Goal: Information Seeking & Learning: Learn about a topic

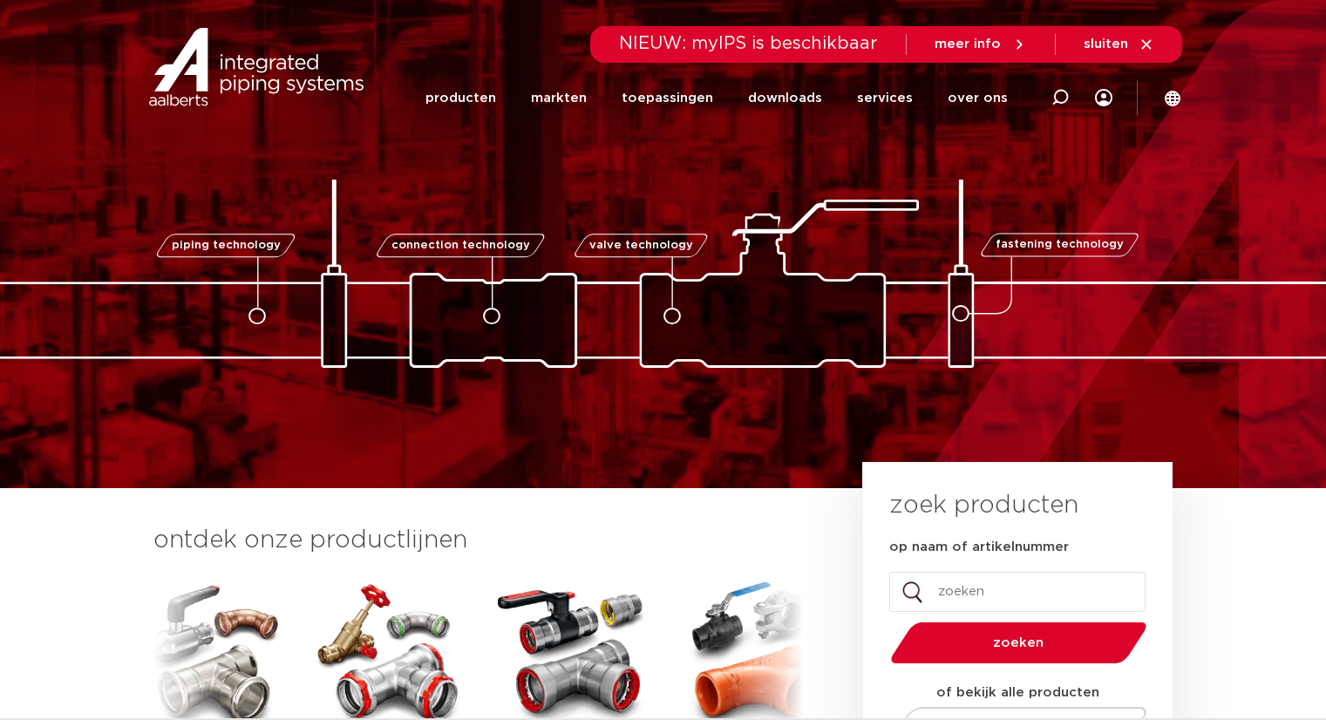
click at [496, 96] on link "producten" at bounding box center [461, 98] width 71 height 71
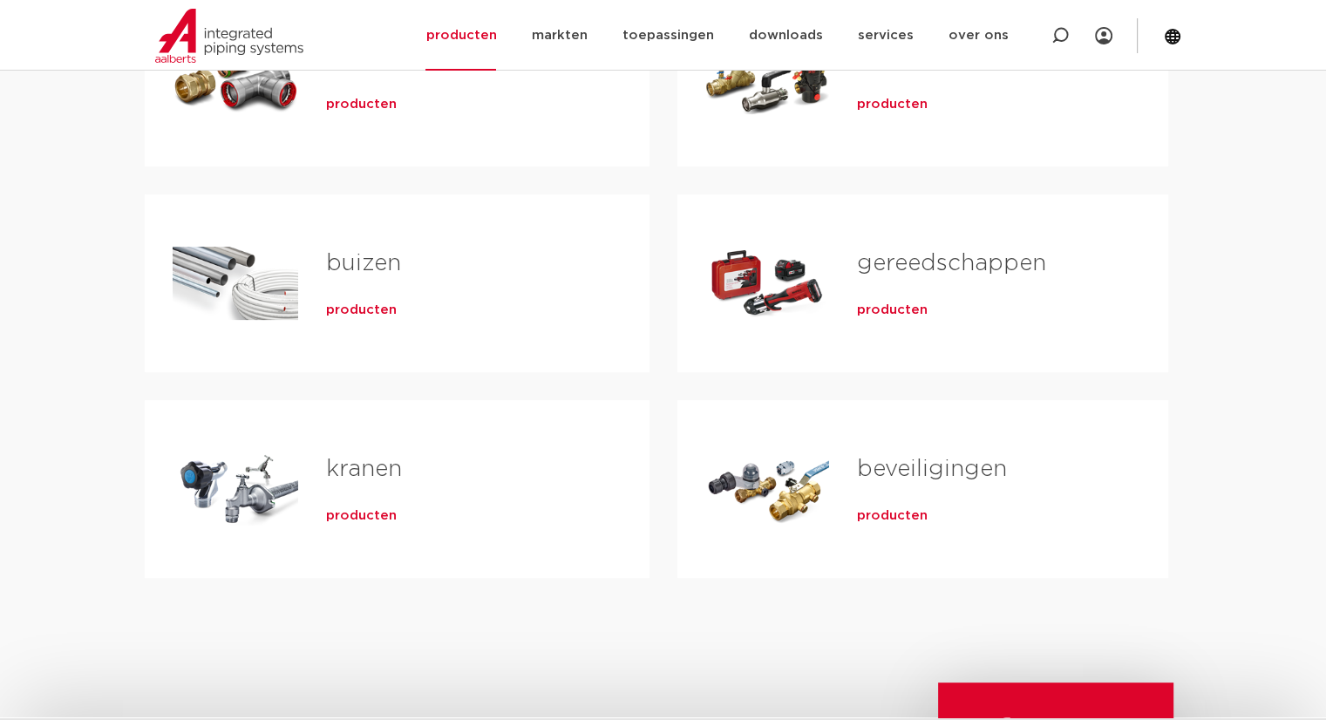
scroll to position [87, 0]
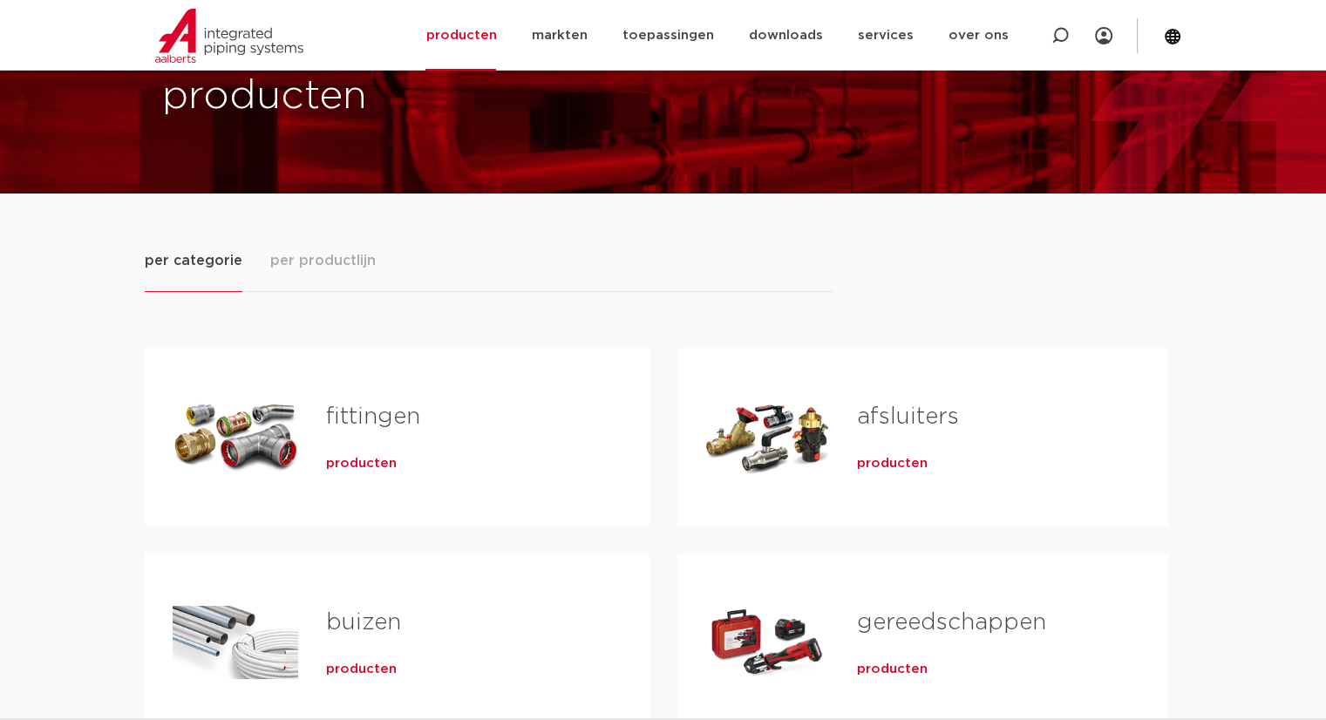
click at [284, 410] on div "Tabs. Open items met enter of spatie, sluit af met escape en navigeer met de pi…" at bounding box center [236, 437] width 126 height 122
click at [369, 458] on span "producten" at bounding box center [361, 463] width 71 height 17
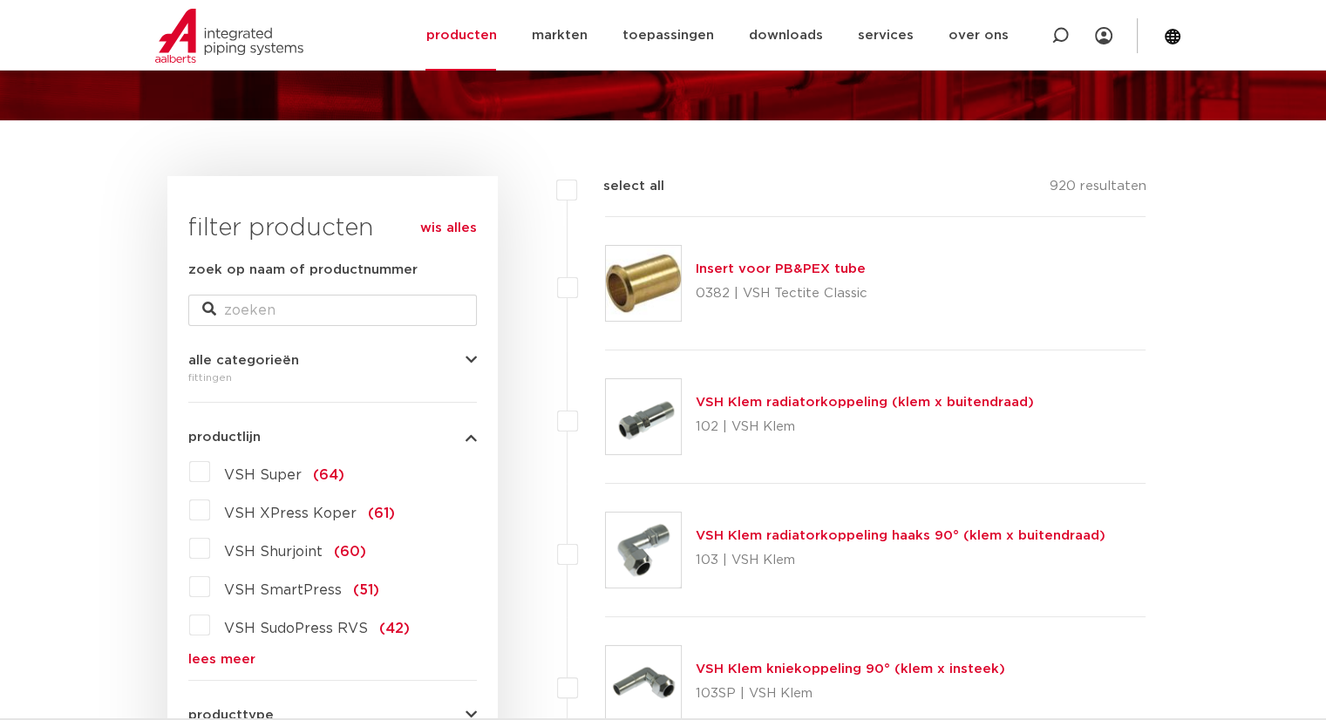
scroll to position [349, 0]
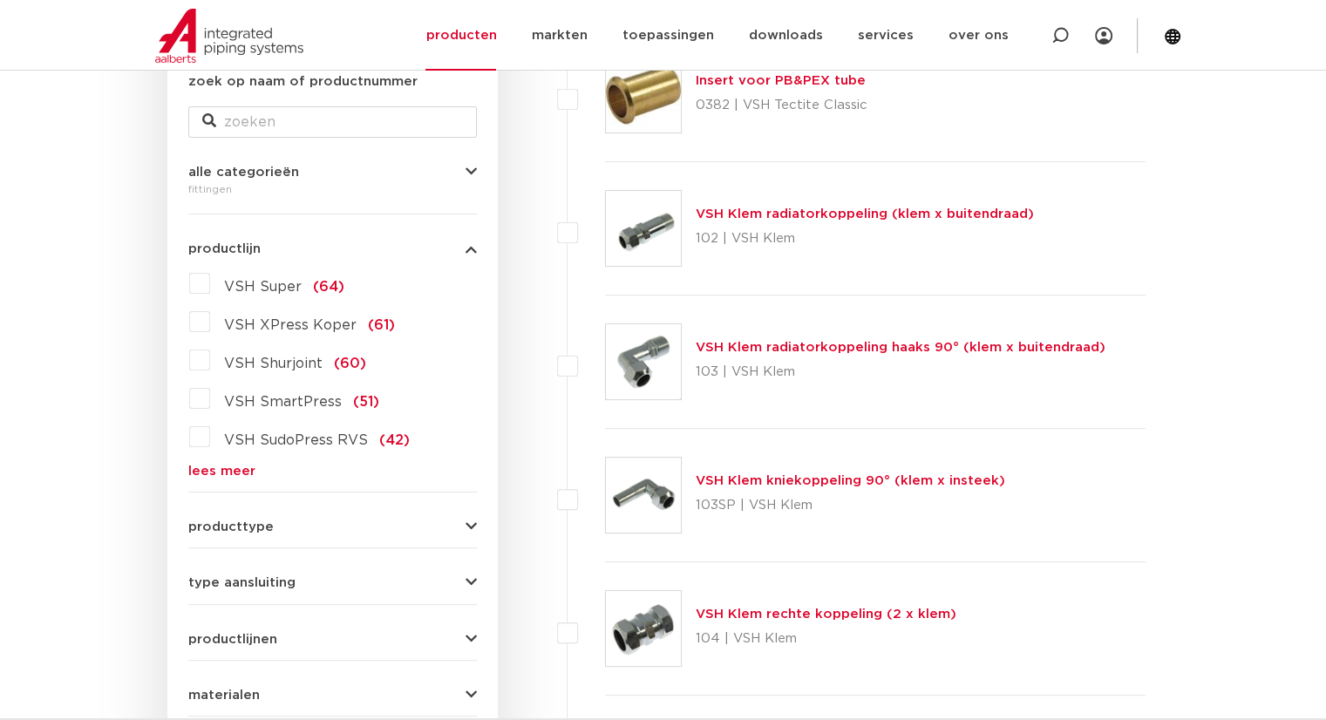
click at [218, 477] on link "lees meer" at bounding box center [332, 471] width 289 height 13
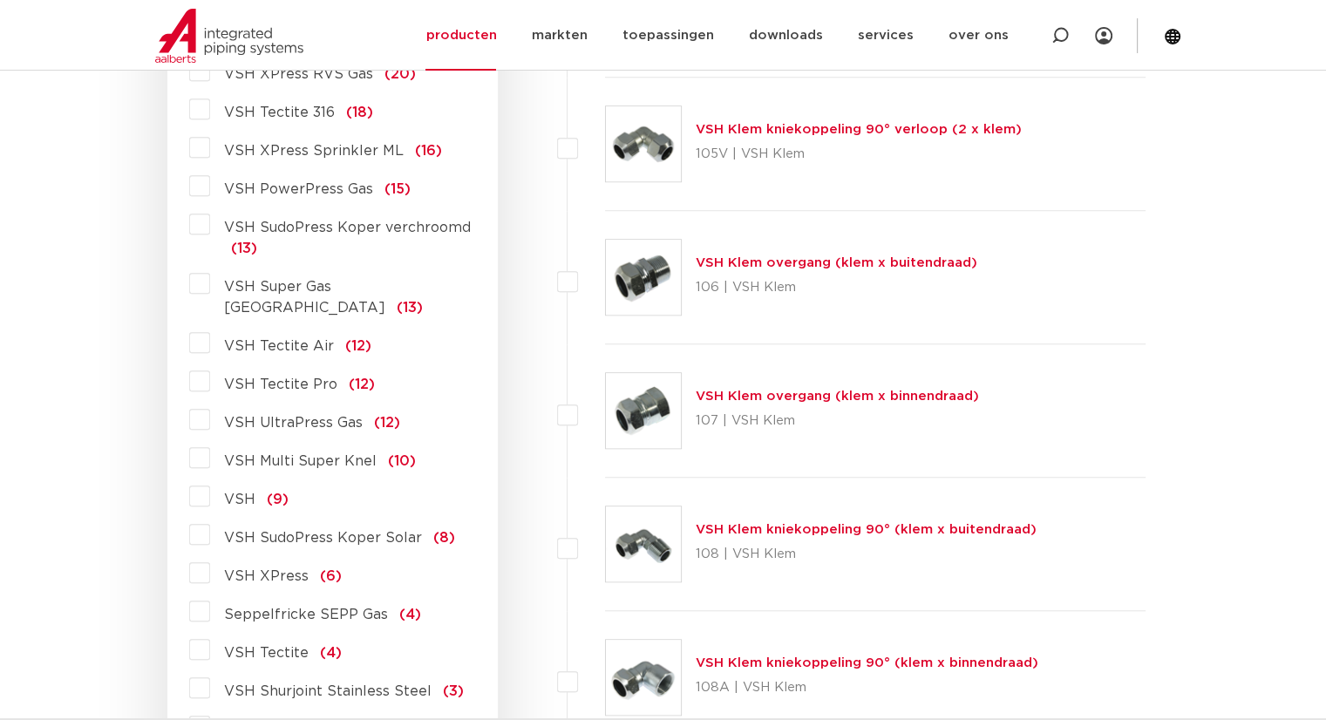
scroll to position [1395, 0]
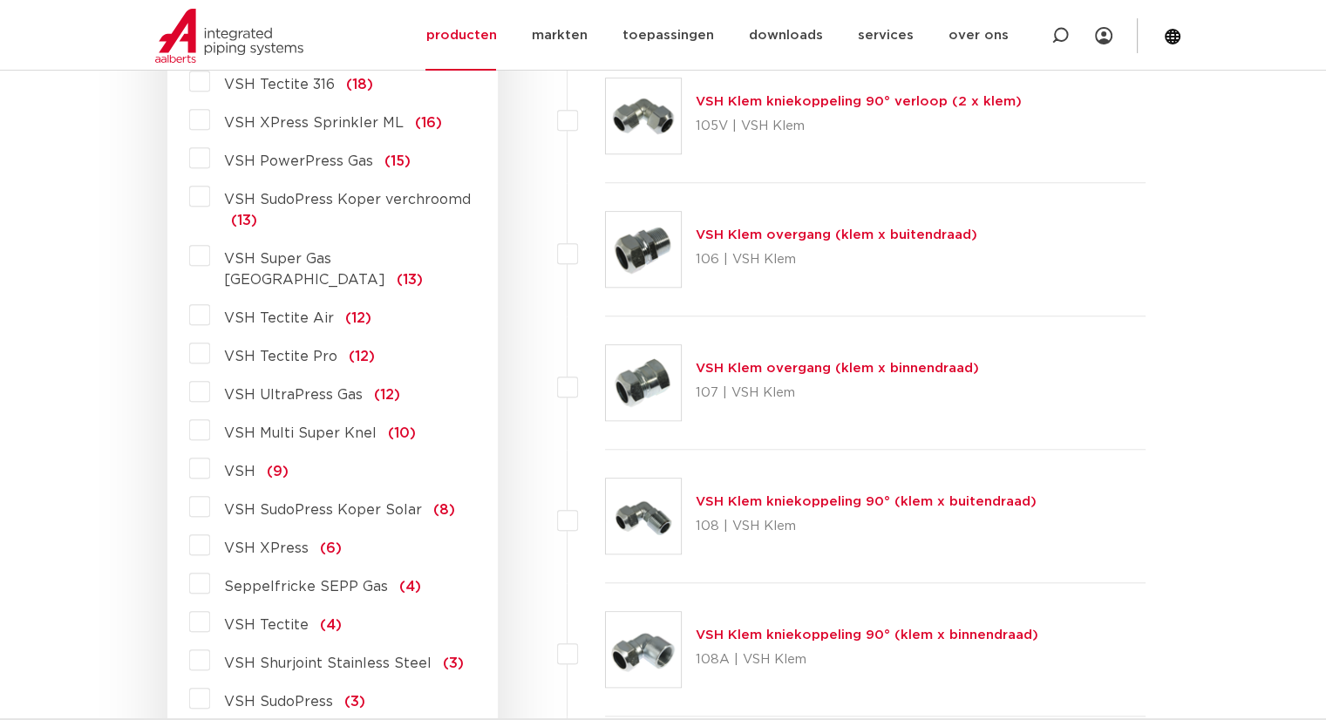
click at [210, 417] on label "VSH Multi Super Knel (10)" at bounding box center [313, 430] width 206 height 28
click at [0, 0] on input "VSH Multi Super Knel (10)" at bounding box center [0, 0] width 0 height 0
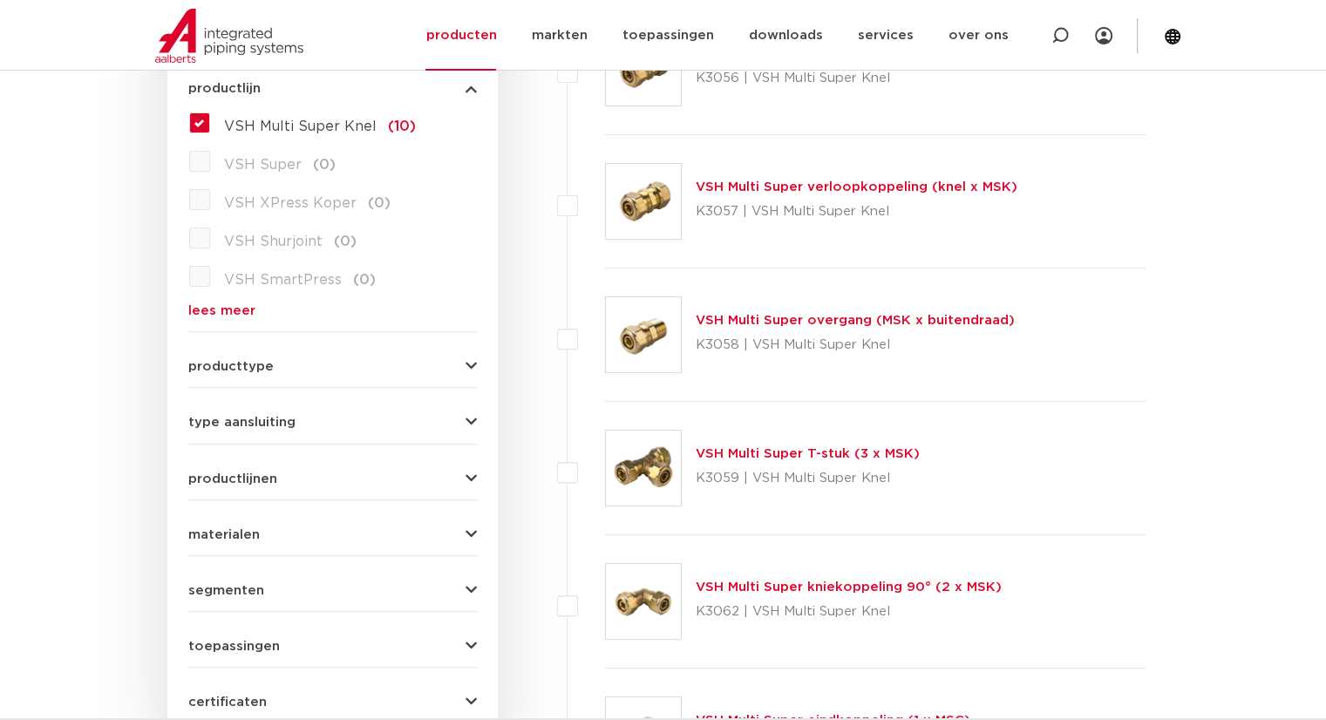
scroll to position [436, 0]
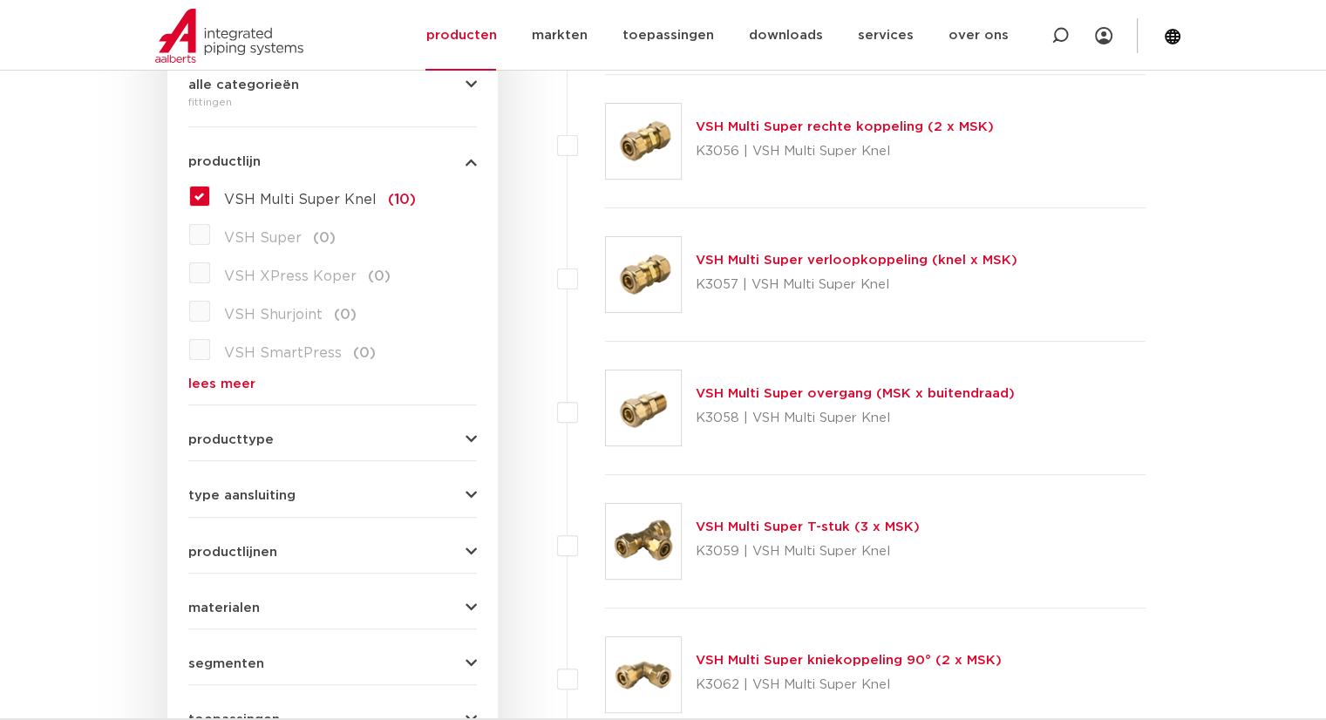
click at [241, 388] on link "lees meer" at bounding box center [332, 384] width 289 height 13
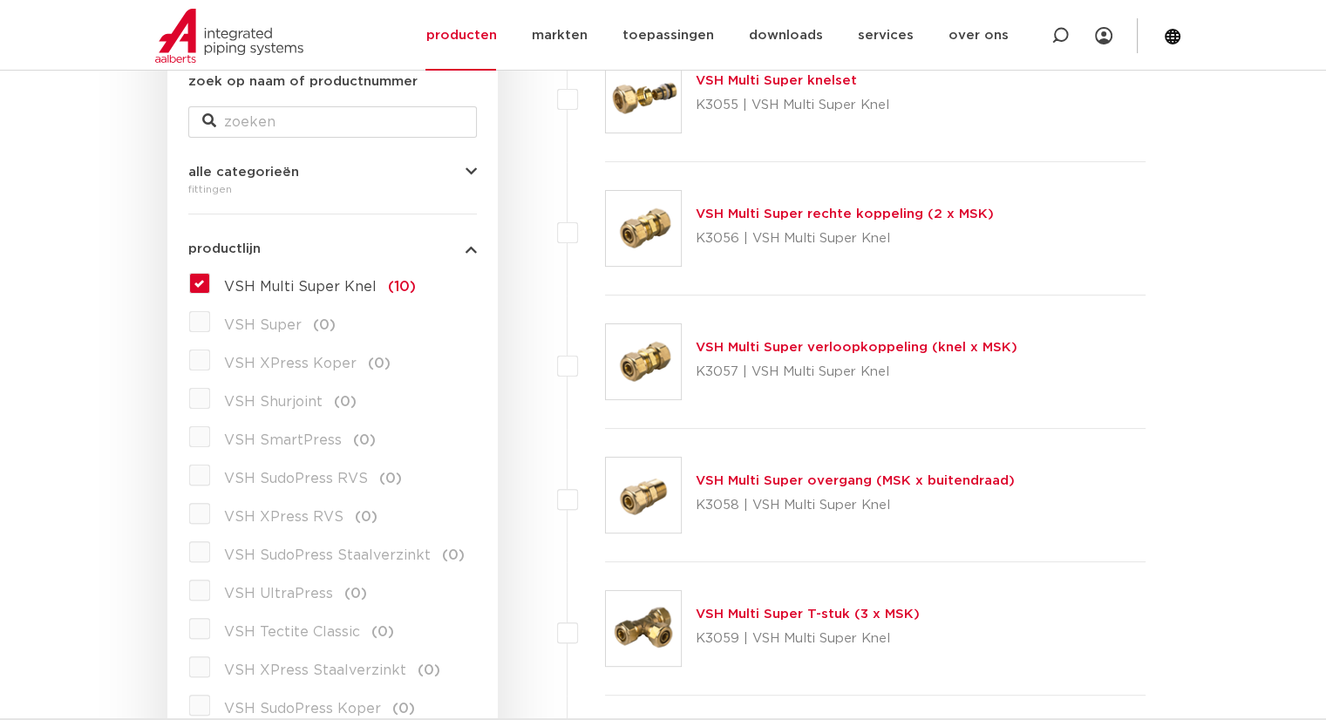
scroll to position [262, 0]
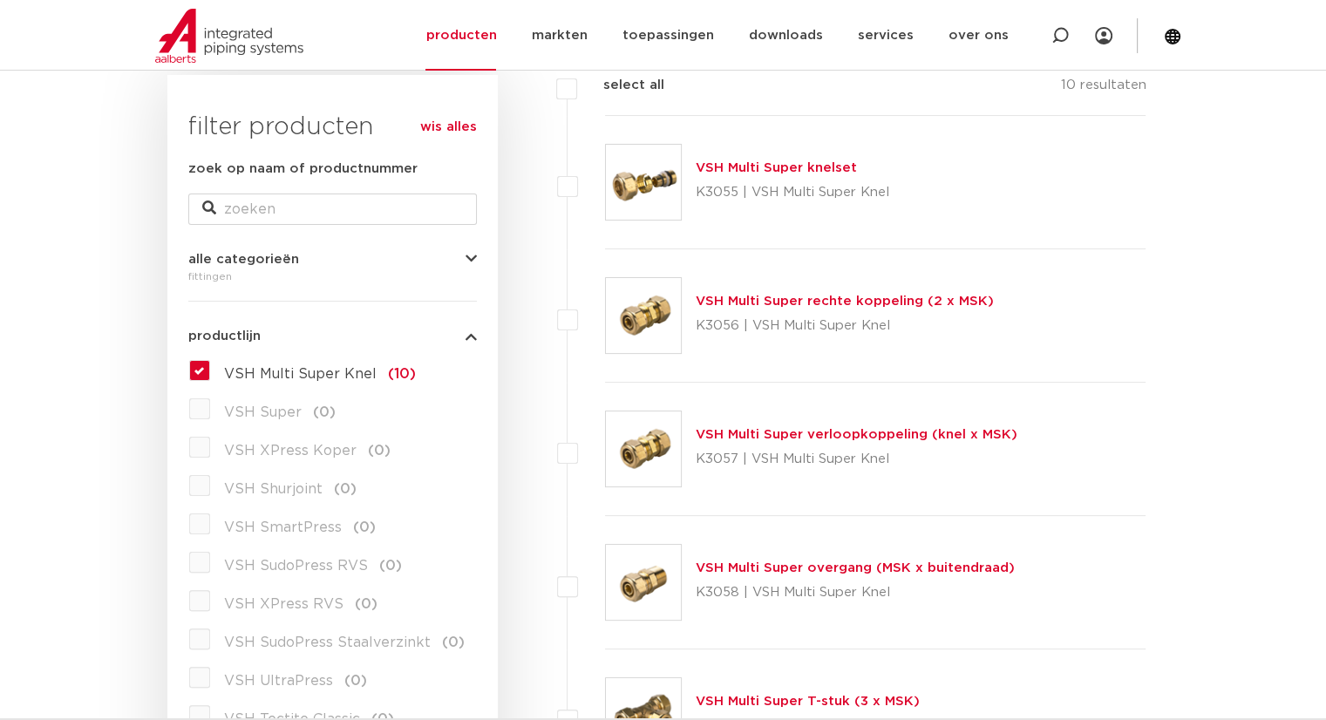
click at [443, 339] on button "productlijn" at bounding box center [332, 336] width 289 height 13
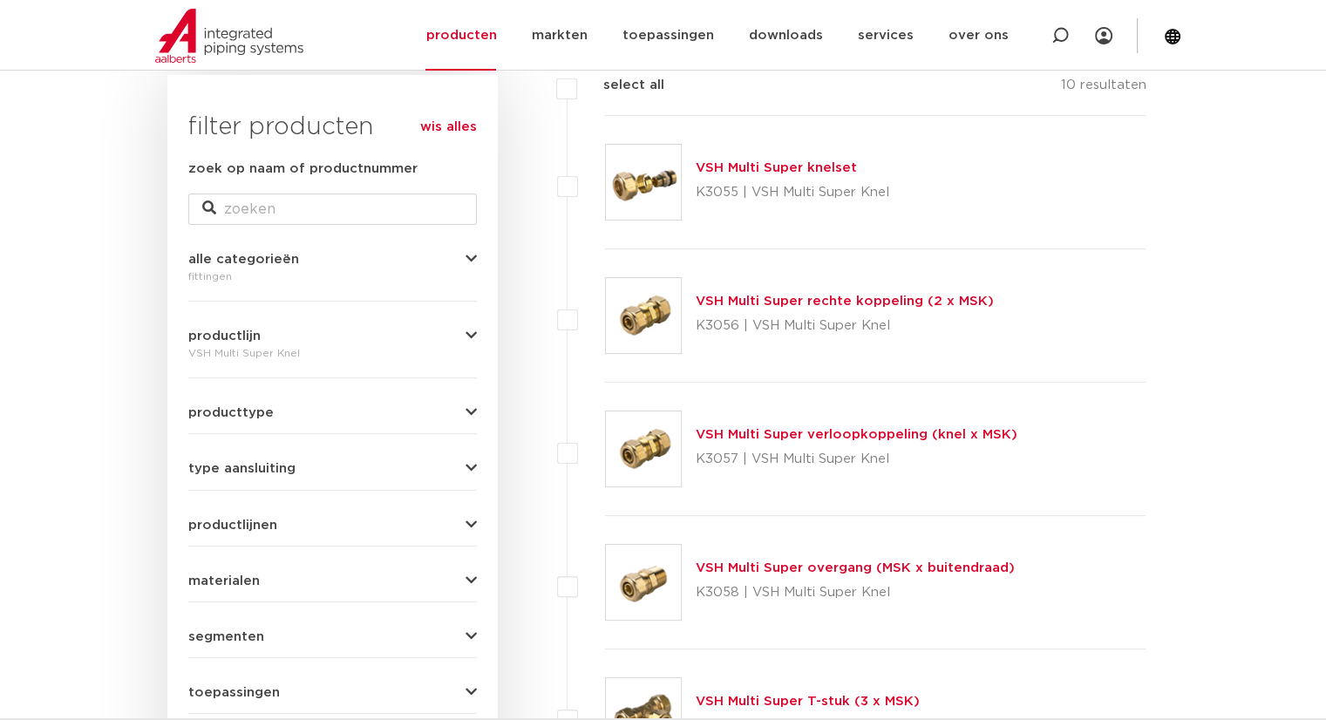
click at [334, 467] on button "type aansluiting" at bounding box center [332, 468] width 289 height 13
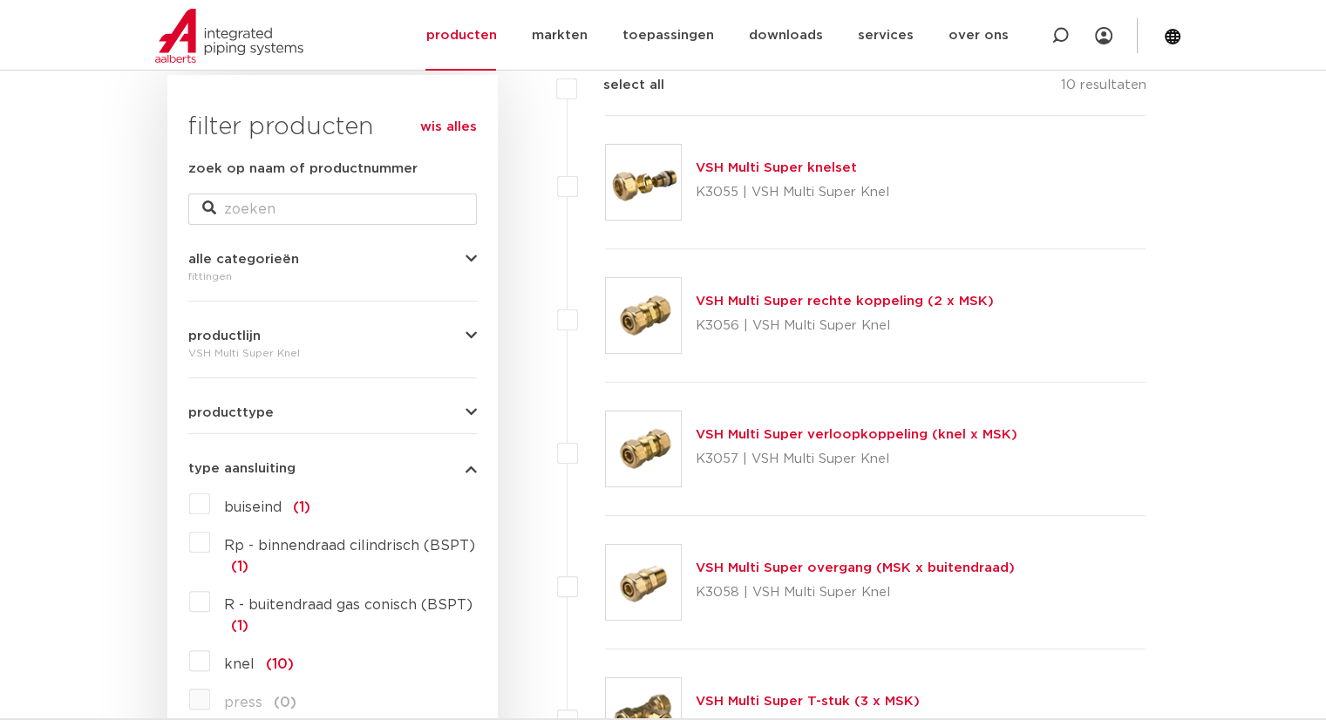
click at [334, 467] on button "type aansluiting" at bounding box center [332, 468] width 289 height 13
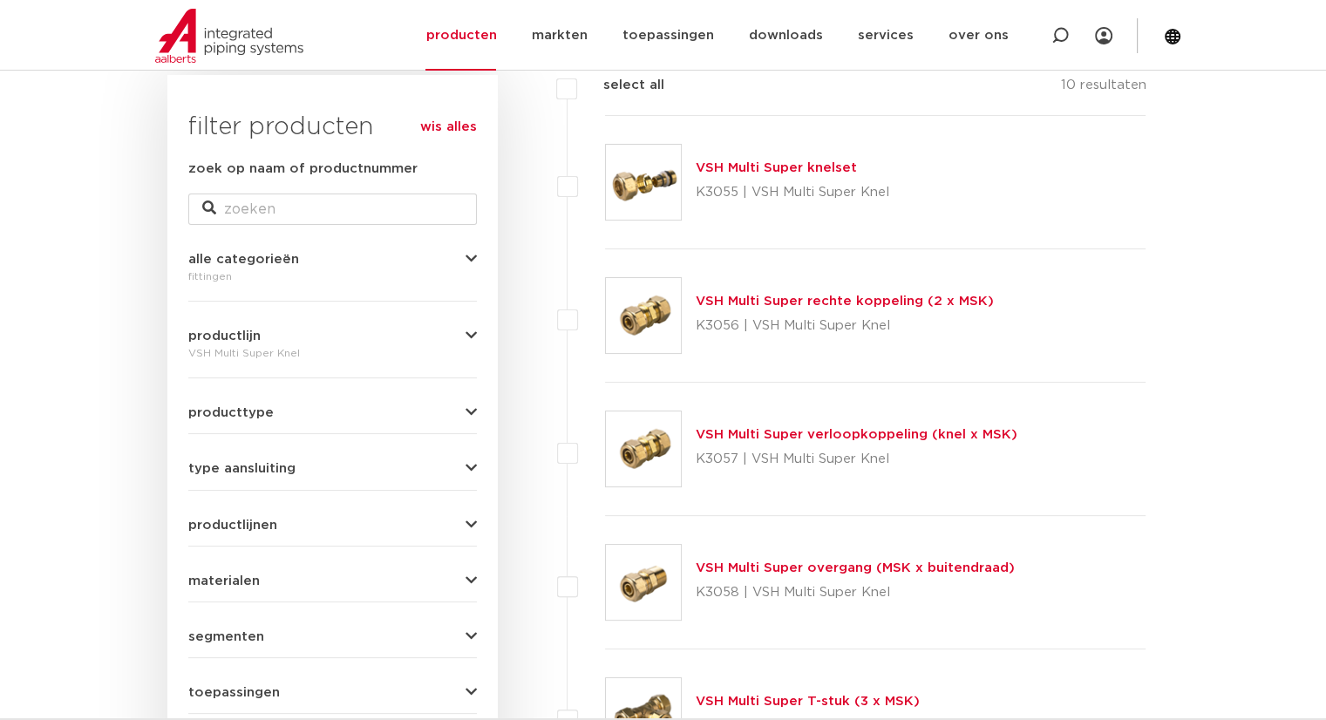
click at [389, 418] on button "producttype" at bounding box center [332, 412] width 289 height 13
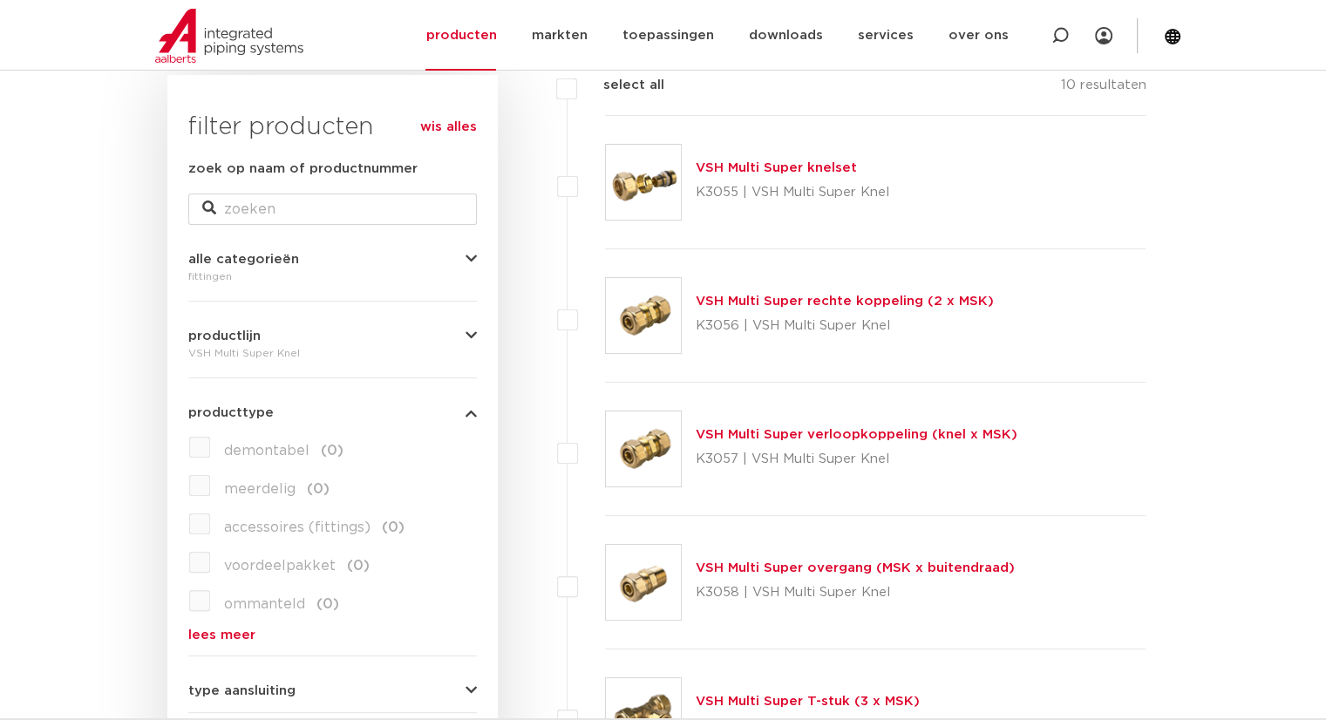
click at [389, 418] on button "producttype" at bounding box center [332, 412] width 289 height 13
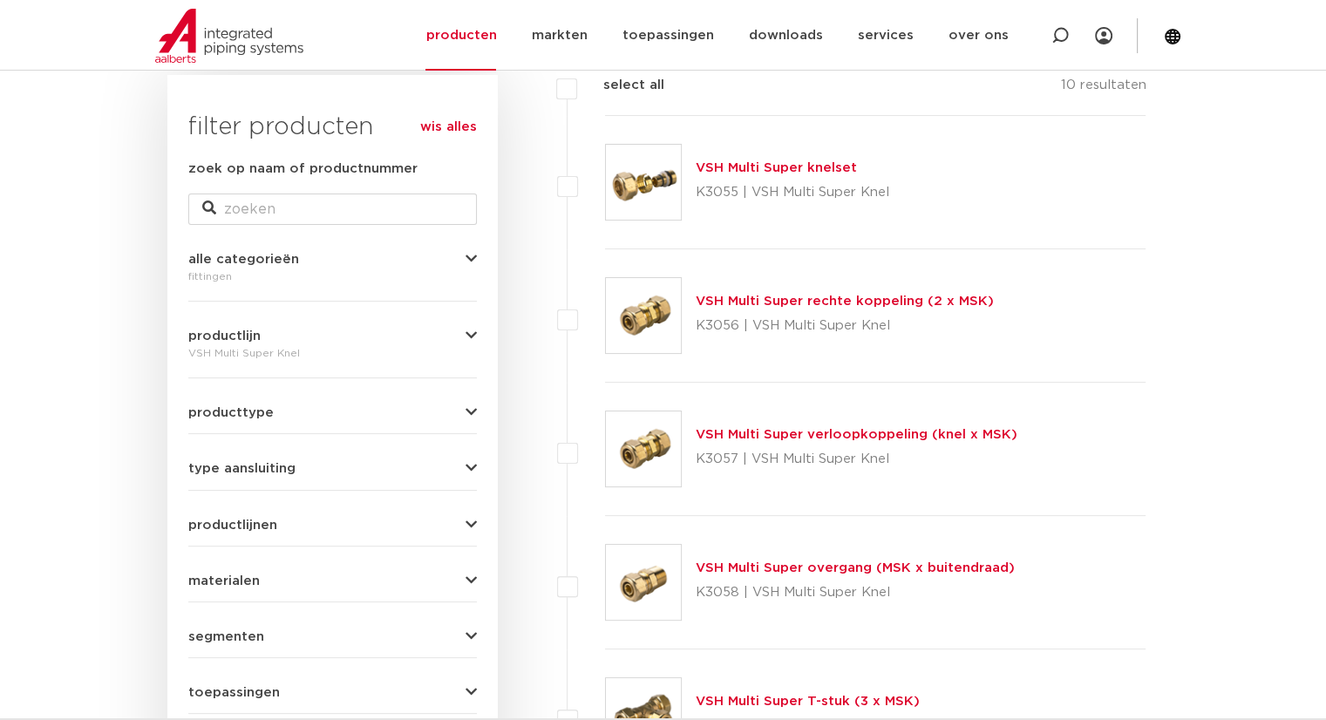
click at [390, 444] on form "zoek op naam of productnummer alle categorieën fittingen fittingen afsluiters b…" at bounding box center [332, 464] width 289 height 611
click at [384, 472] on button "type aansluiting" at bounding box center [332, 468] width 289 height 13
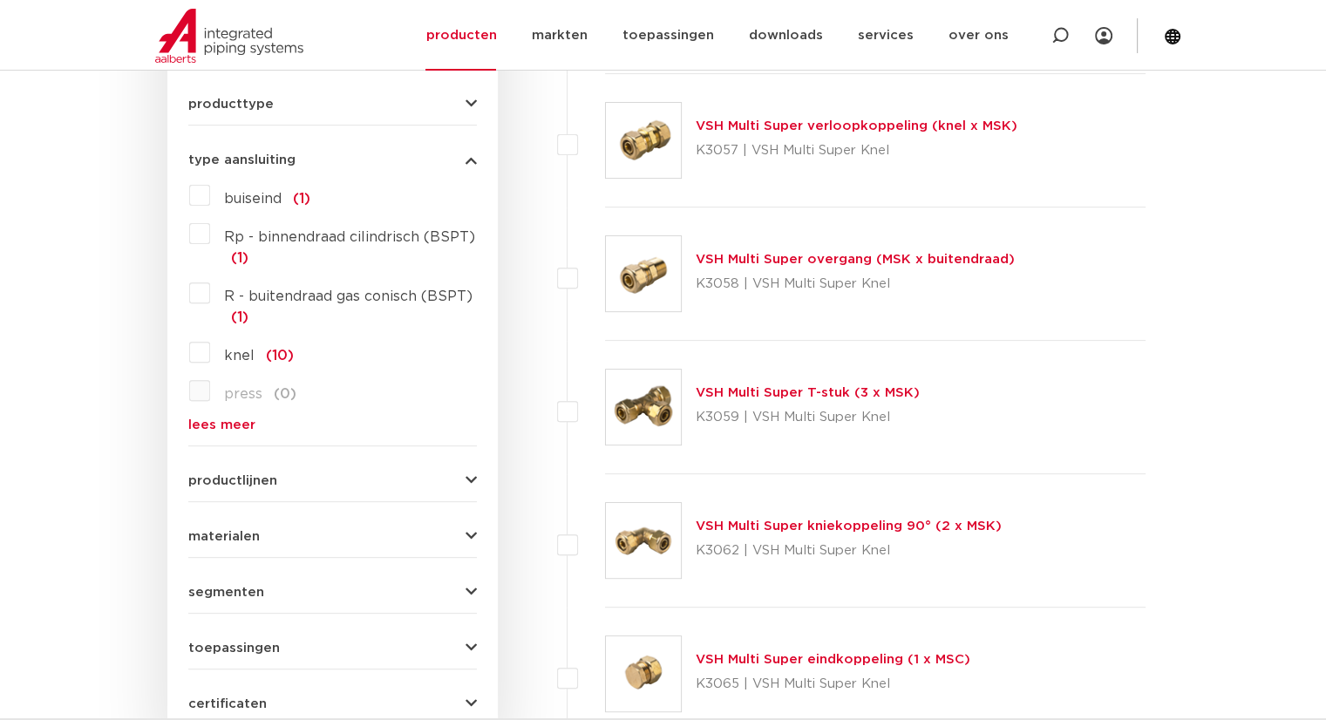
scroll to position [610, 0]
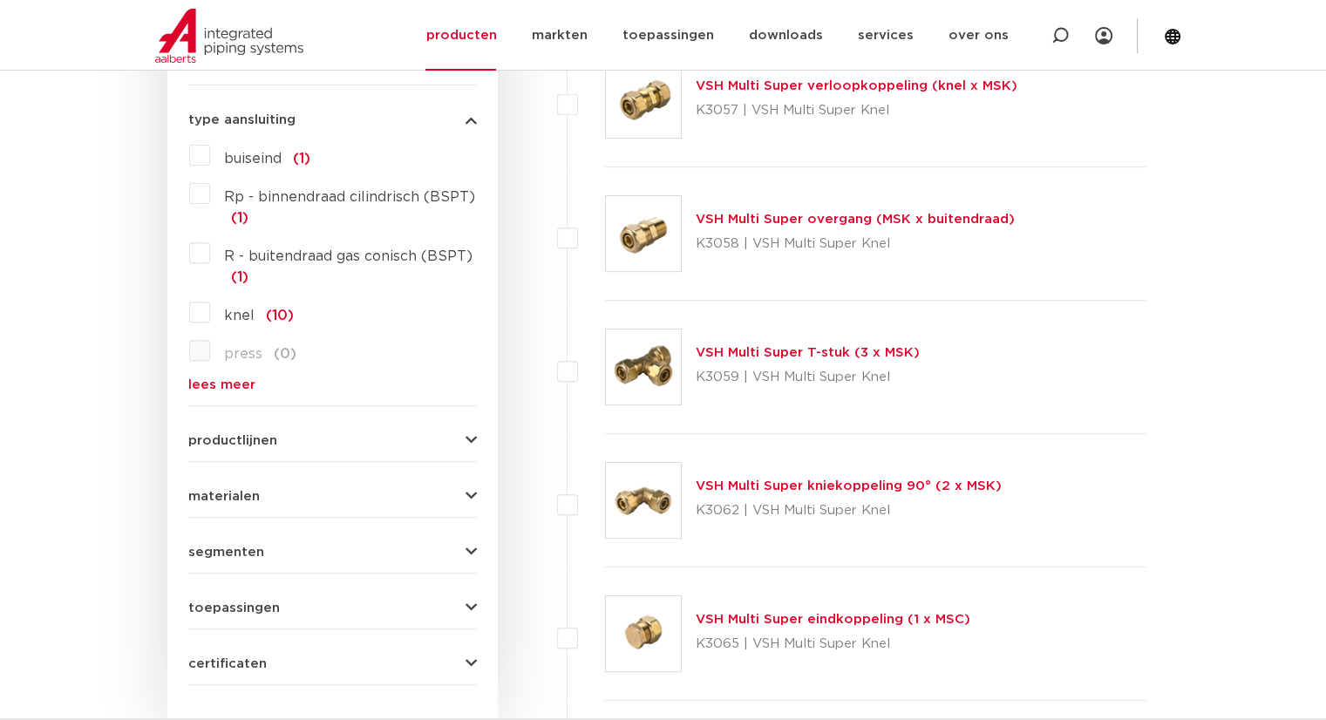
click at [419, 490] on button "materialen" at bounding box center [332, 496] width 289 height 13
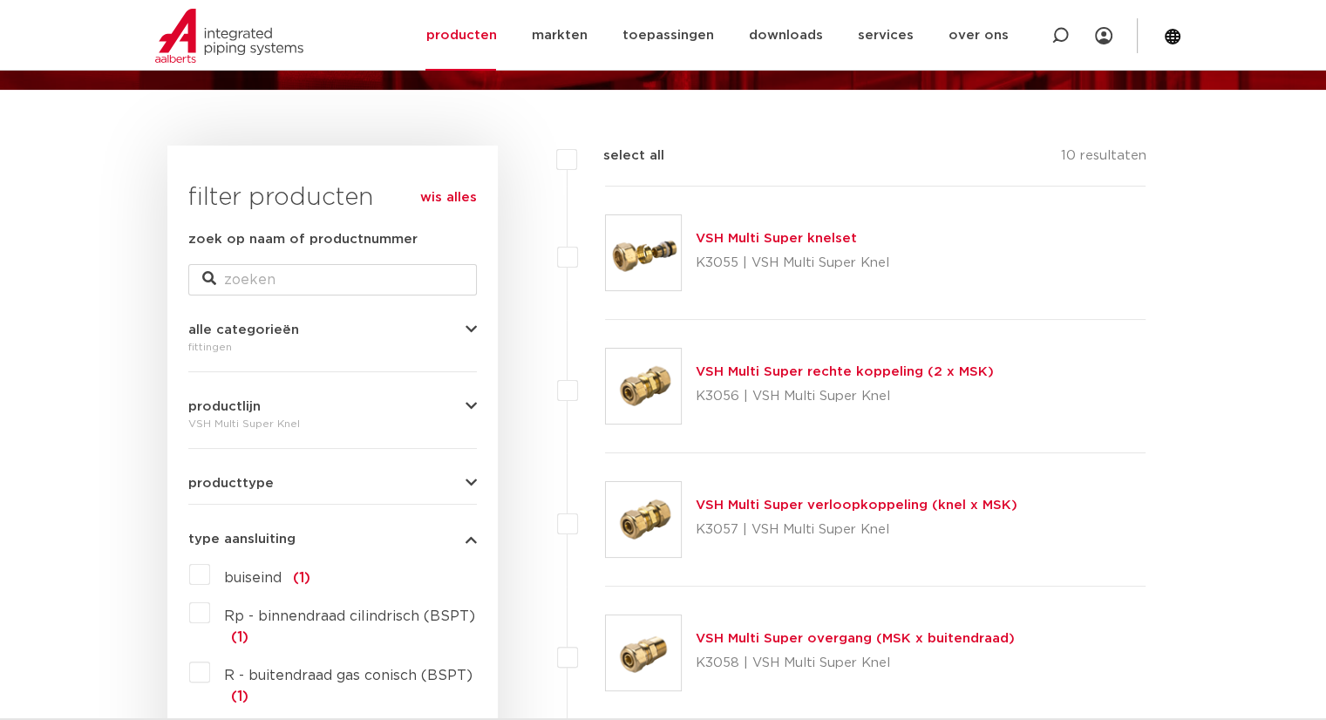
scroll to position [174, 0]
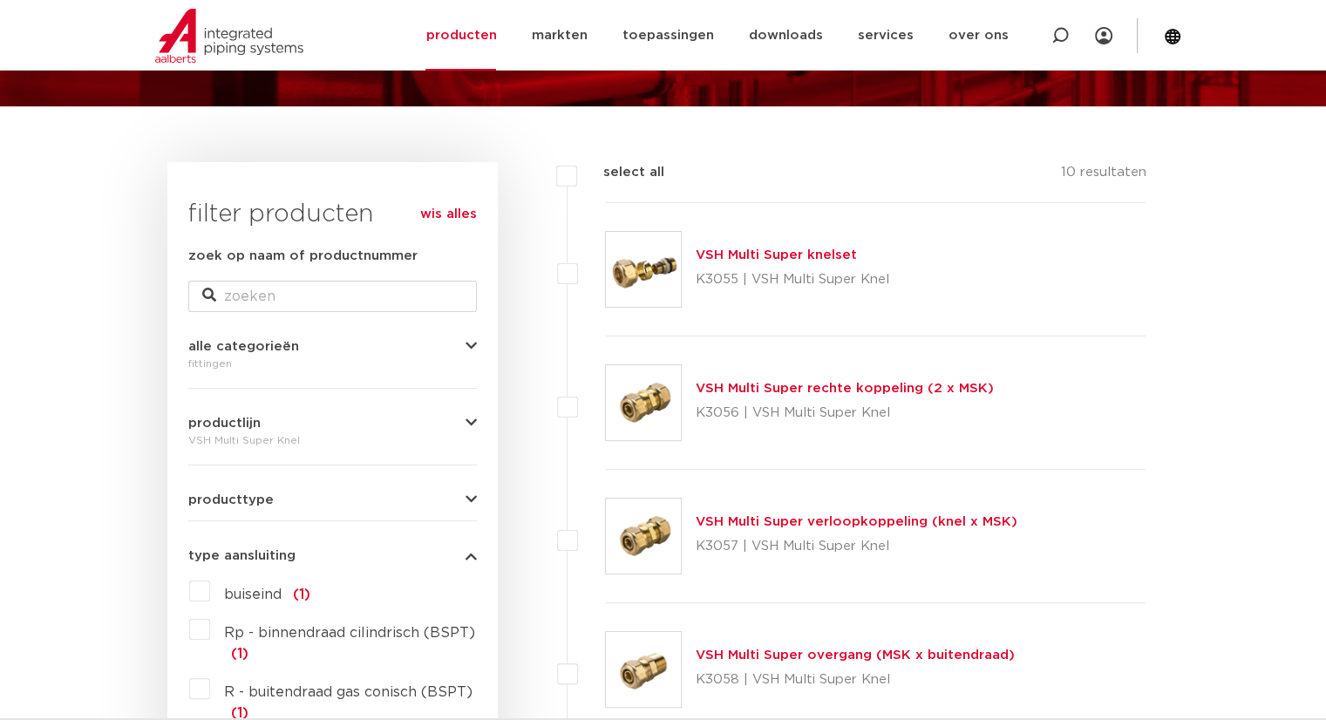
click at [709, 259] on link "VSH Multi Super knelset" at bounding box center [776, 255] width 161 height 13
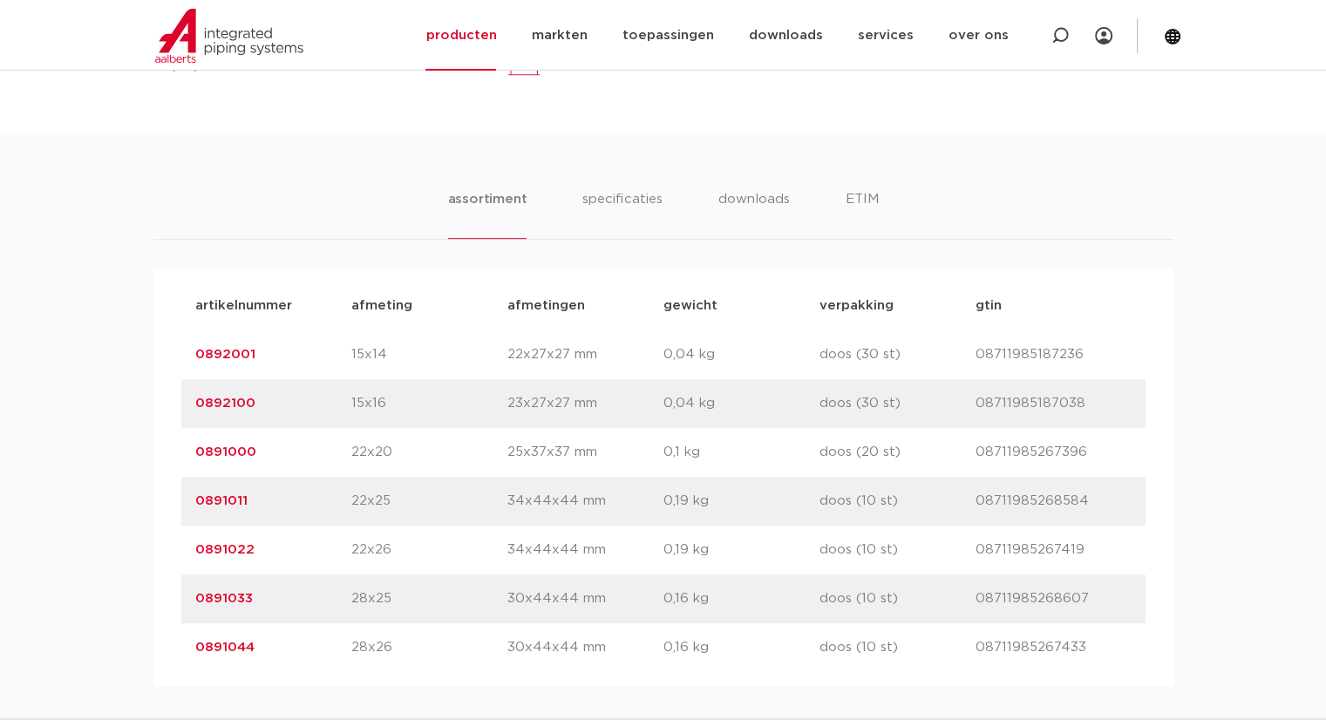
scroll to position [959, 0]
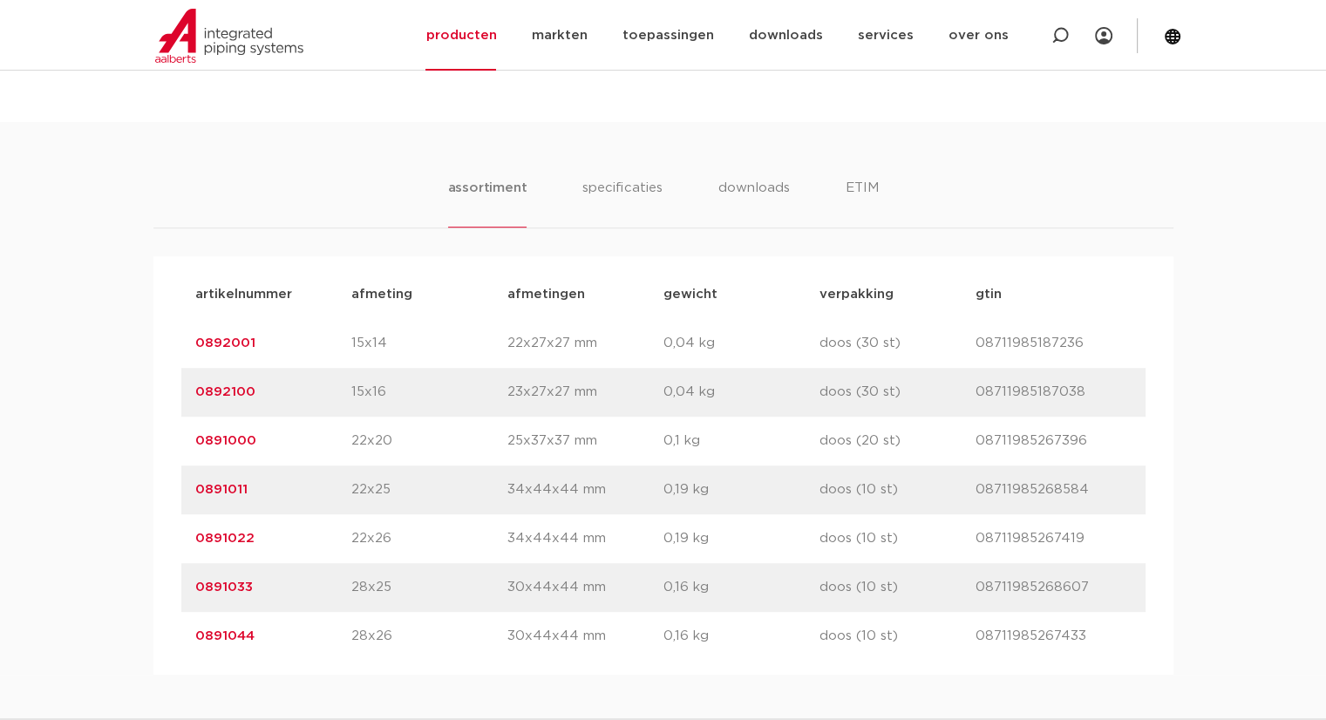
drag, startPoint x: 976, startPoint y: 338, endPoint x: 1080, endPoint y: 344, distance: 104.8
click at [1080, 344] on p "08711985187236" at bounding box center [1054, 343] width 156 height 21
copy p "08711985187236"
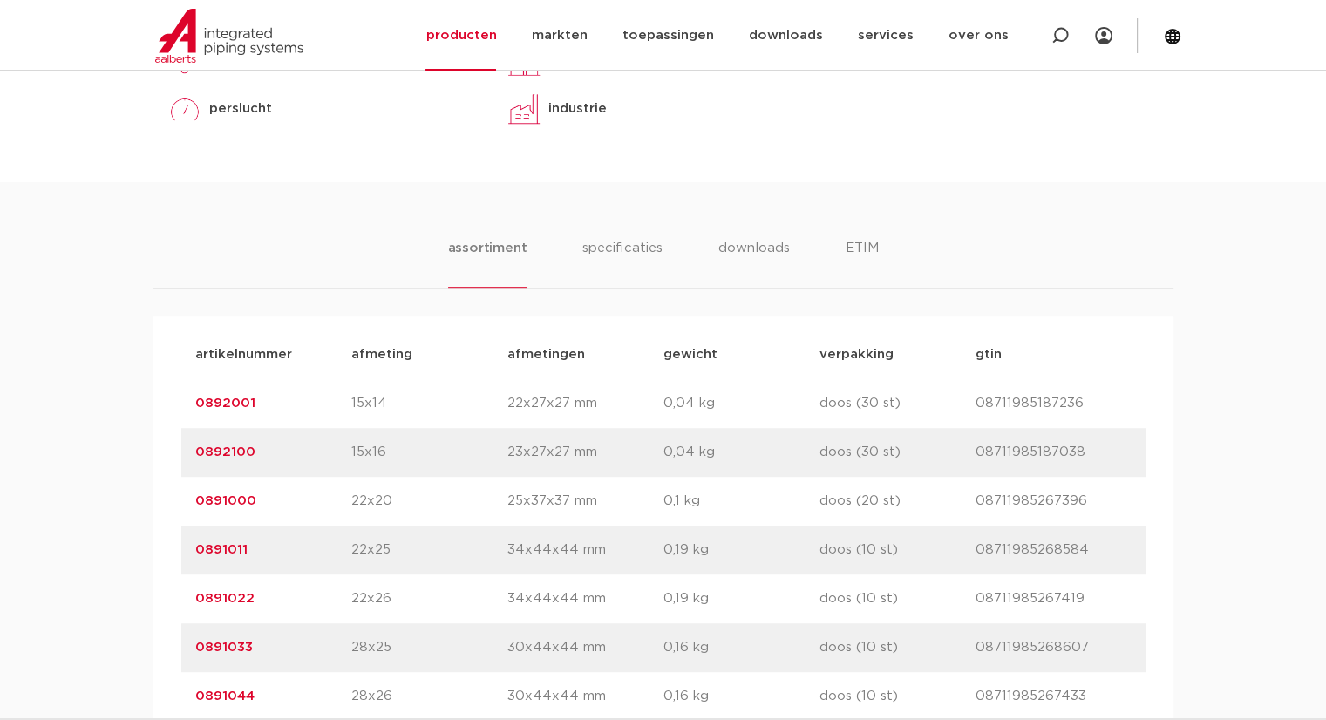
scroll to position [872, 0]
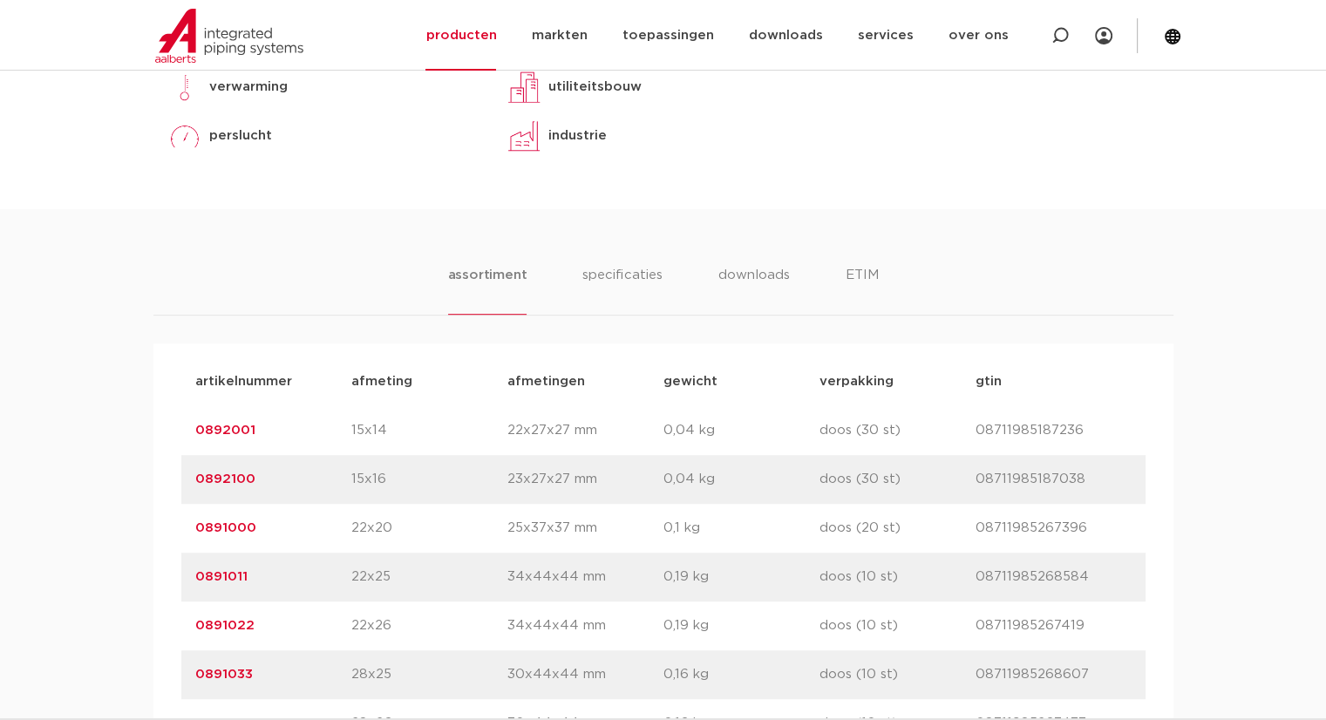
click at [240, 428] on link "0892001" at bounding box center [225, 430] width 60 height 13
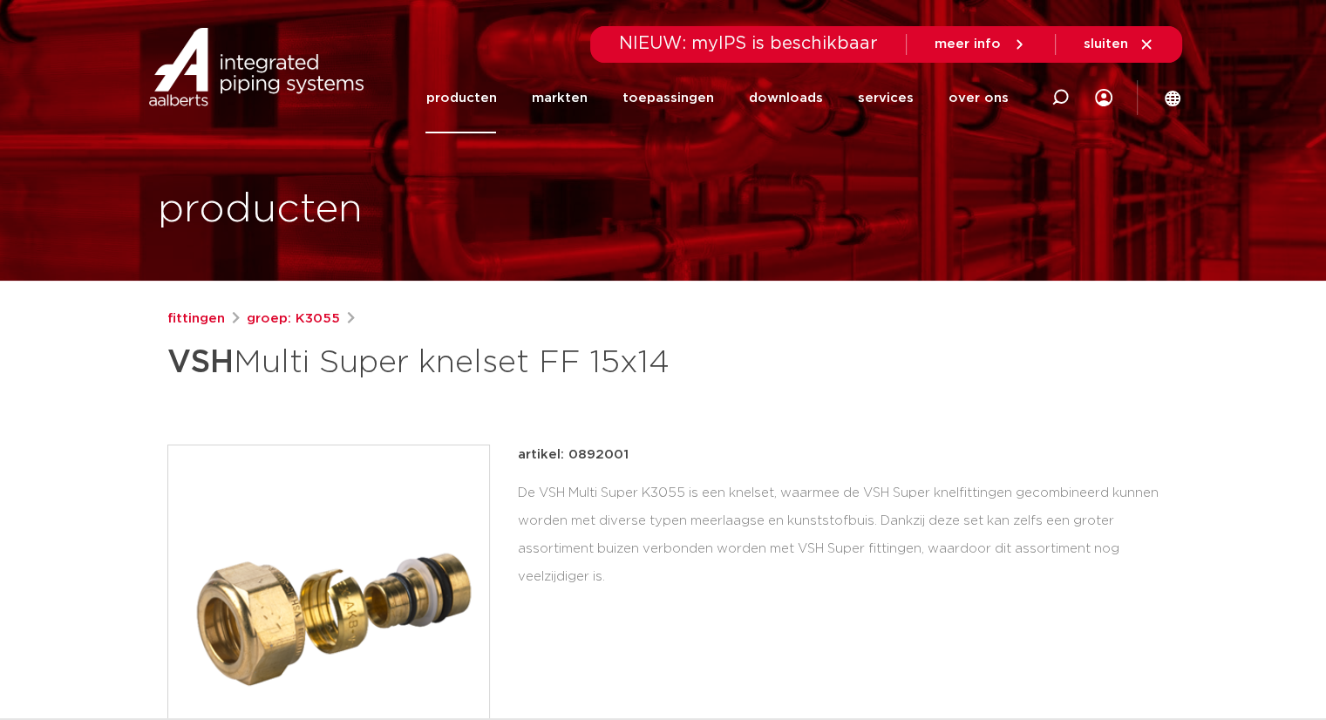
drag, startPoint x: 628, startPoint y: 454, endPoint x: 566, endPoint y: 453, distance: 61.9
click at [566, 453] on div "artikel: 0892001" at bounding box center [839, 455] width 642 height 21
copy p "0892001"
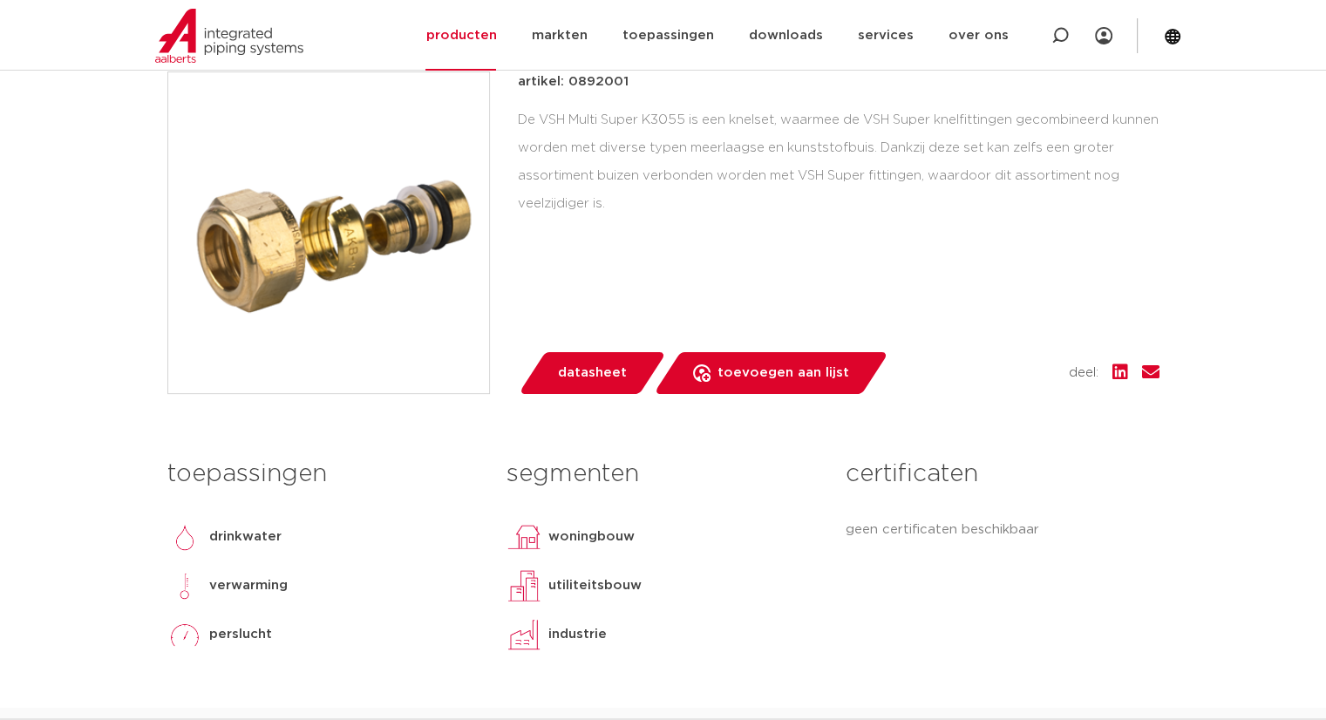
scroll to position [174, 0]
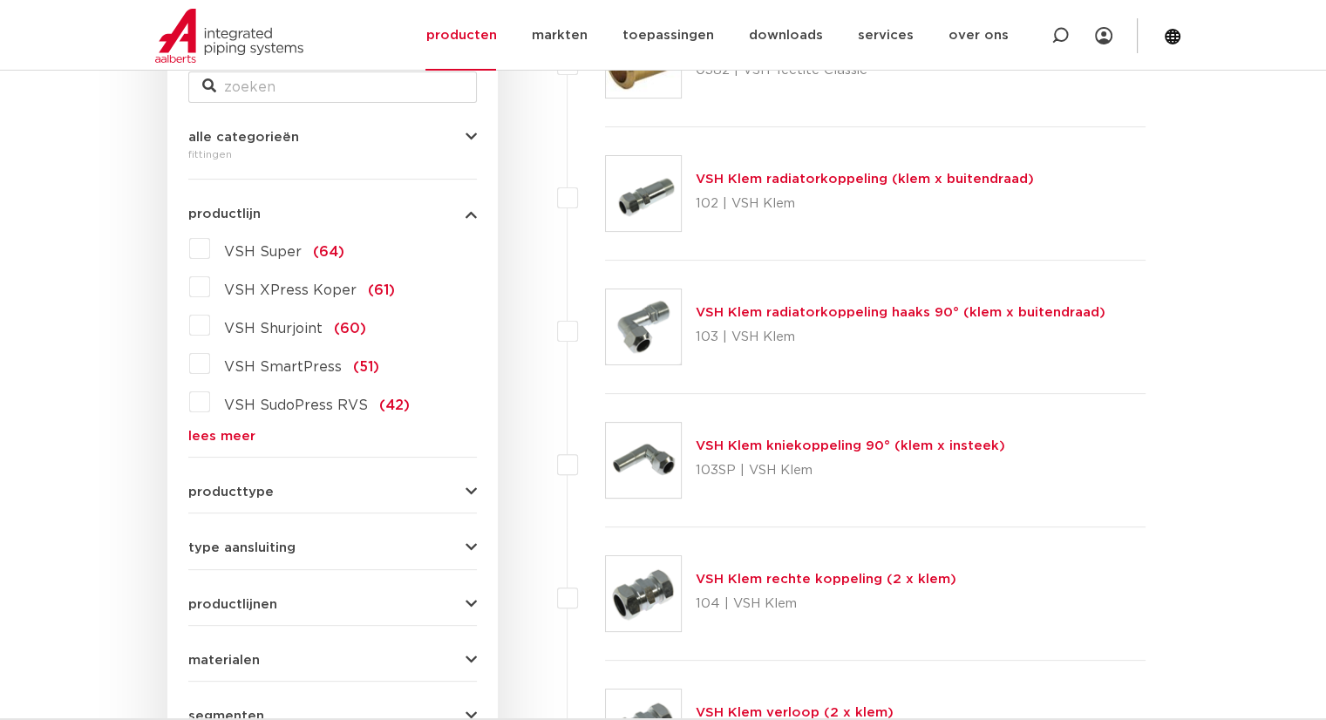
scroll to position [436, 0]
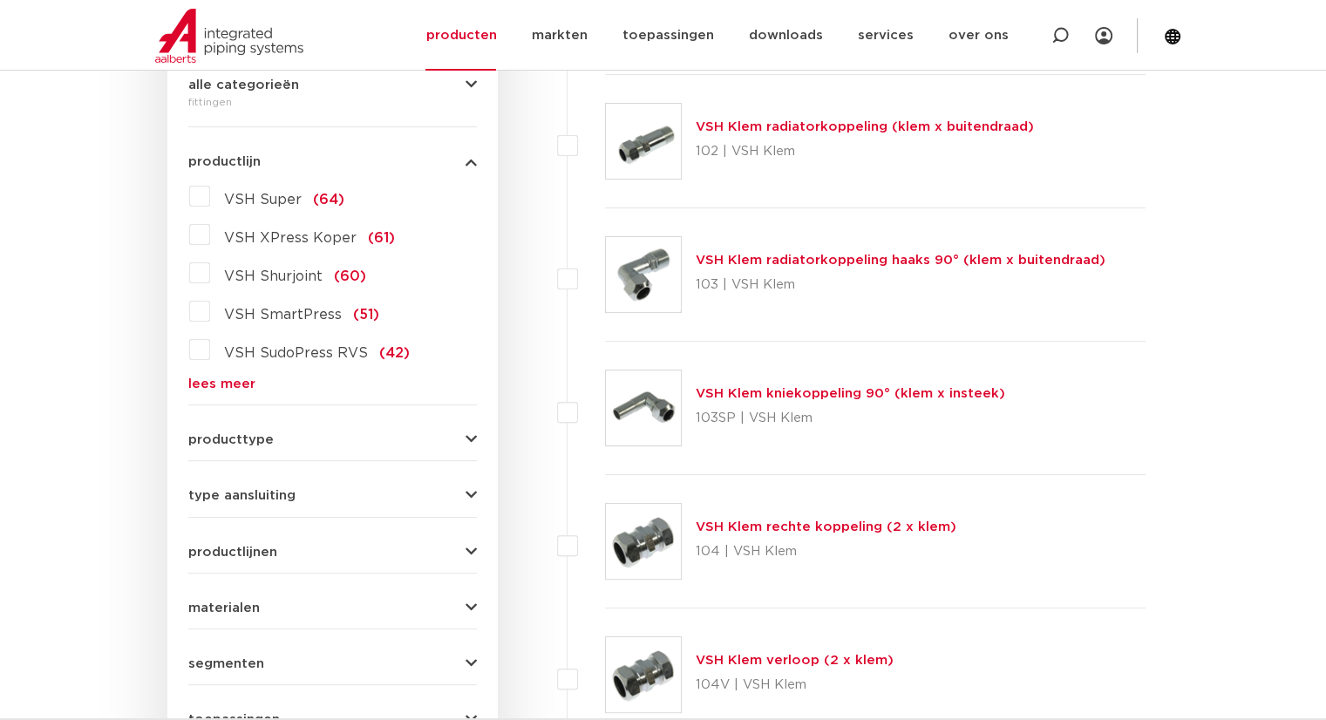
click at [210, 186] on label "VSH Super (64)" at bounding box center [277, 196] width 134 height 28
click at [0, 0] on input "VSH Super (64)" at bounding box center [0, 0] width 0 height 0
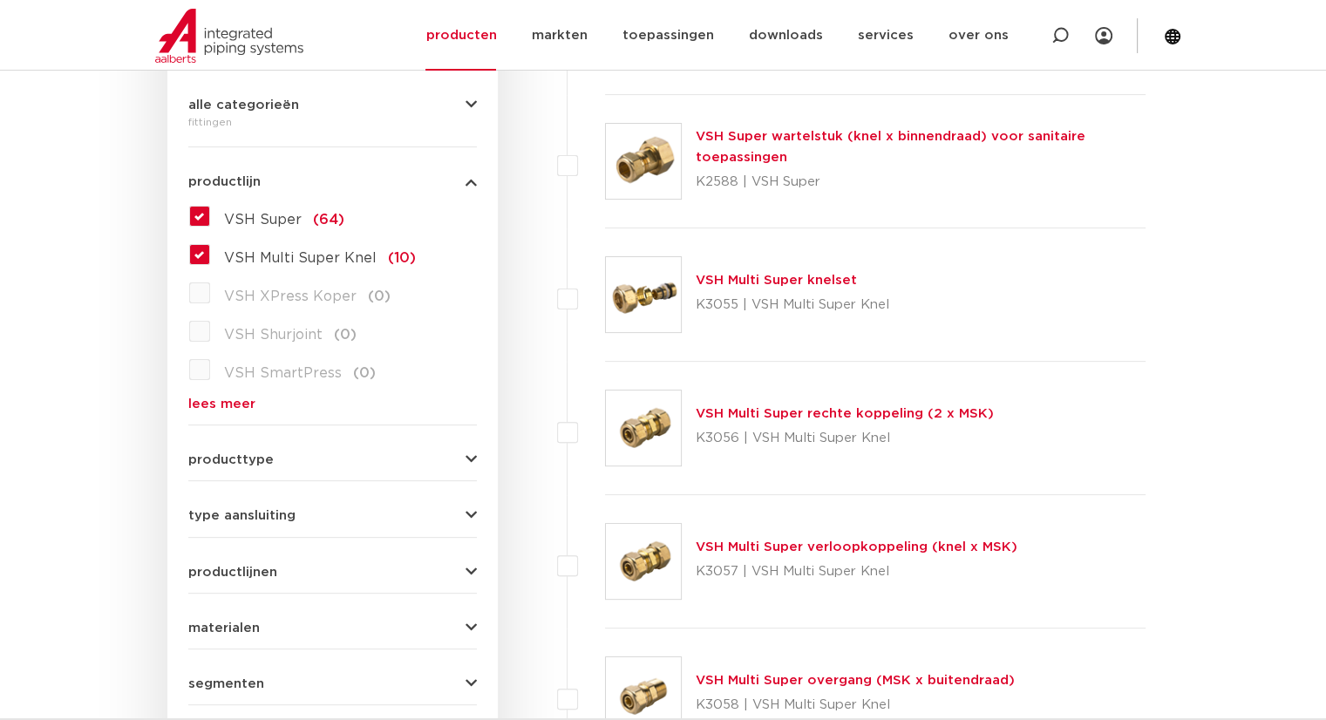
scroll to position [436, 0]
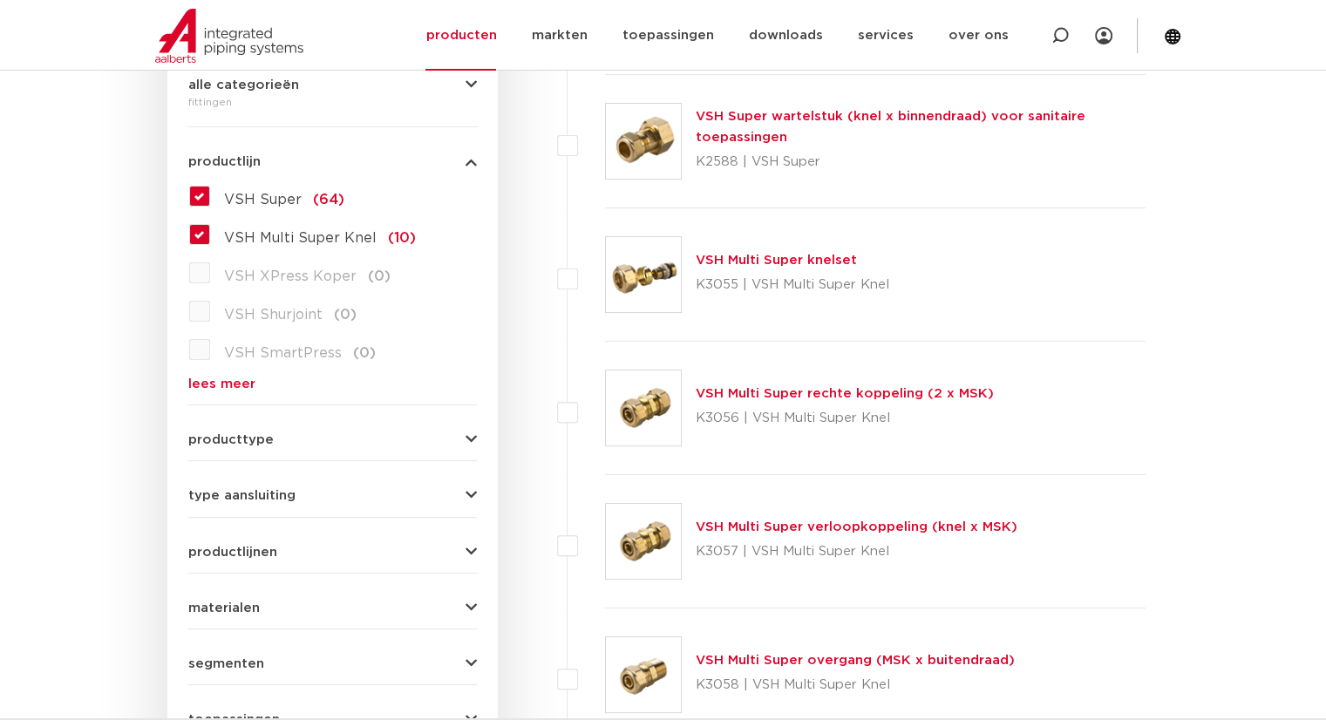
click at [875, 521] on link "VSH Multi Super verloopkoppeling (knel x MSK)" at bounding box center [857, 527] width 322 height 13
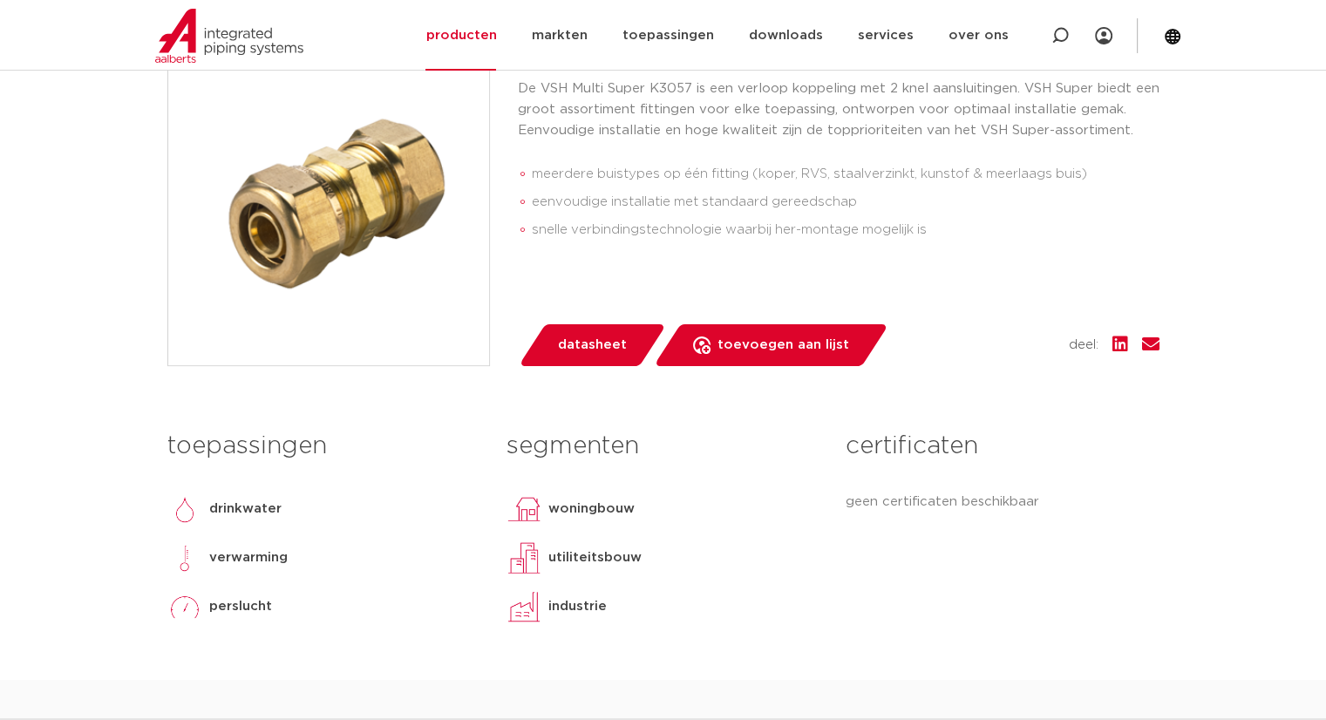
scroll to position [262, 0]
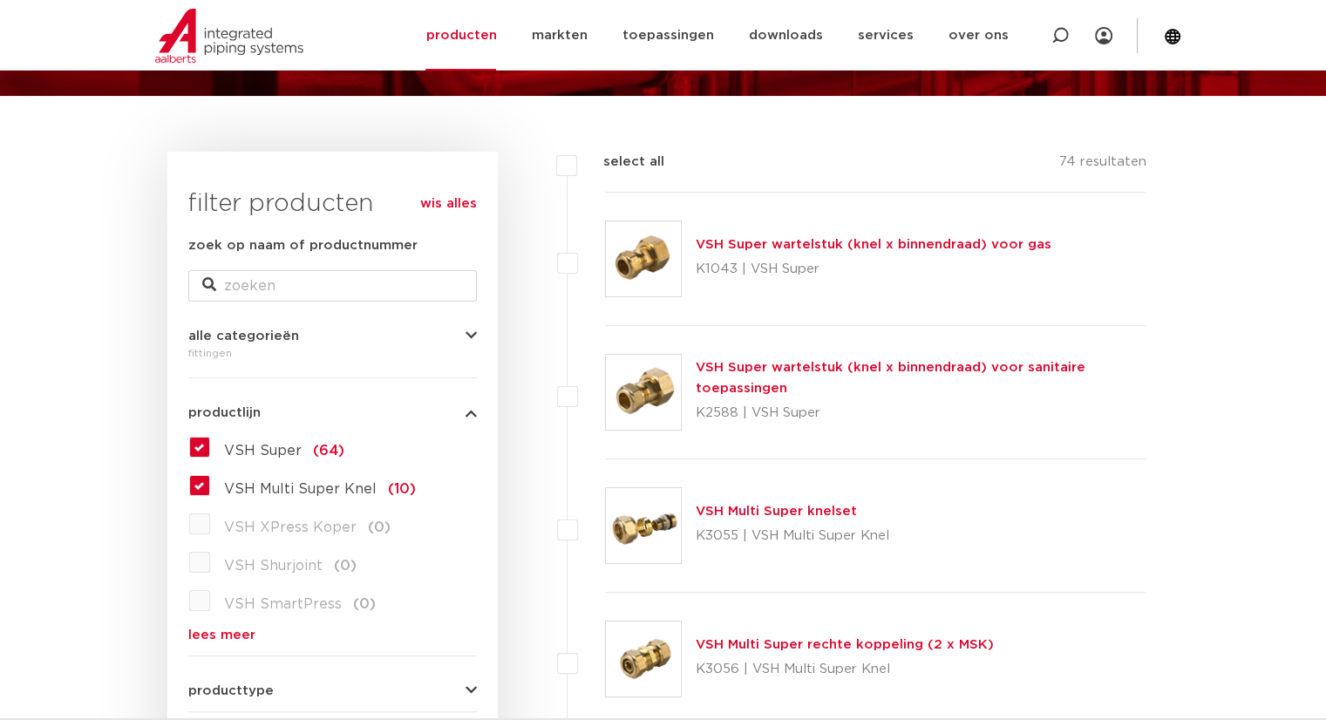
scroll to position [174, 0]
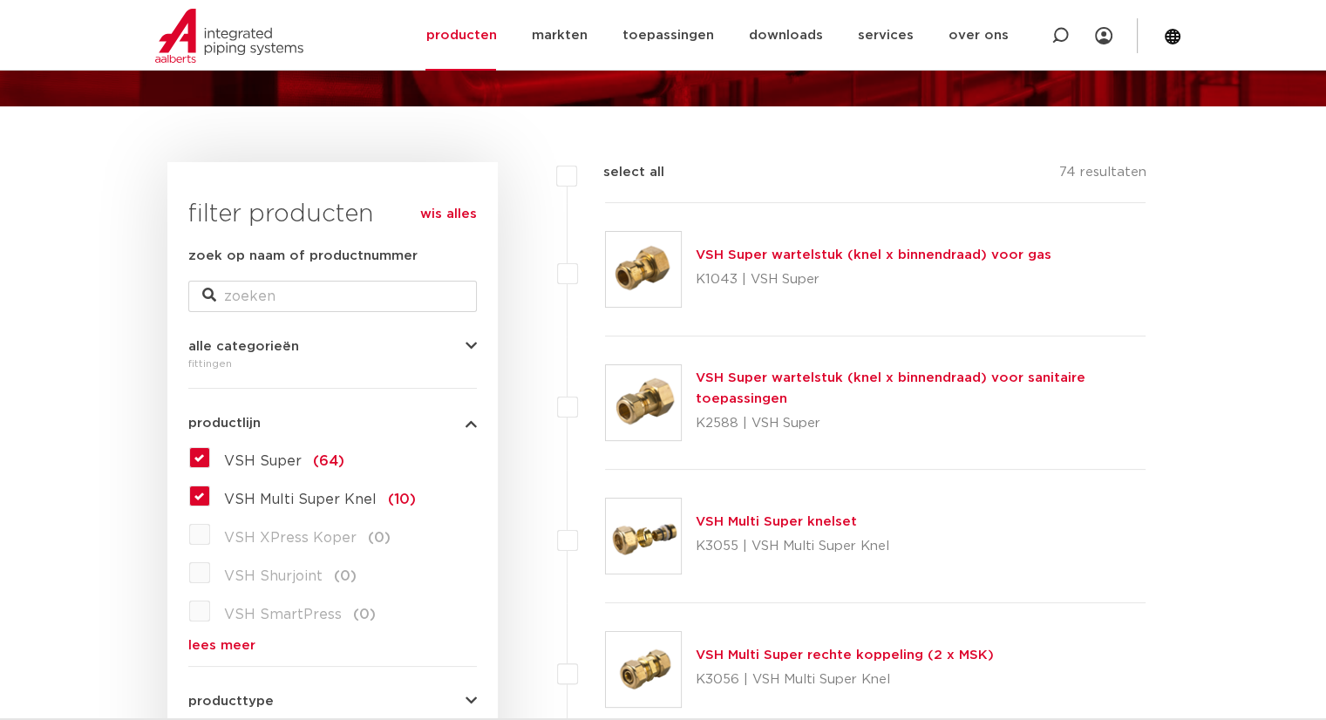
click at [210, 447] on label "VSH Super (64)" at bounding box center [277, 458] width 134 height 28
click at [0, 0] on input "VSH Super (64)" at bounding box center [0, 0] width 0 height 0
click at [210, 495] on label "VSH Multi Super Knel (10)" at bounding box center [313, 496] width 206 height 28
click at [0, 0] on input "VSH Multi Super Knel (10)" at bounding box center [0, 0] width 0 height 0
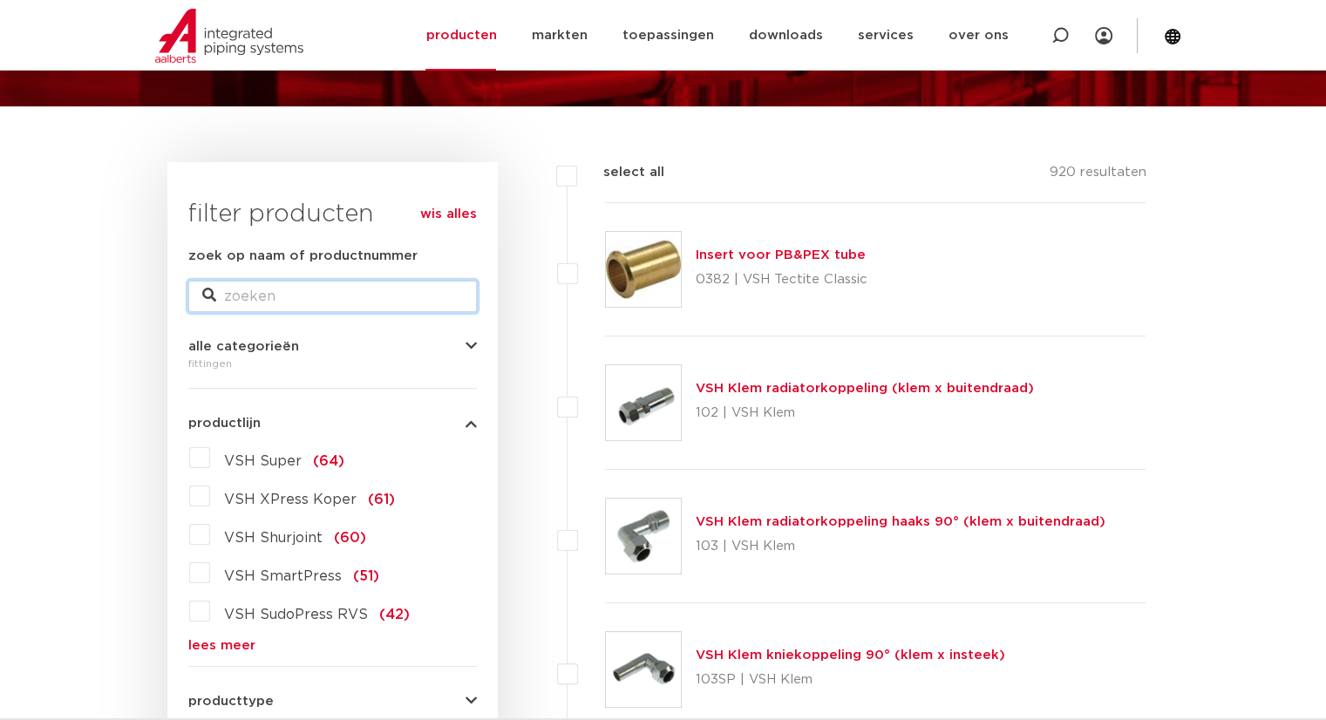
click at [269, 290] on input "zoek op naam of productnummer" at bounding box center [332, 296] width 289 height 31
type input "14x2"
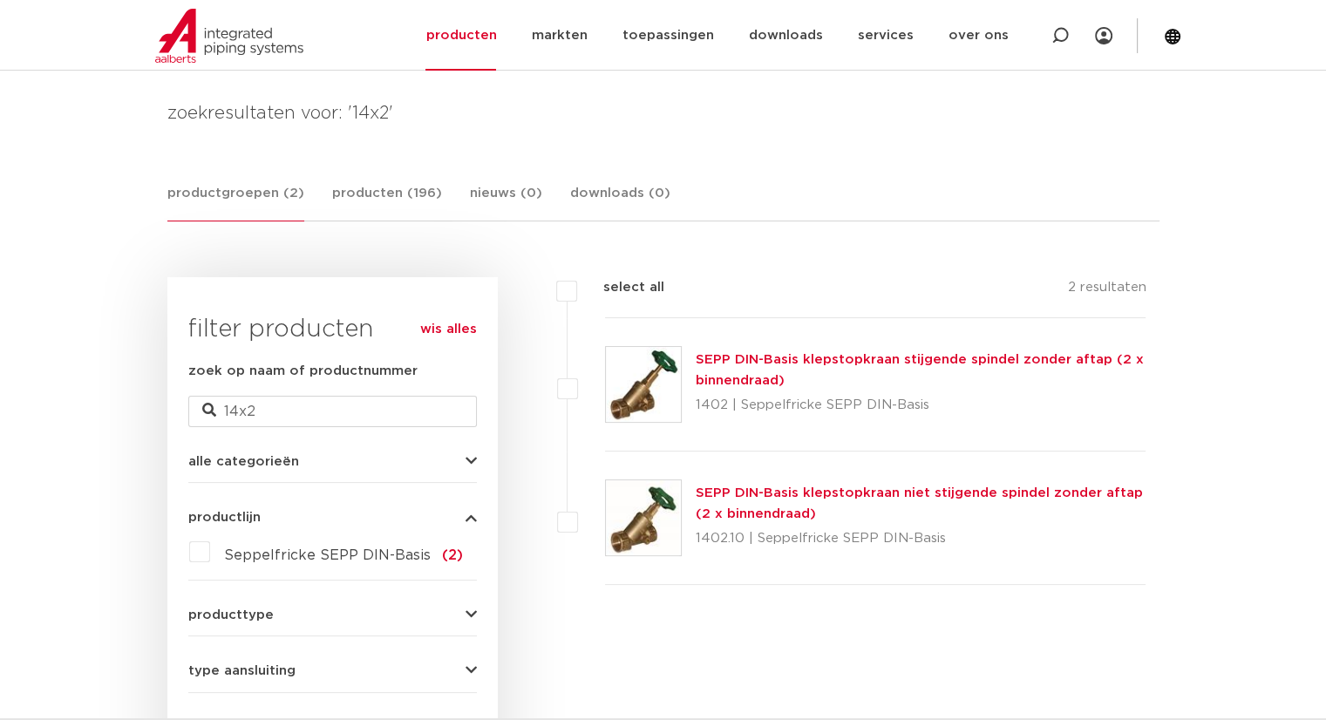
scroll to position [349, 0]
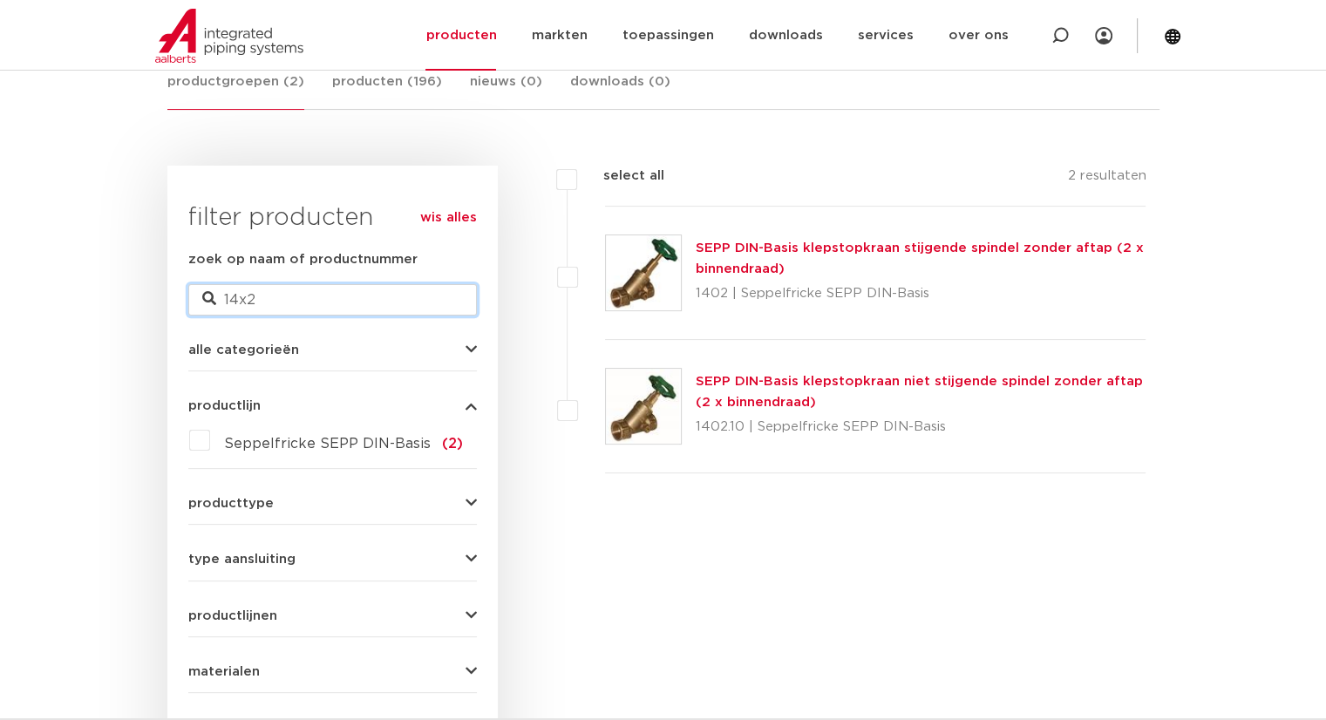
click at [433, 287] on input "14x2" at bounding box center [332, 299] width 289 height 31
type input "14mm"
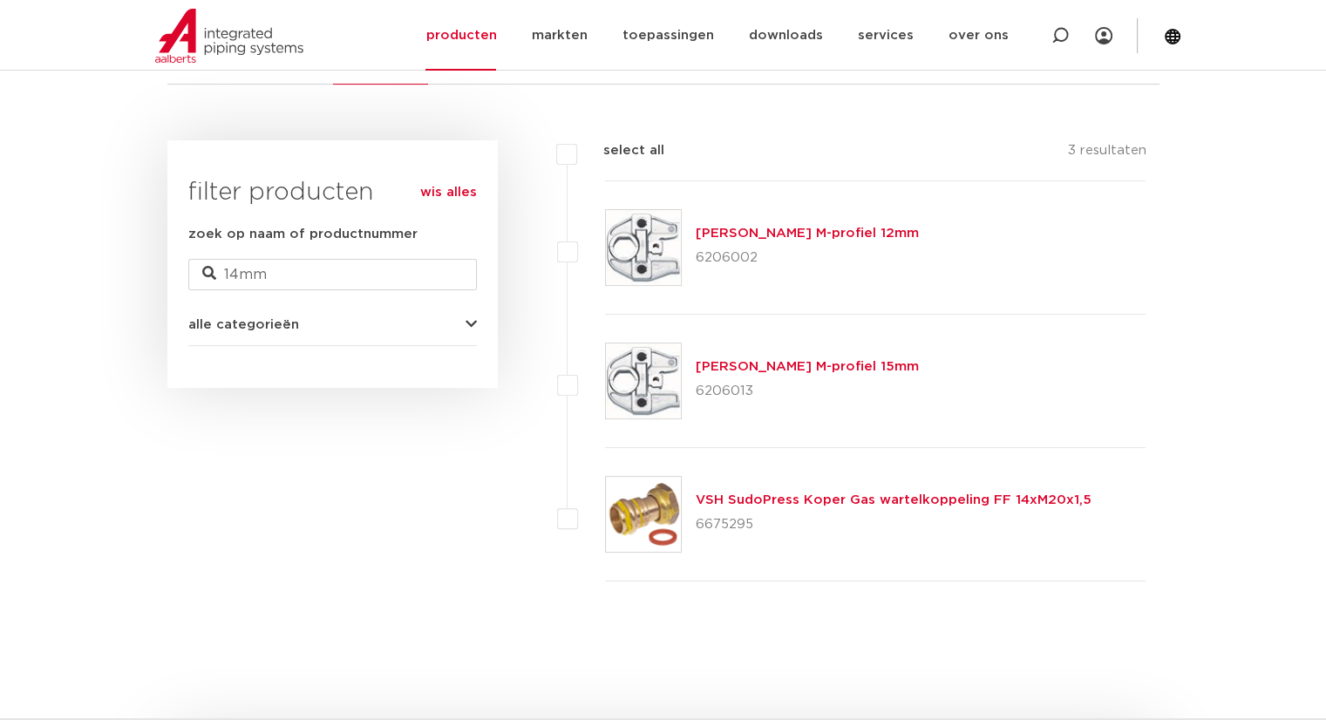
scroll to position [349, 0]
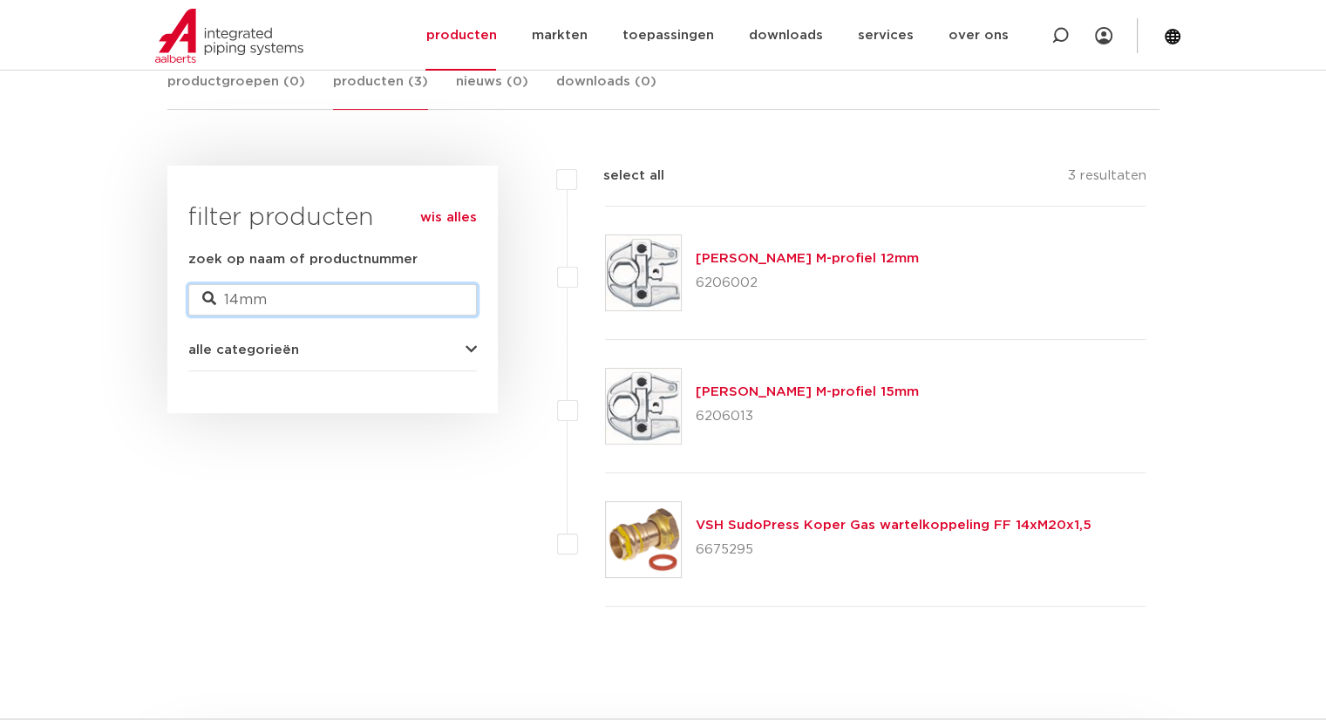
click at [360, 295] on input "14mm" at bounding box center [332, 299] width 289 height 31
type input "14"
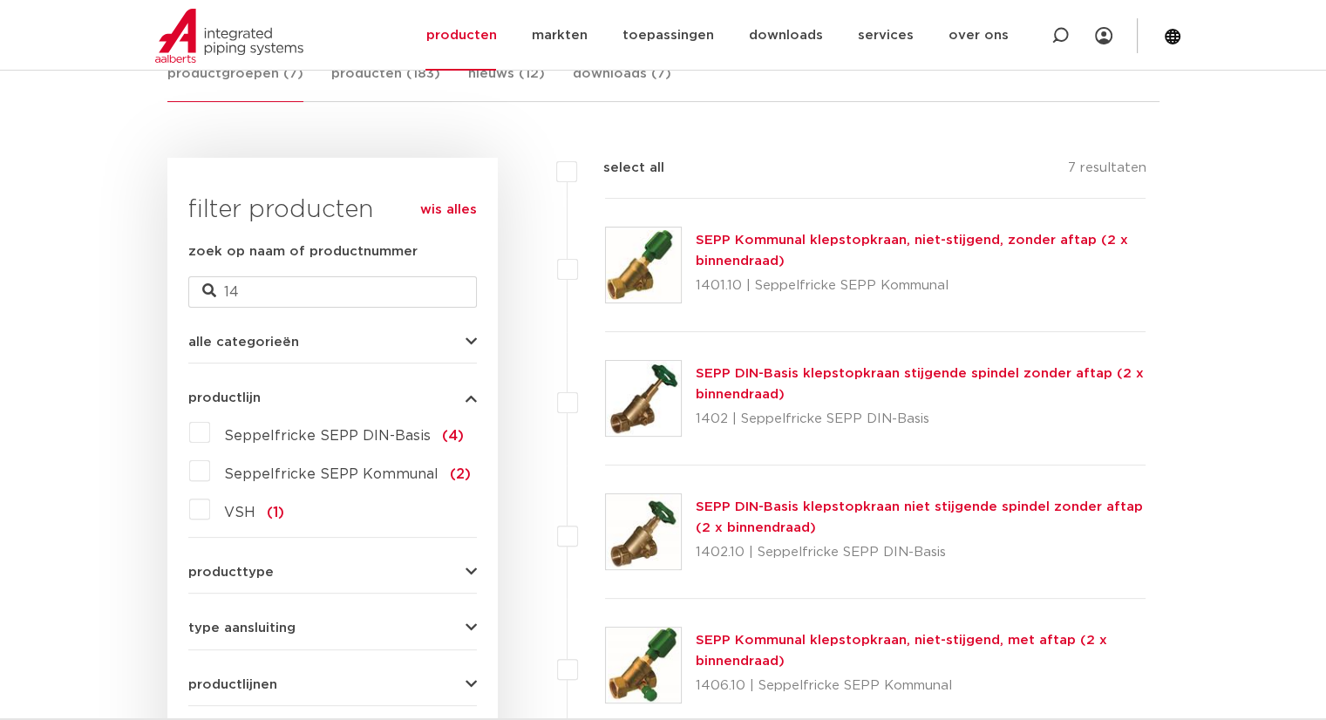
scroll to position [349, 0]
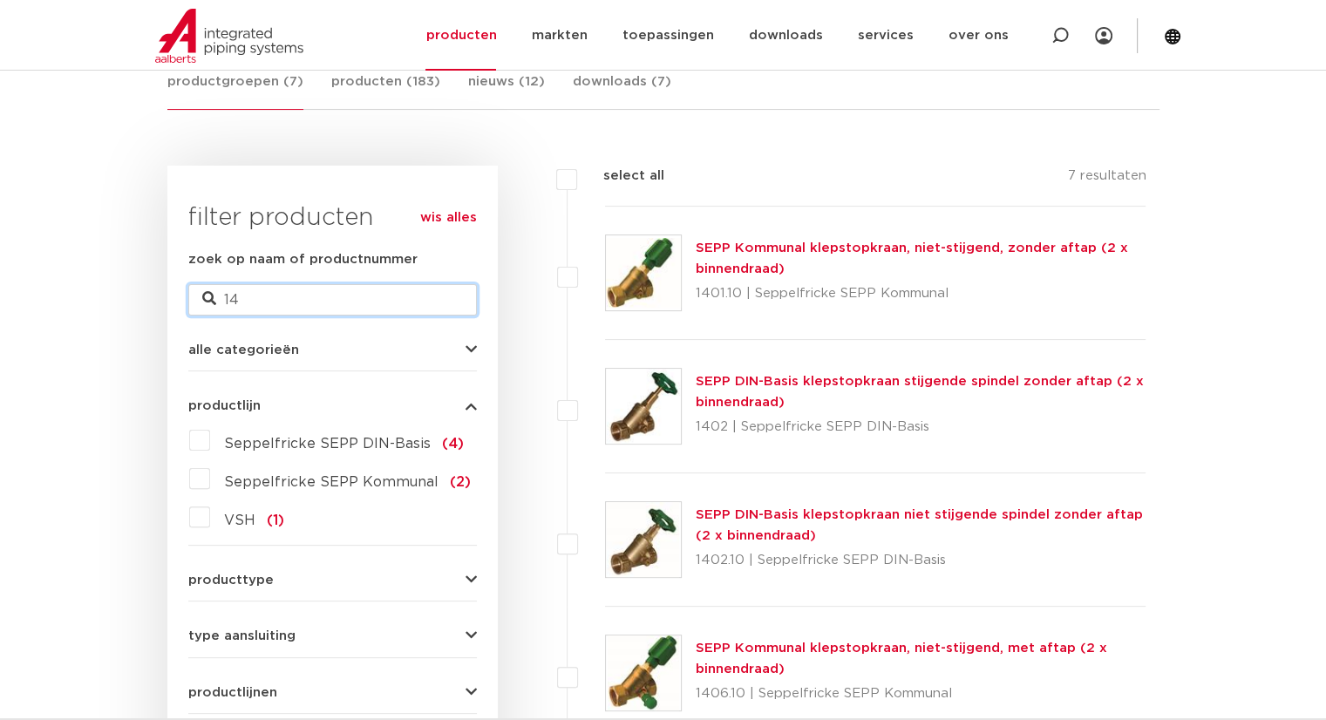
click at [250, 300] on input "14" at bounding box center [332, 299] width 289 height 31
type input "1"
click at [363, 219] on h3 "filter producten" at bounding box center [332, 218] width 289 height 35
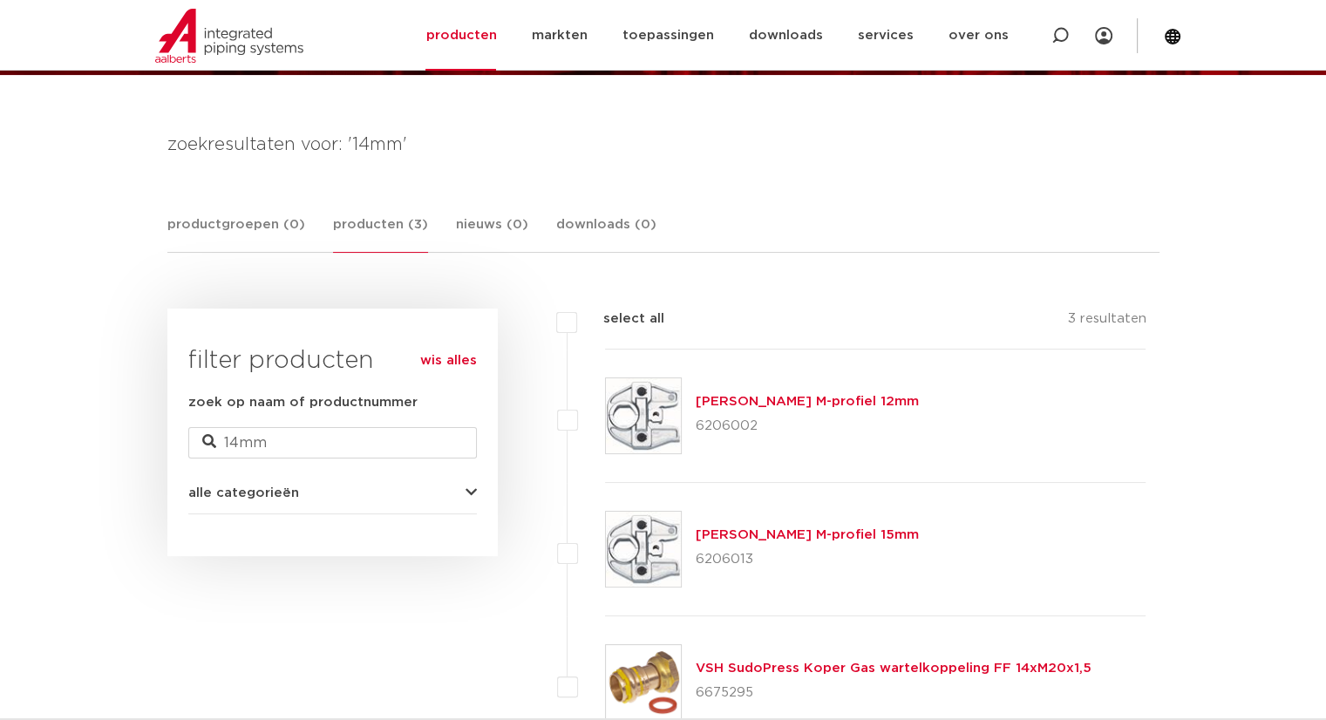
scroll to position [174, 0]
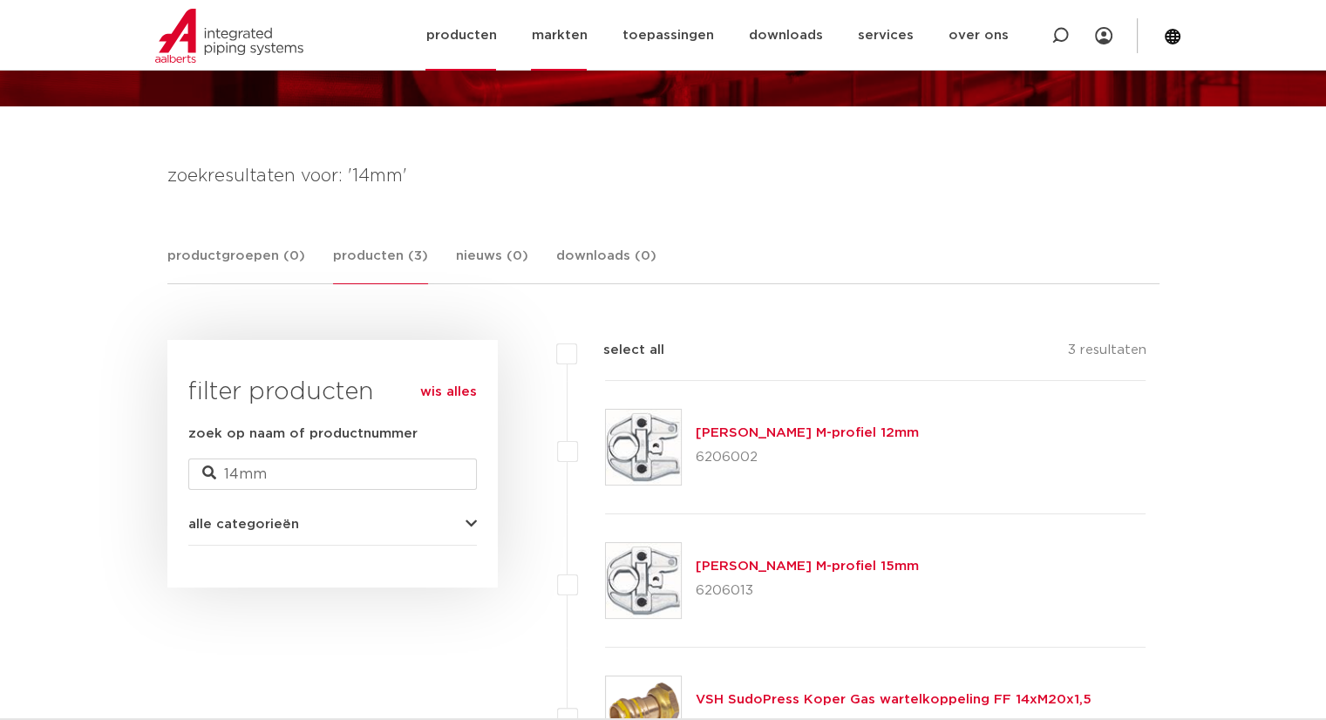
click at [568, 33] on link "markten" at bounding box center [559, 35] width 56 height 71
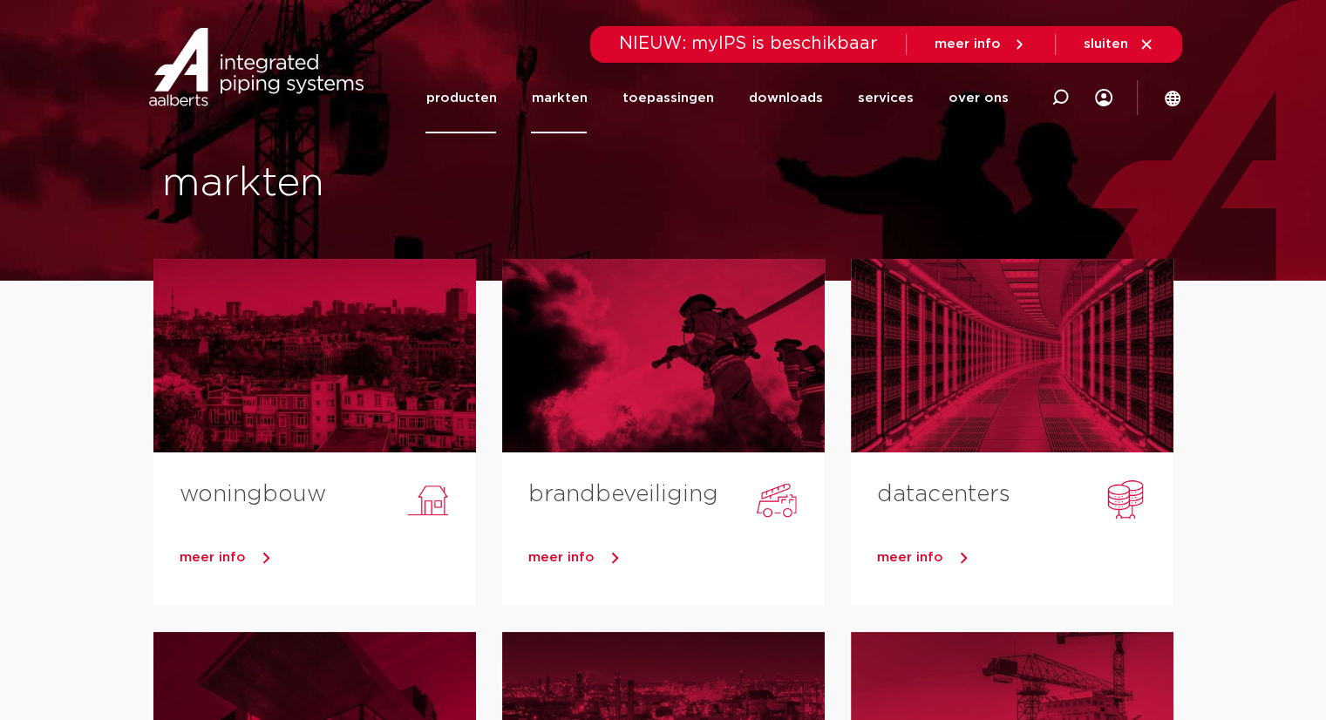
click at [474, 104] on link "producten" at bounding box center [461, 98] width 71 height 71
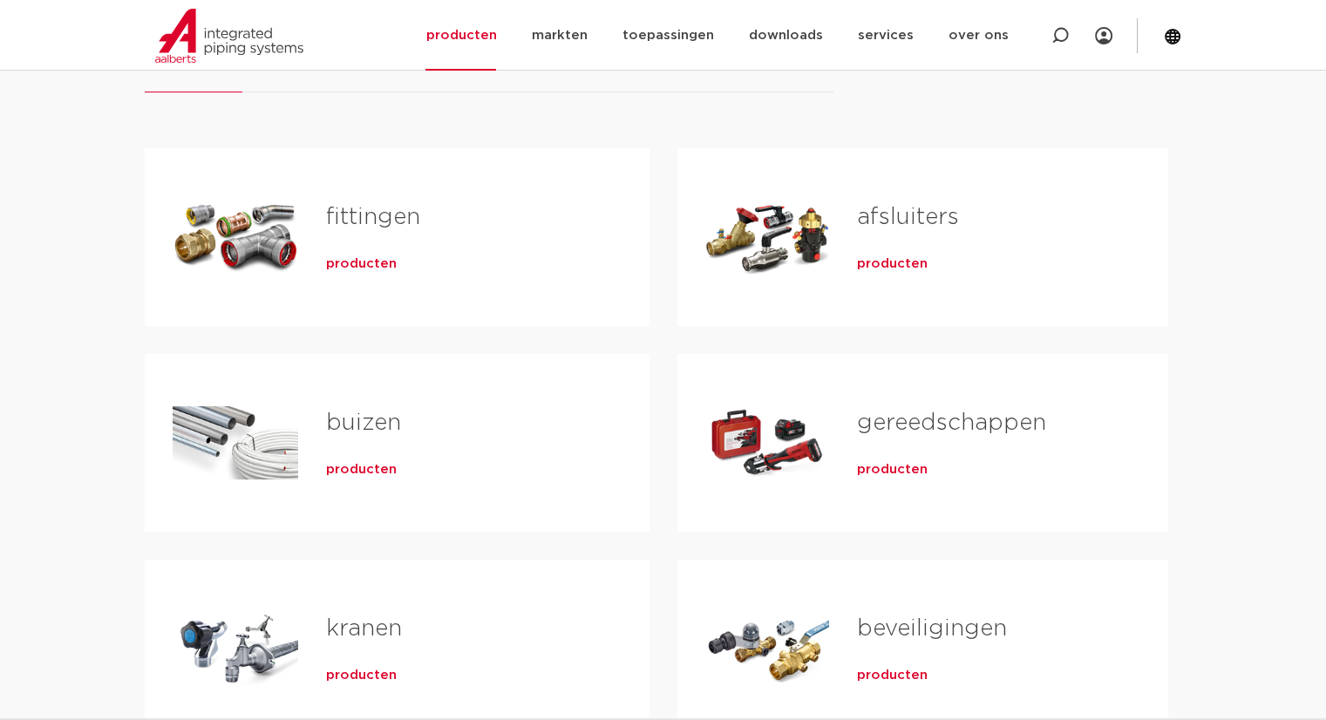
scroll to position [262, 0]
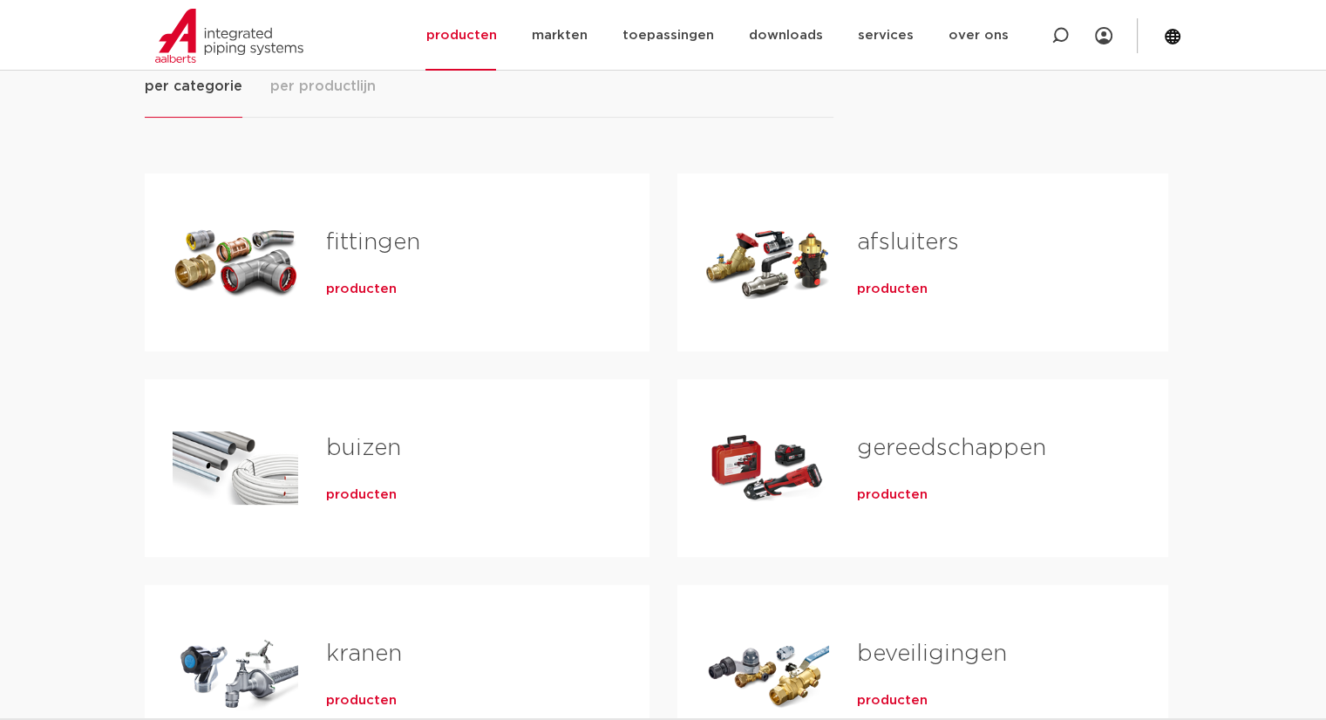
click at [368, 278] on div "producten" at bounding box center [460, 286] width 268 height 24
click at [366, 294] on span "producten" at bounding box center [361, 289] width 71 height 17
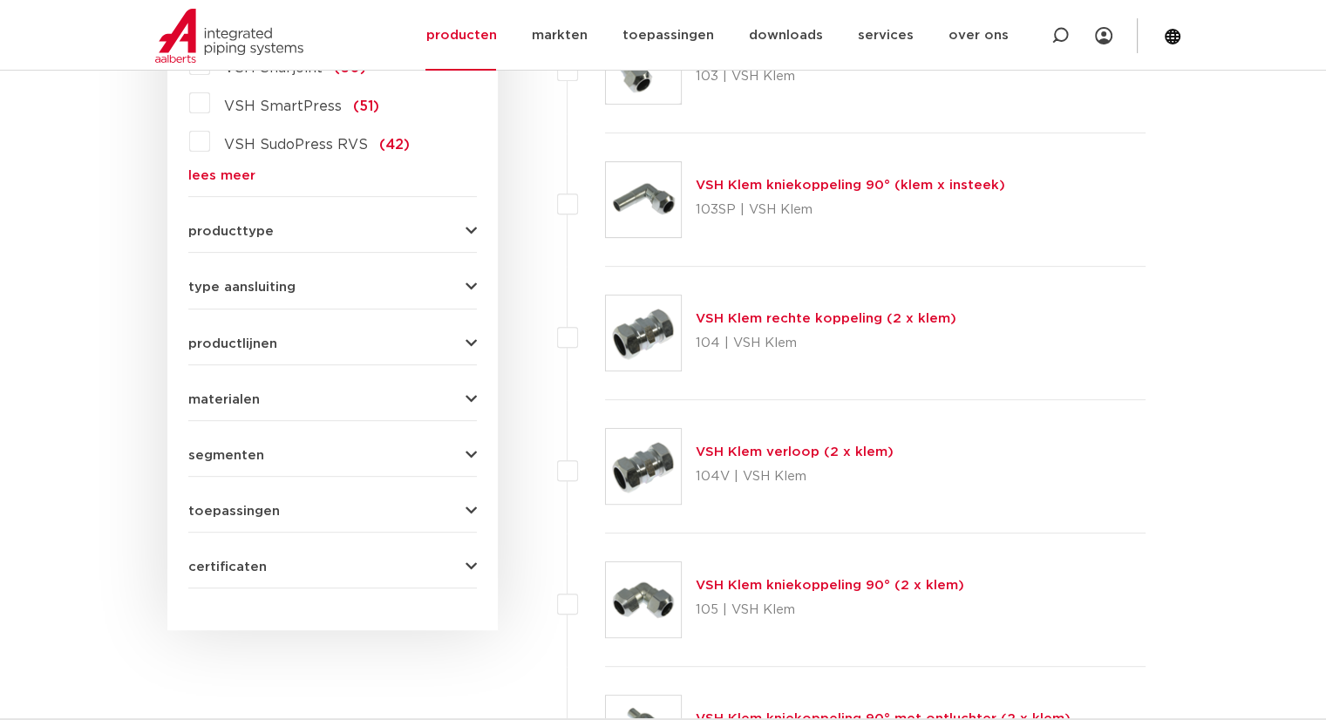
scroll to position [436, 0]
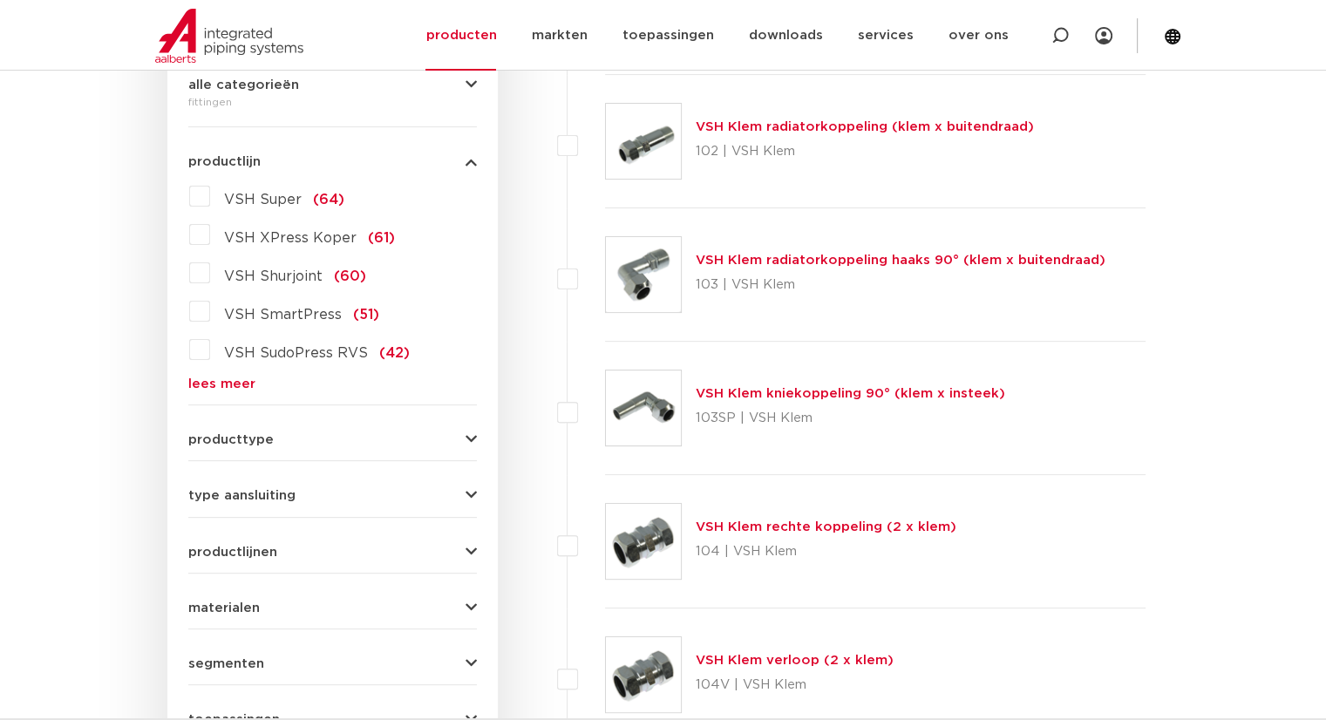
click at [262, 492] on span "type aansluiting" at bounding box center [241, 495] width 107 height 13
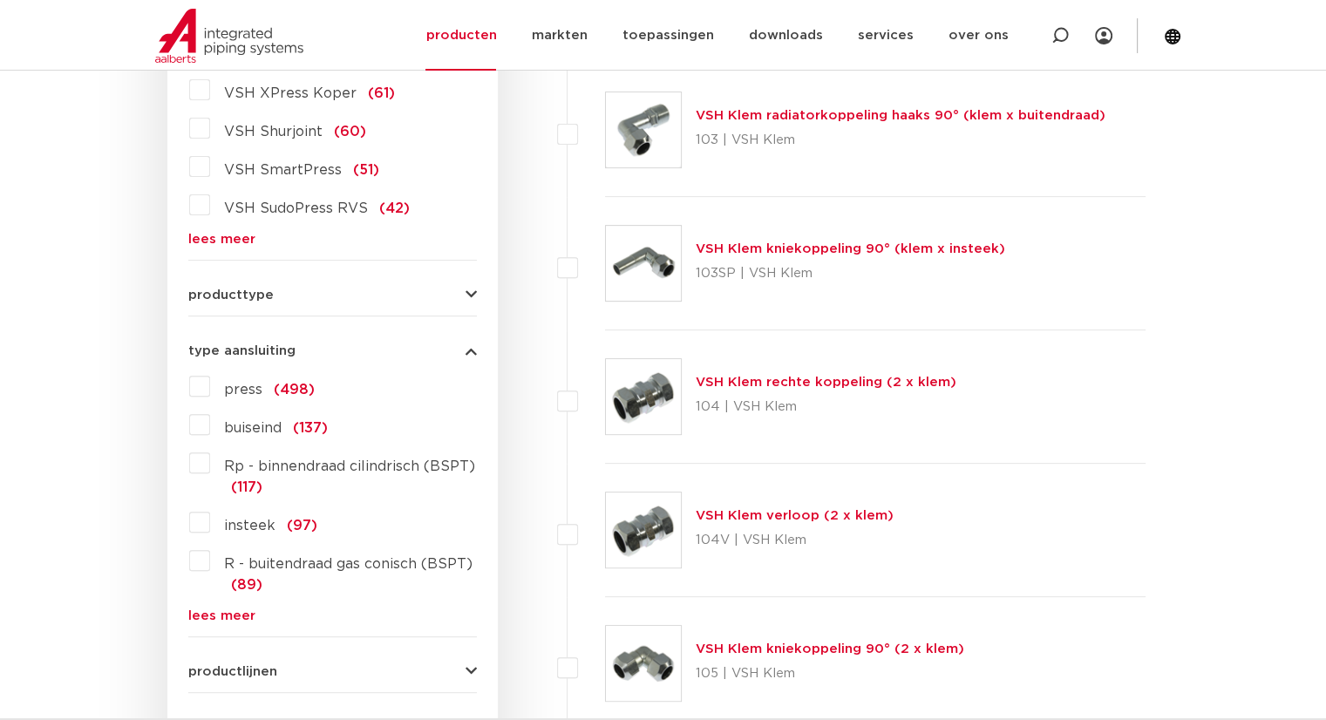
scroll to position [610, 0]
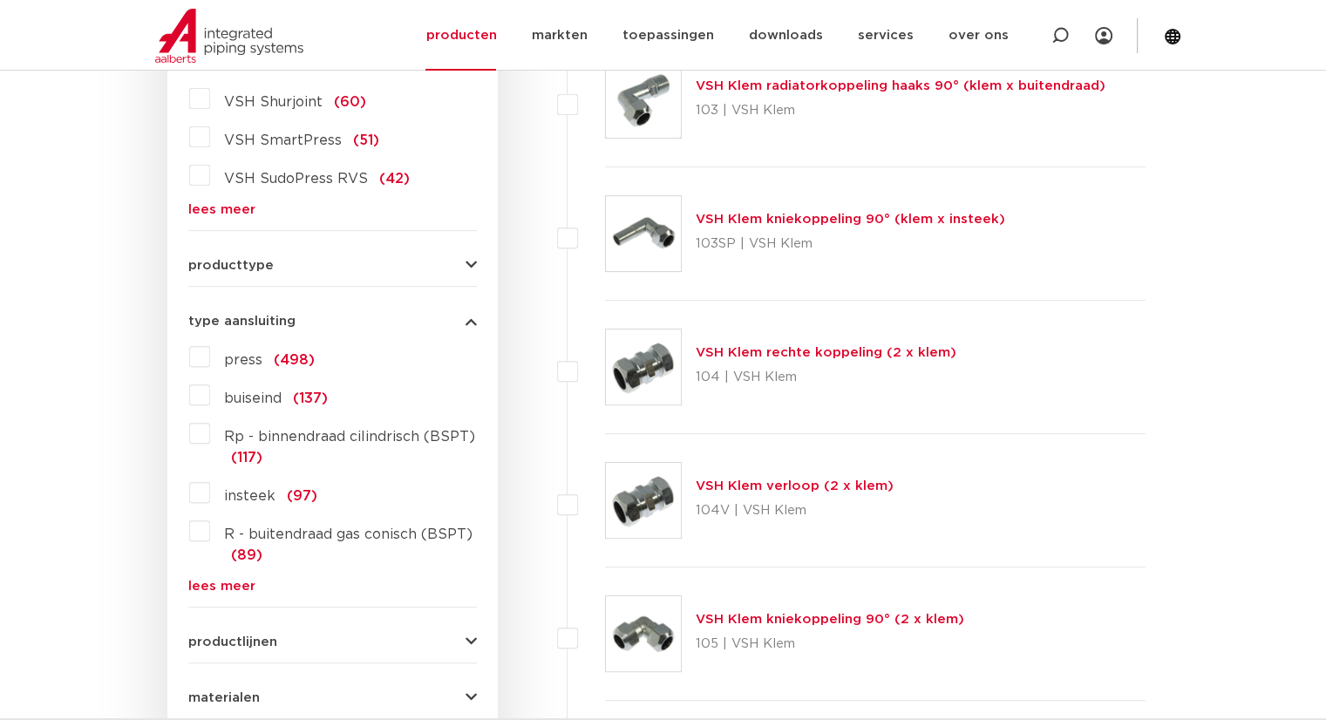
click at [210, 350] on label "press (498)" at bounding box center [262, 357] width 105 height 28
click at [0, 0] on input "press (498)" at bounding box center [0, 0] width 0 height 0
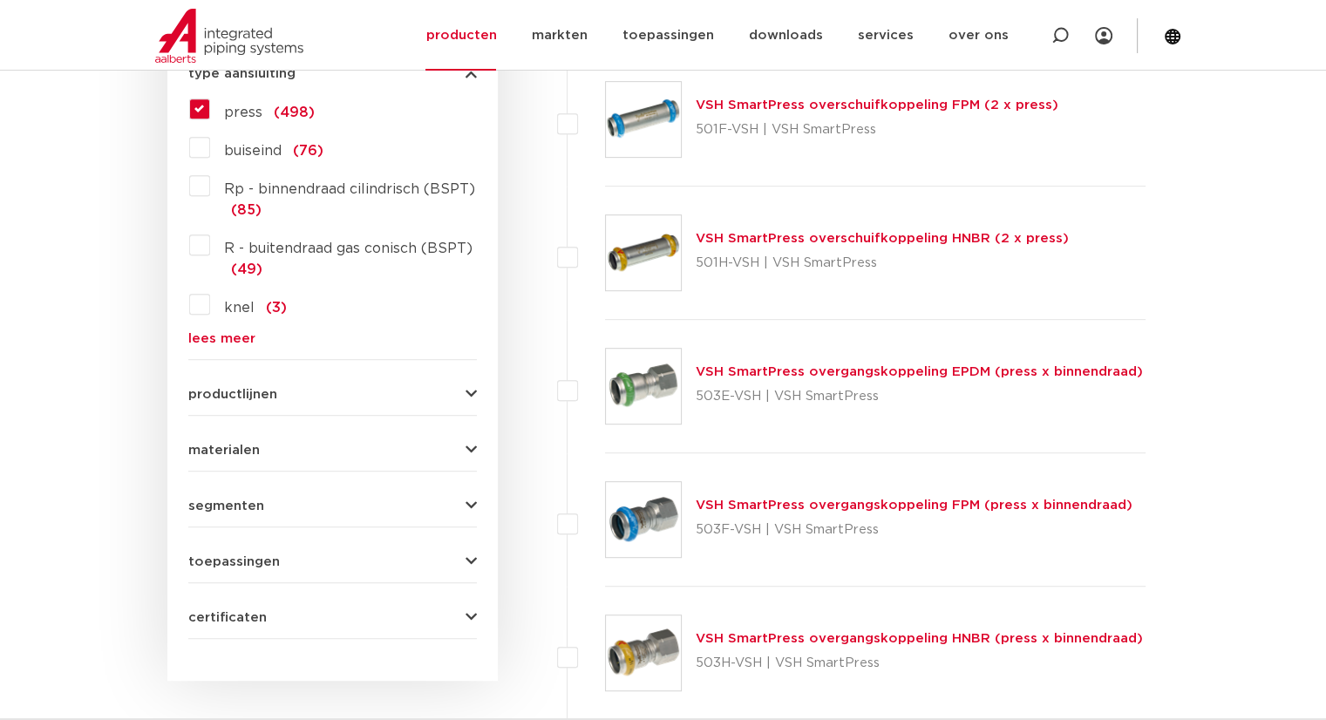
scroll to position [872, 0]
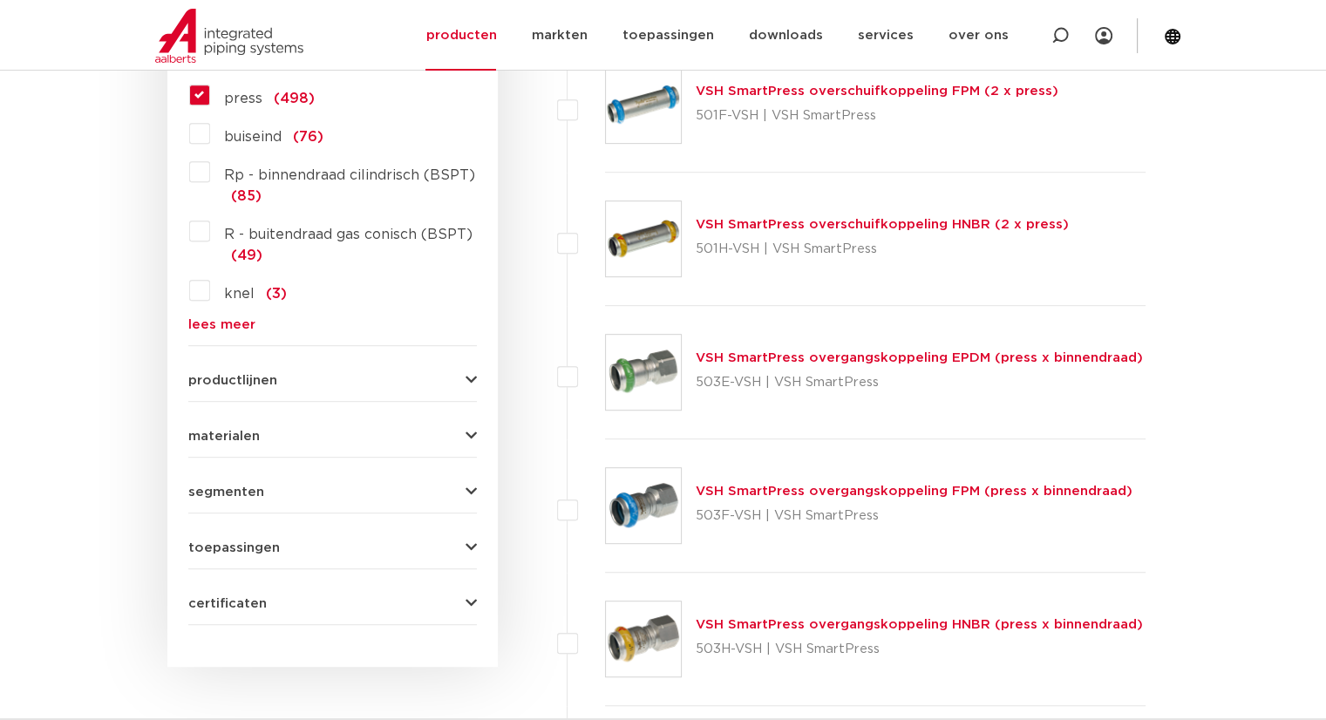
click at [352, 376] on button "productlijnen" at bounding box center [332, 380] width 289 height 13
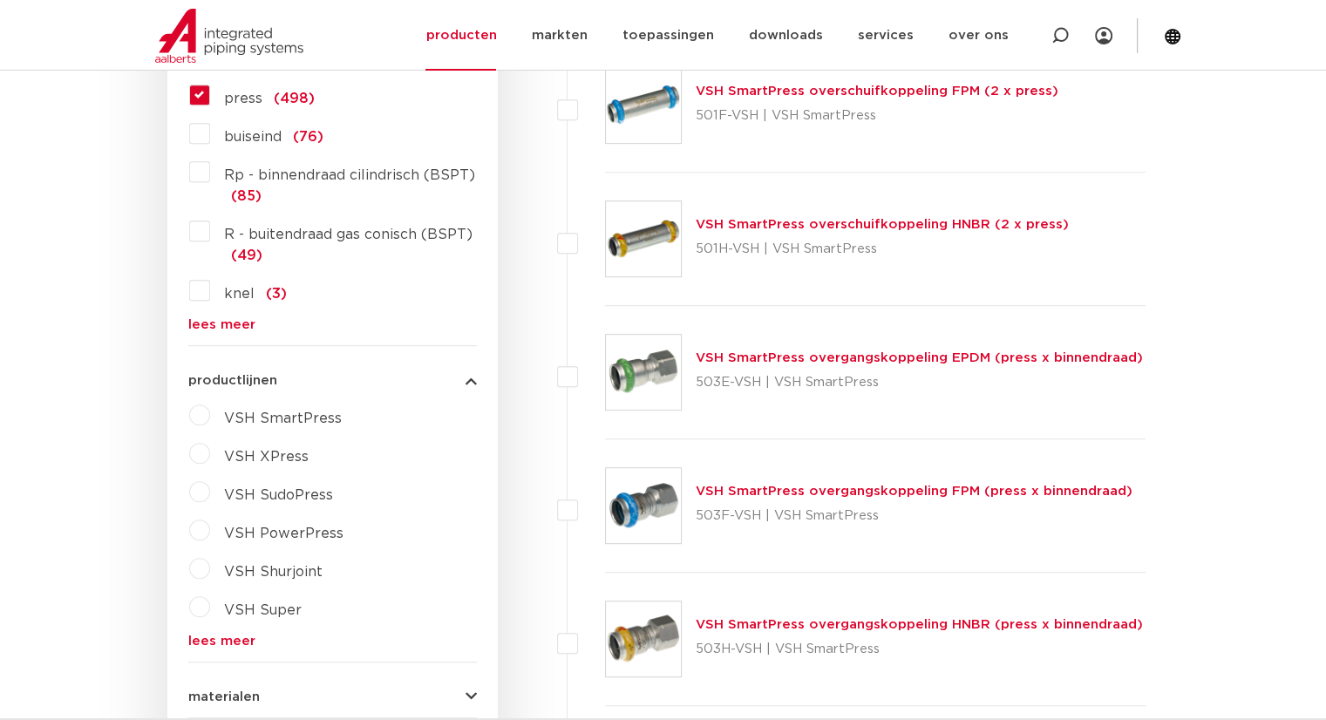
click at [352, 376] on button "productlijnen" at bounding box center [332, 380] width 289 height 13
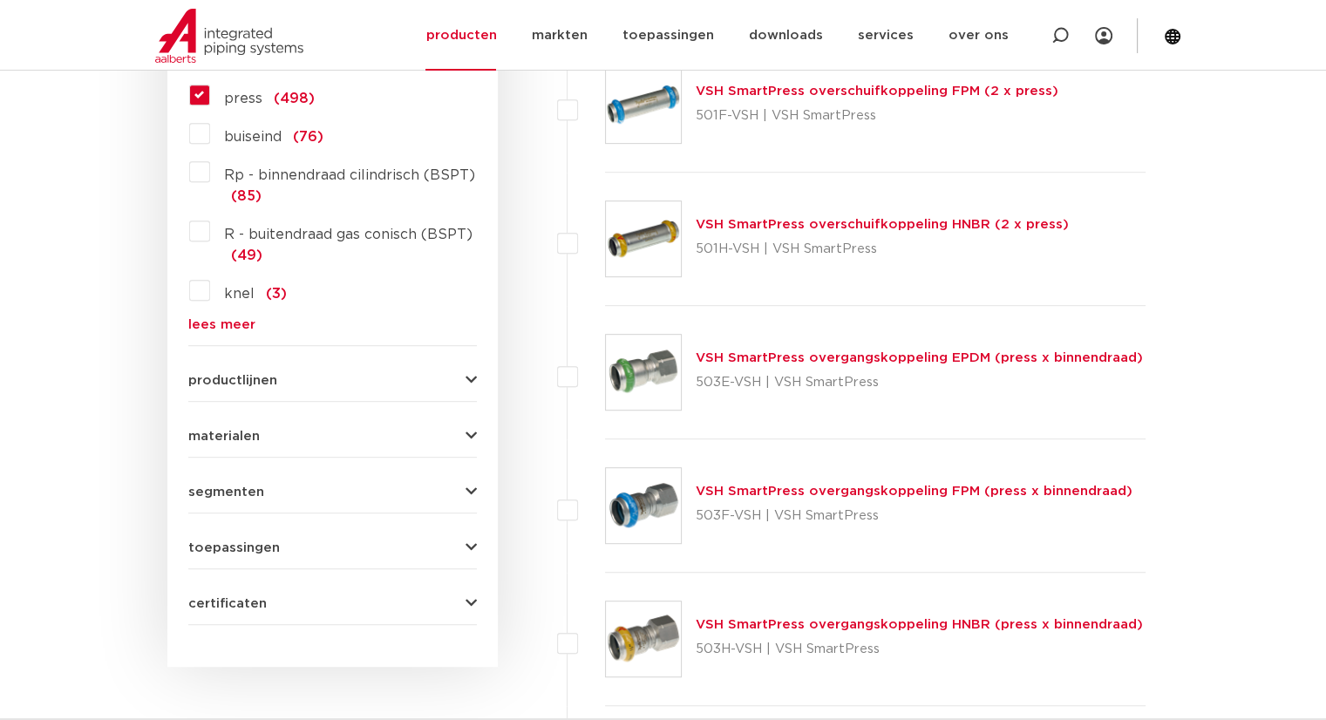
click at [371, 440] on button "materialen" at bounding box center [332, 436] width 289 height 13
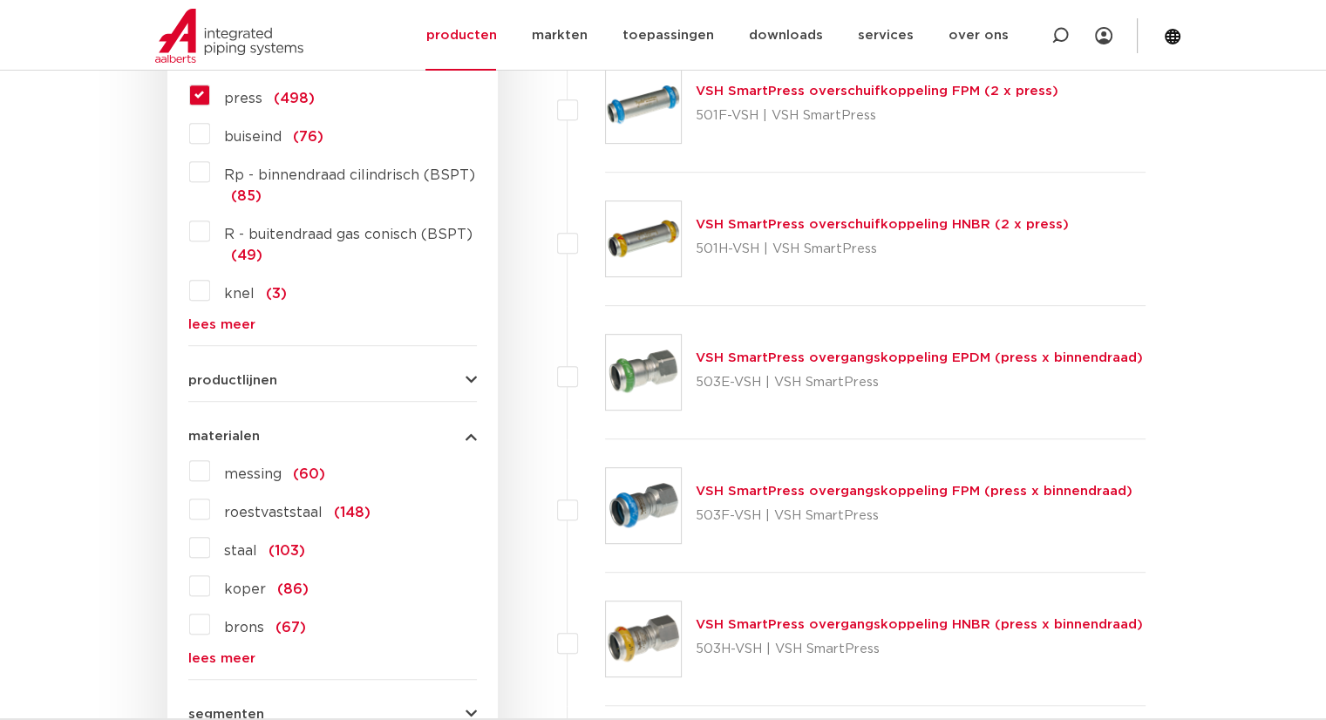
click at [248, 661] on link "lees meer" at bounding box center [332, 658] width 289 height 13
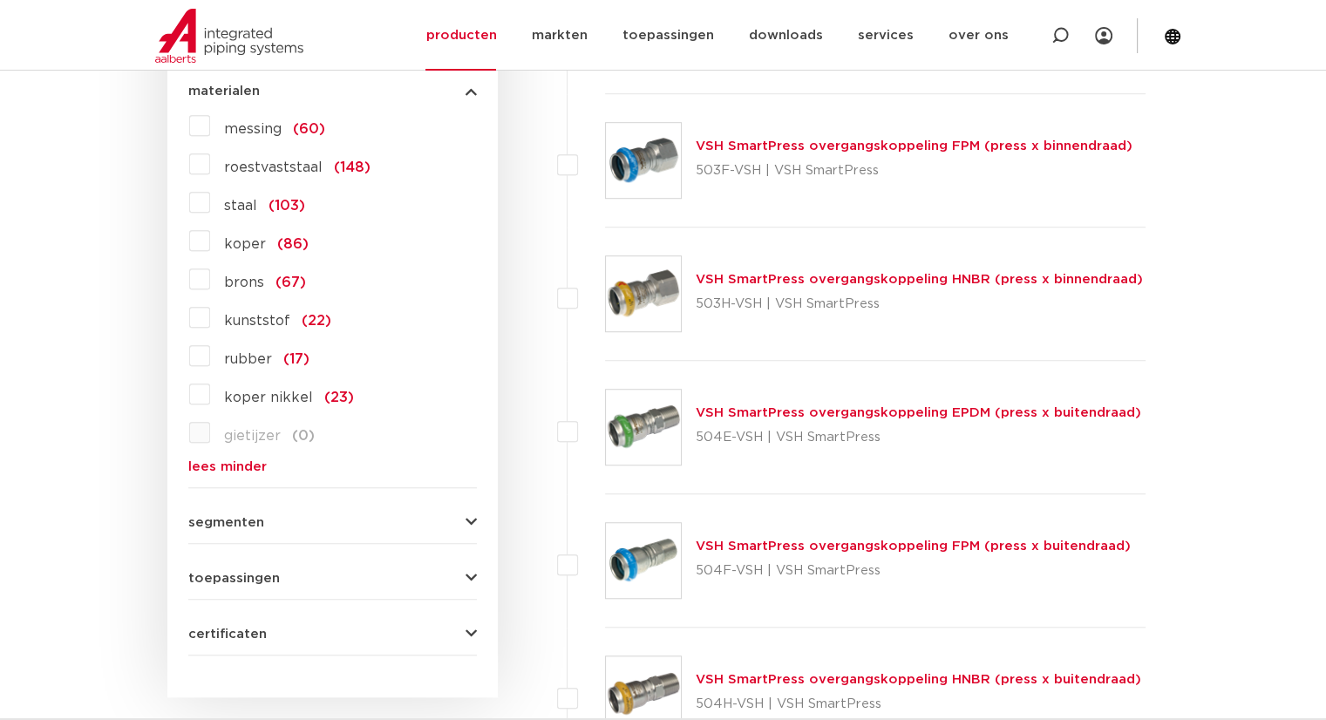
scroll to position [1221, 0]
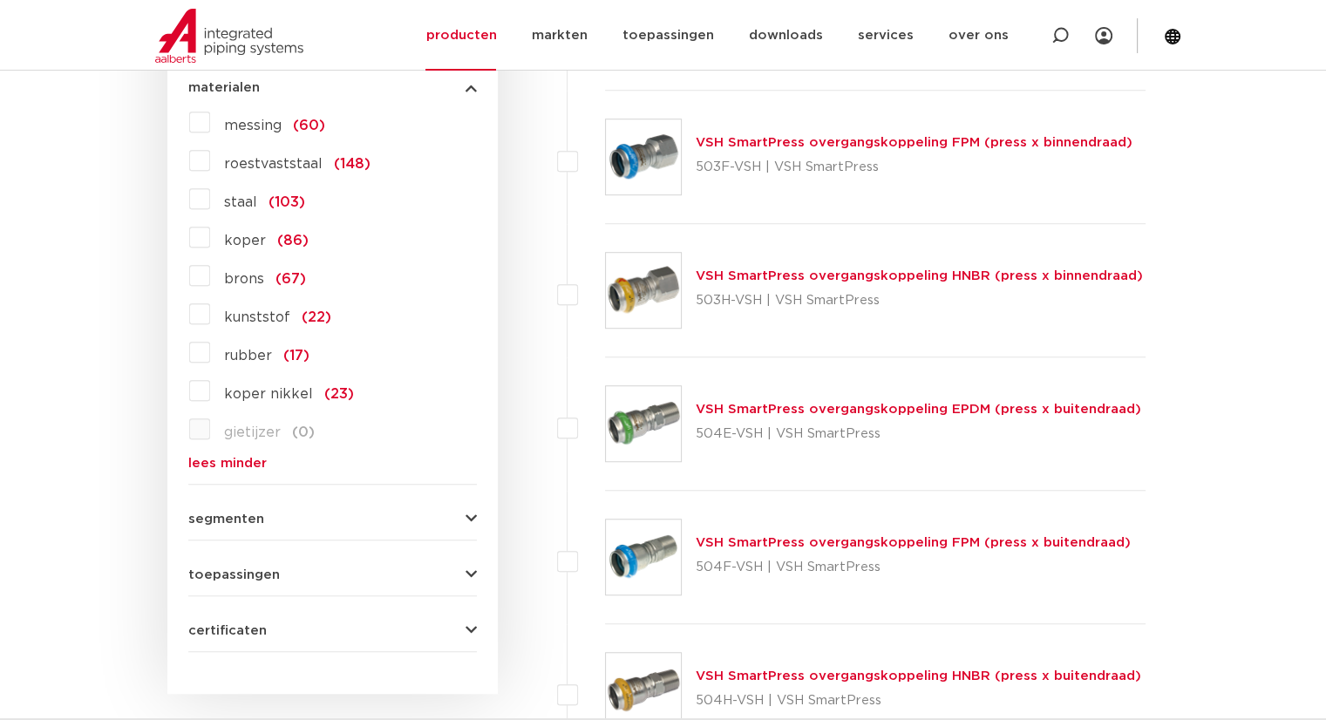
click at [309, 522] on button "segmenten" at bounding box center [332, 519] width 289 height 13
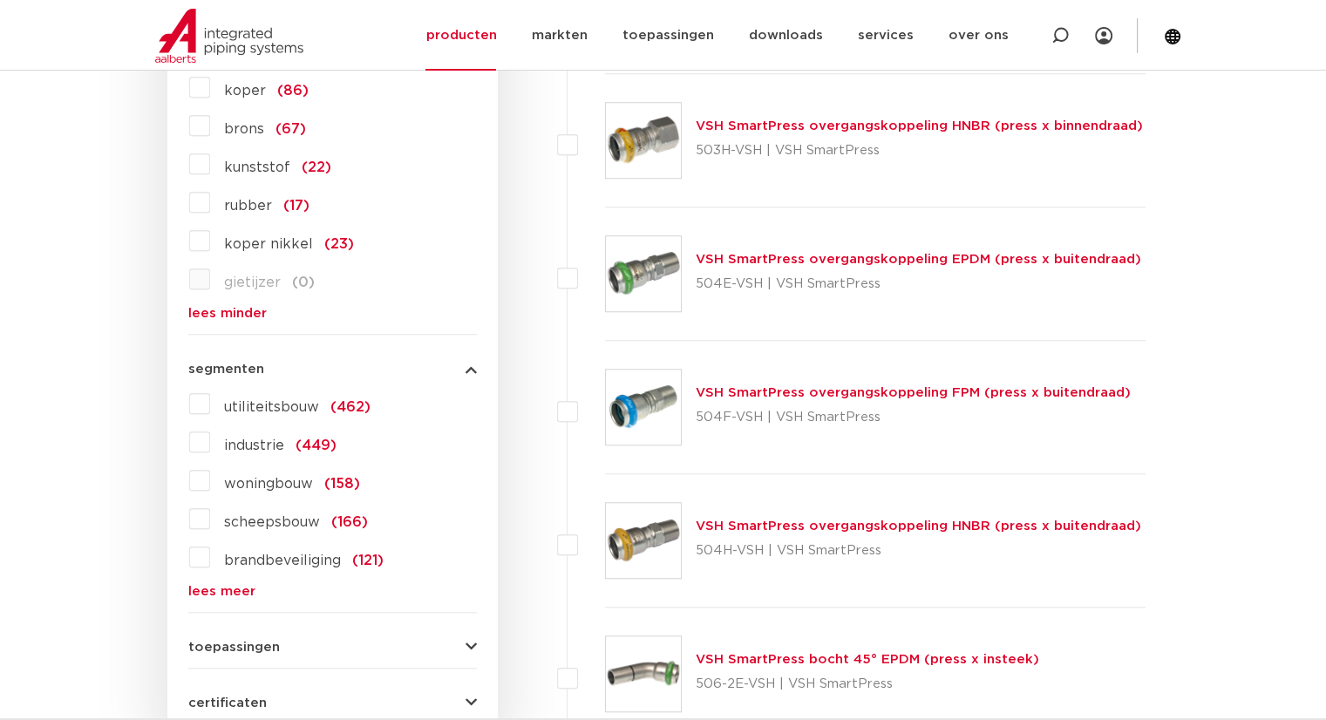
scroll to position [1570, 0]
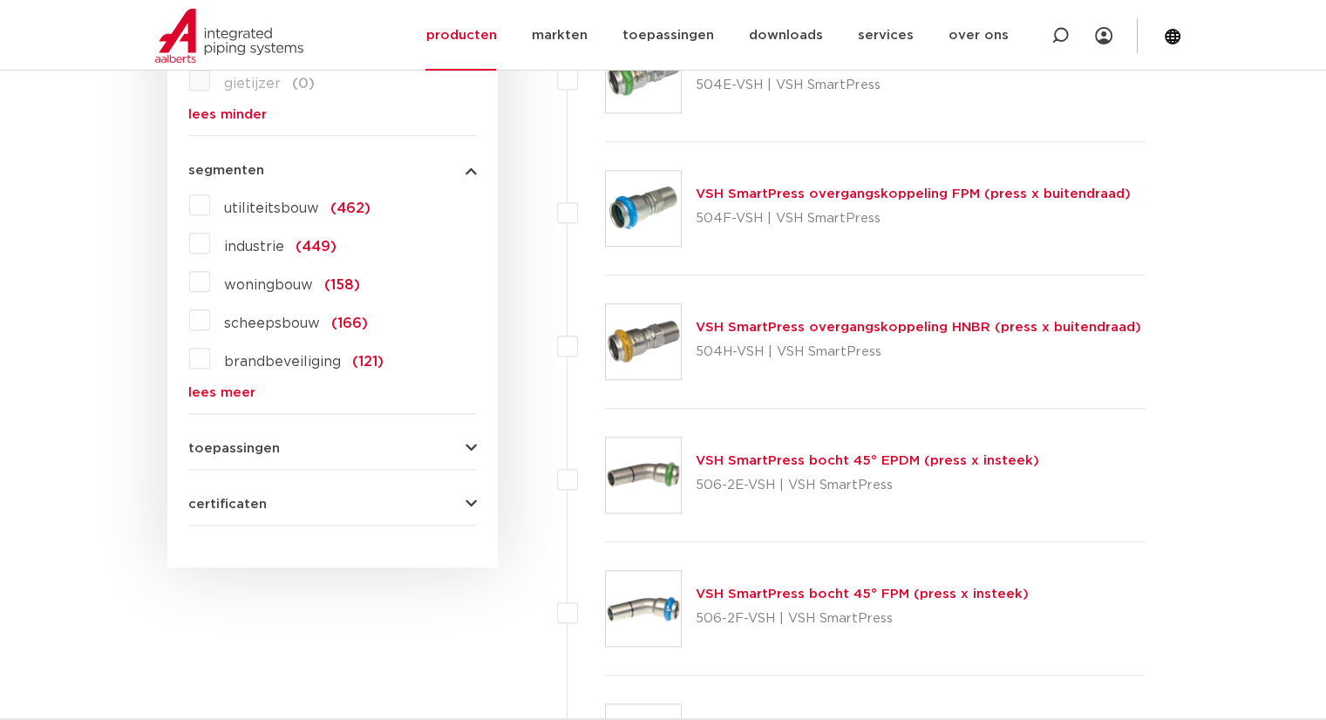
click at [303, 433] on div "toepassingen verwarming (364) perslucht (399) koeling (380) drinkwater (216) va…" at bounding box center [332, 441] width 289 height 27
click at [303, 442] on button "toepassingen" at bounding box center [332, 448] width 289 height 13
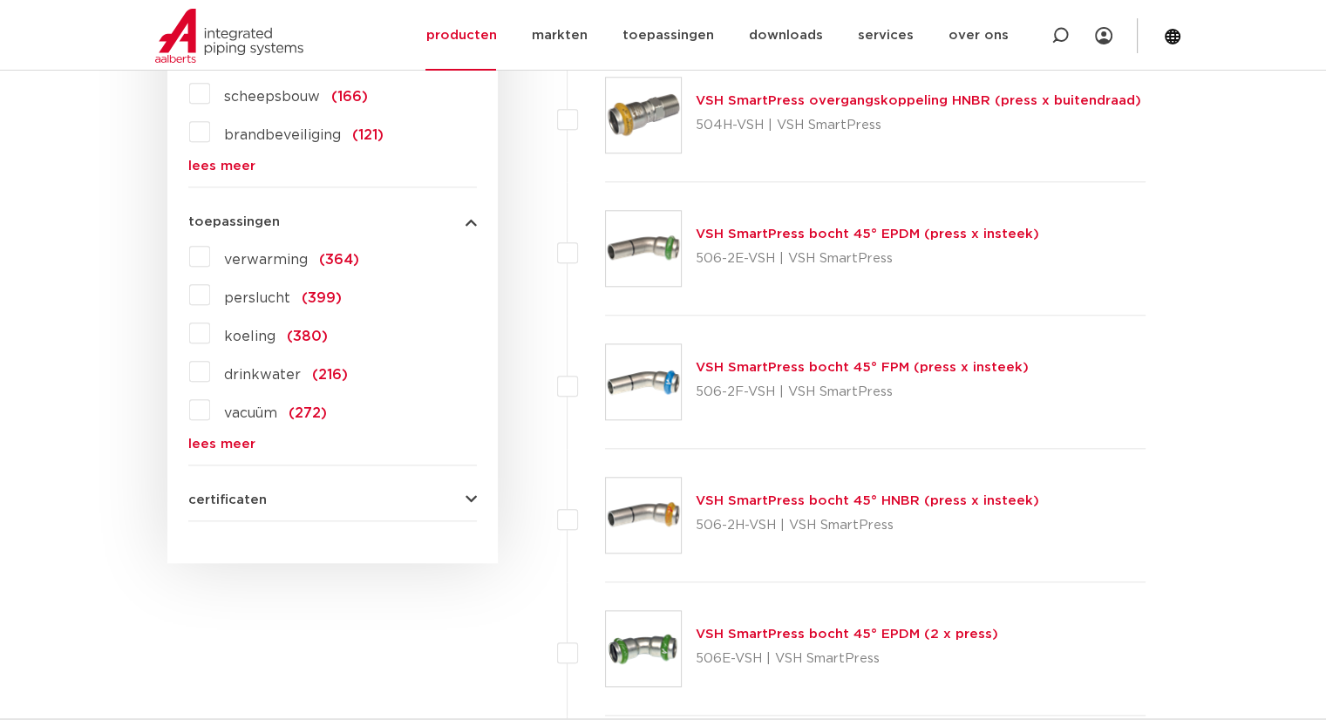
scroll to position [1831, 0]
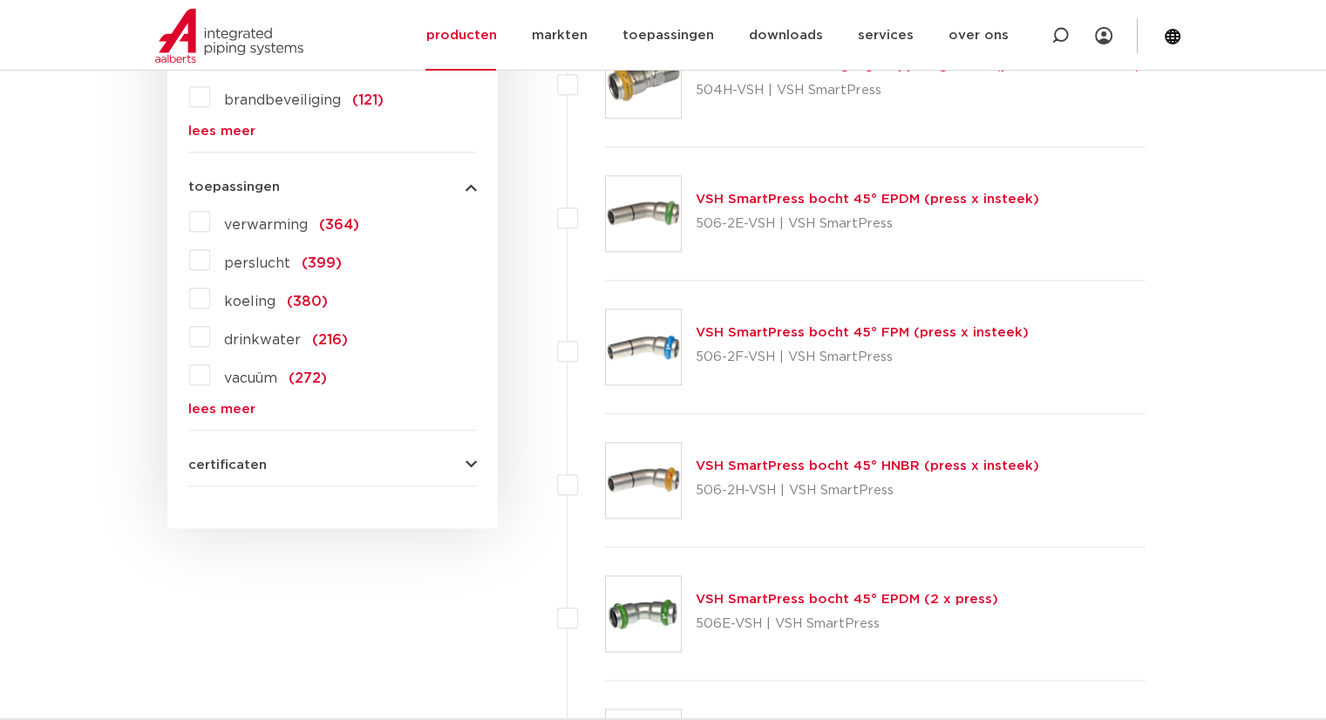
click at [210, 214] on label "verwarming (364)" at bounding box center [284, 222] width 149 height 28
click at [0, 0] on input "verwarming (364)" at bounding box center [0, 0] width 0 height 0
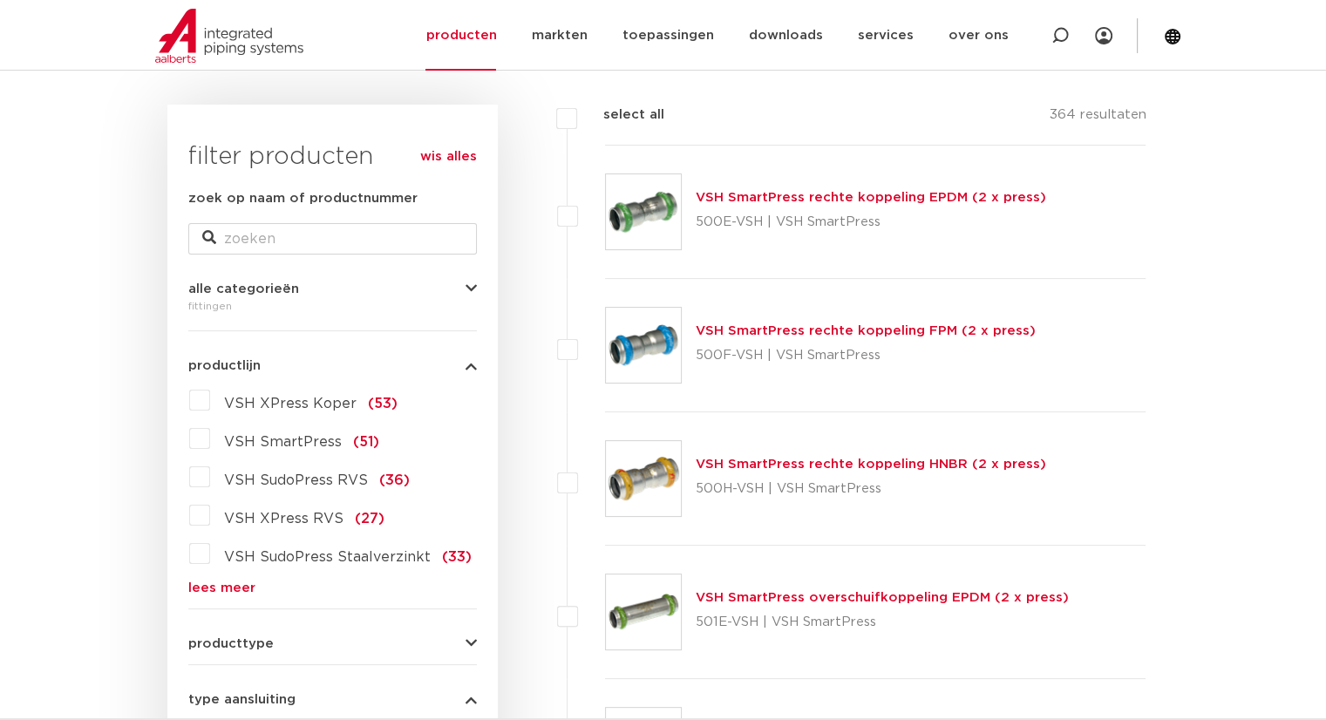
scroll to position [262, 0]
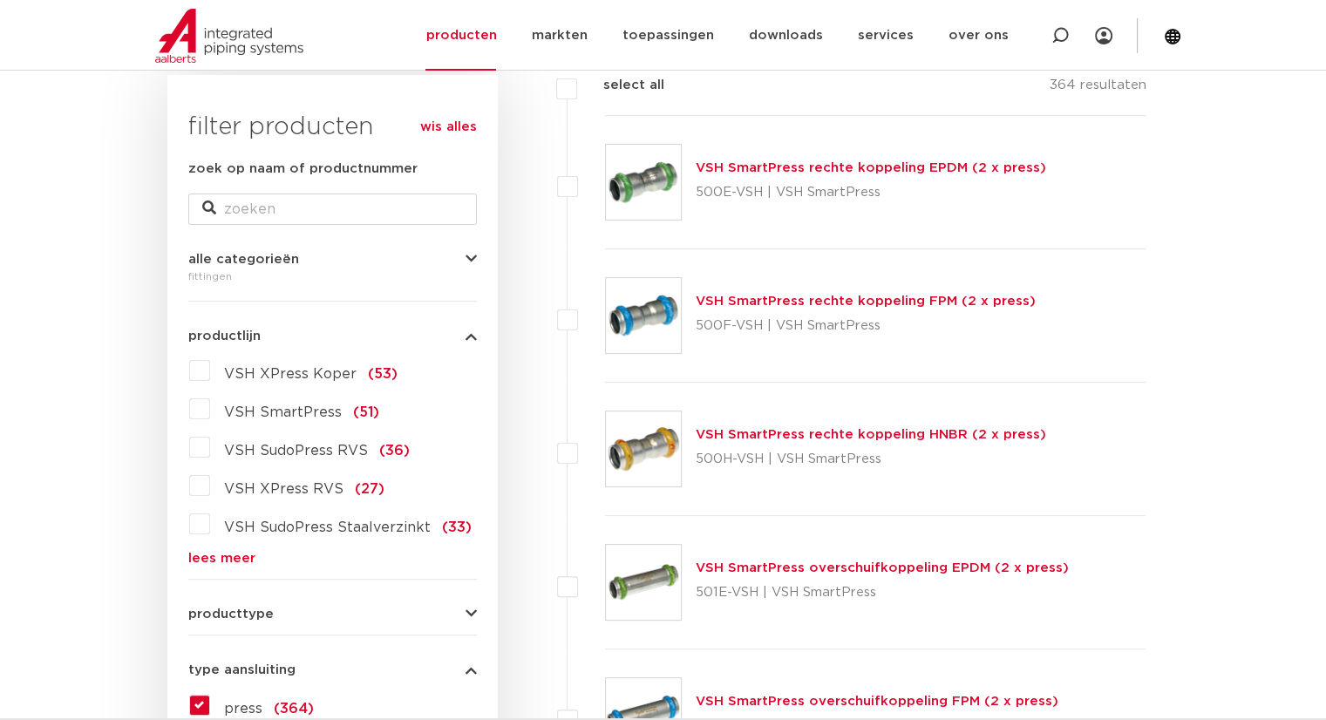
click at [283, 610] on button "producttype" at bounding box center [332, 614] width 289 height 13
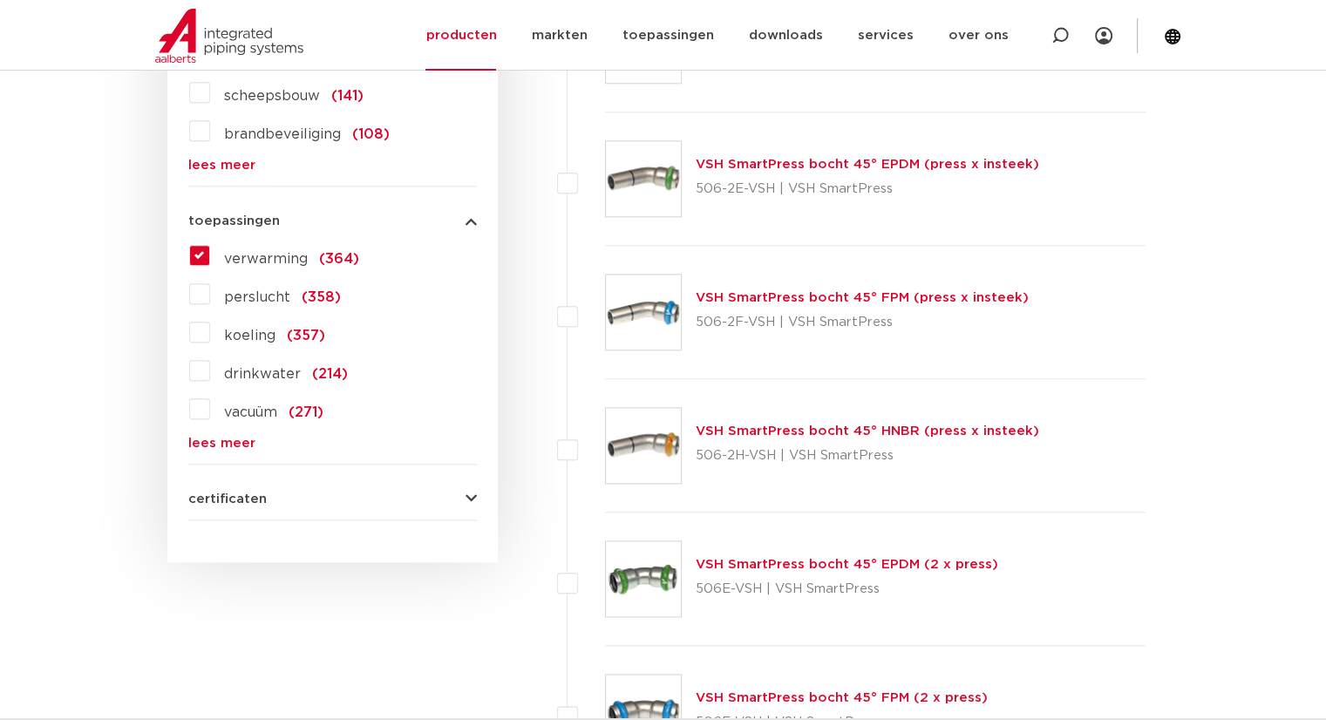
scroll to position [1918, 0]
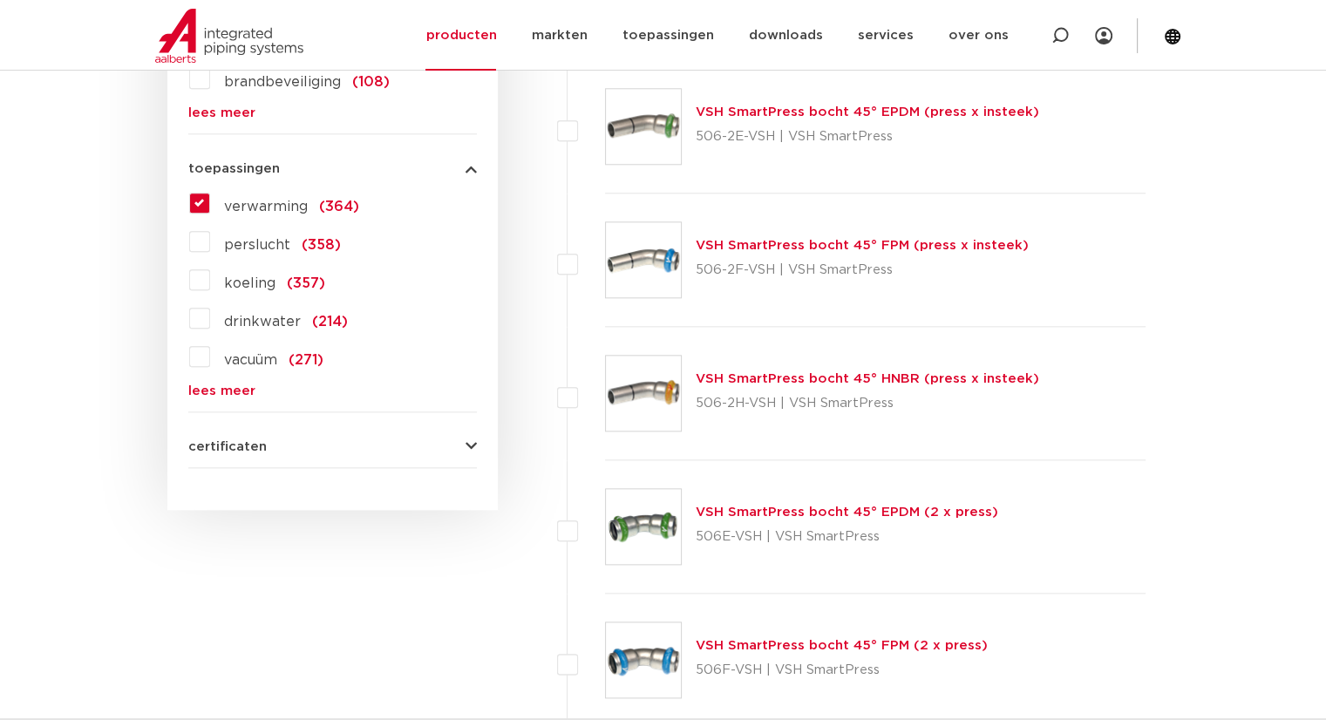
click at [231, 440] on span "certificaten" at bounding box center [227, 446] width 78 height 13
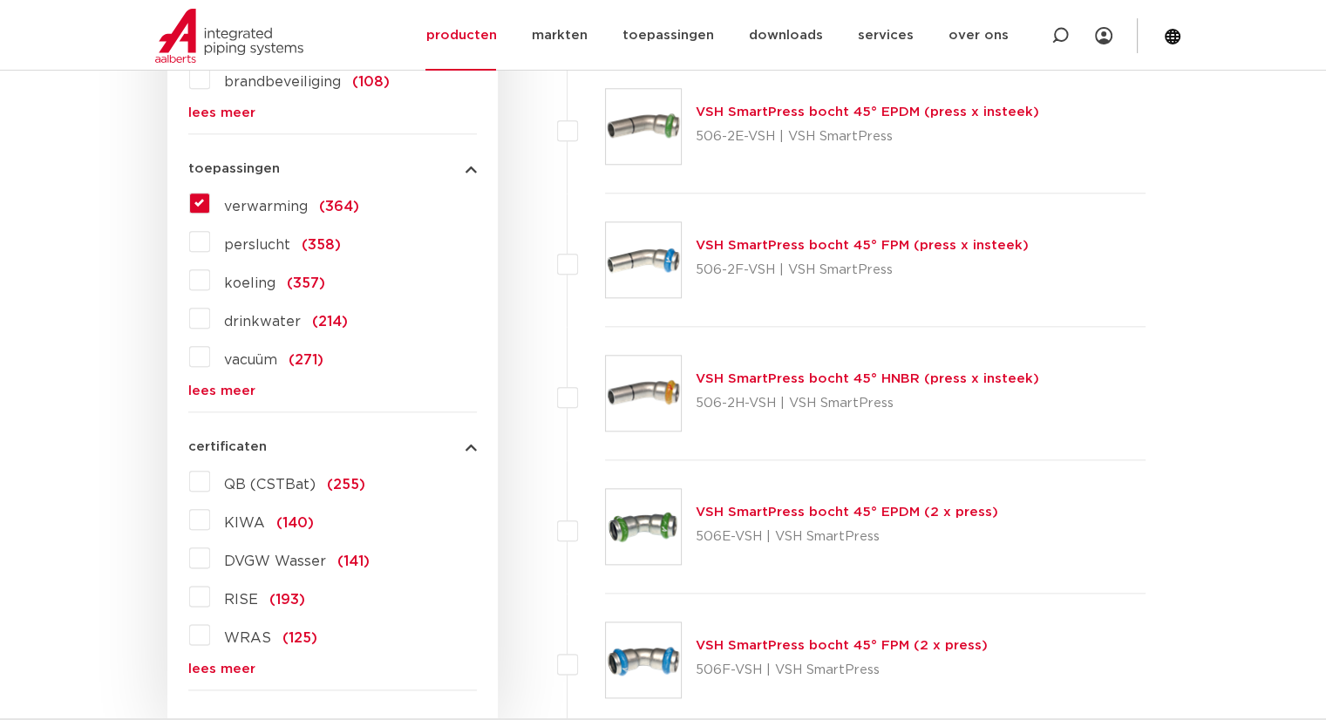
click at [231, 440] on span "certificaten" at bounding box center [227, 446] width 78 height 13
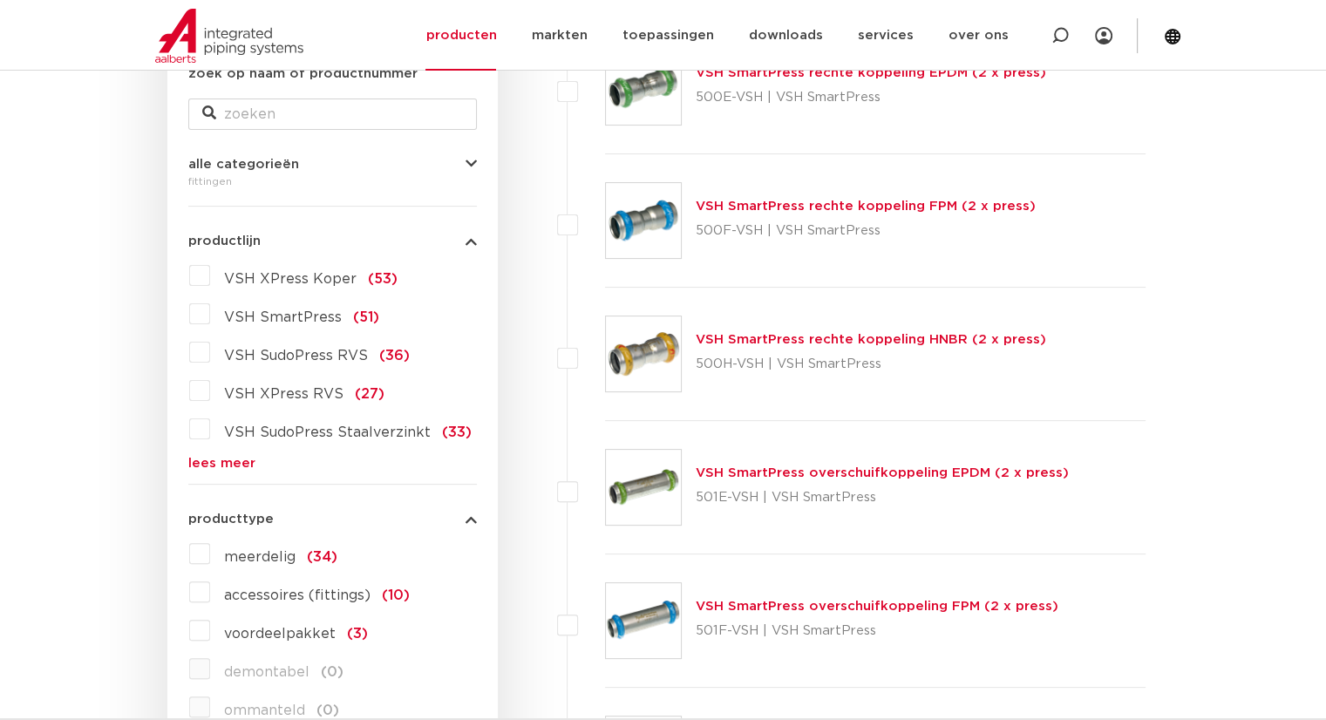
scroll to position [436, 0]
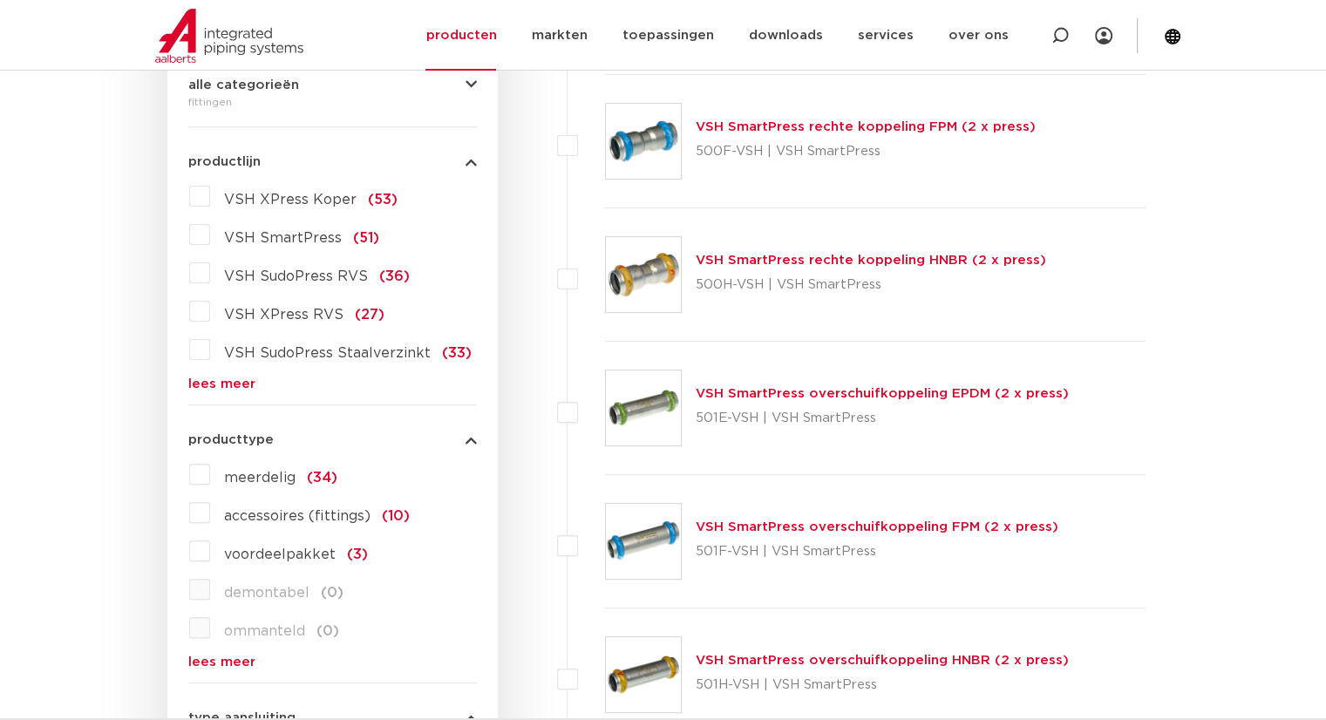
click at [227, 383] on link "lees meer" at bounding box center [332, 384] width 289 height 13
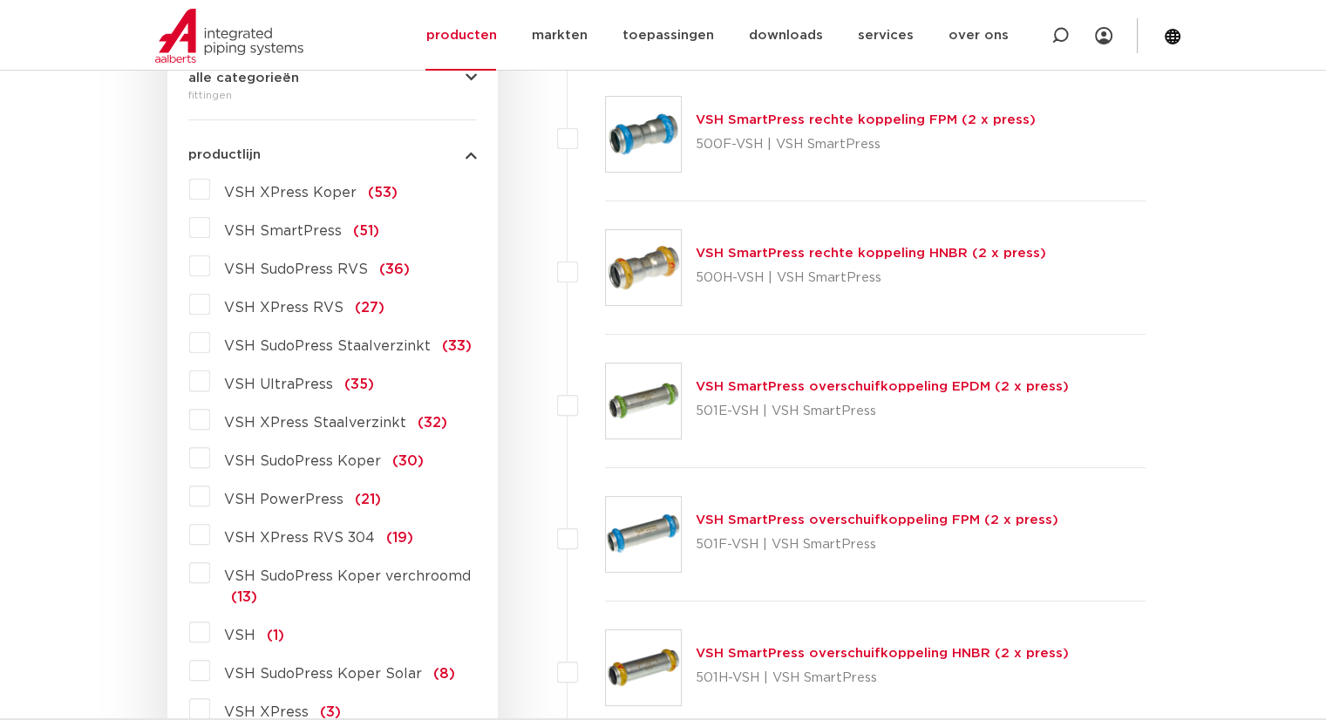
scroll to position [87, 0]
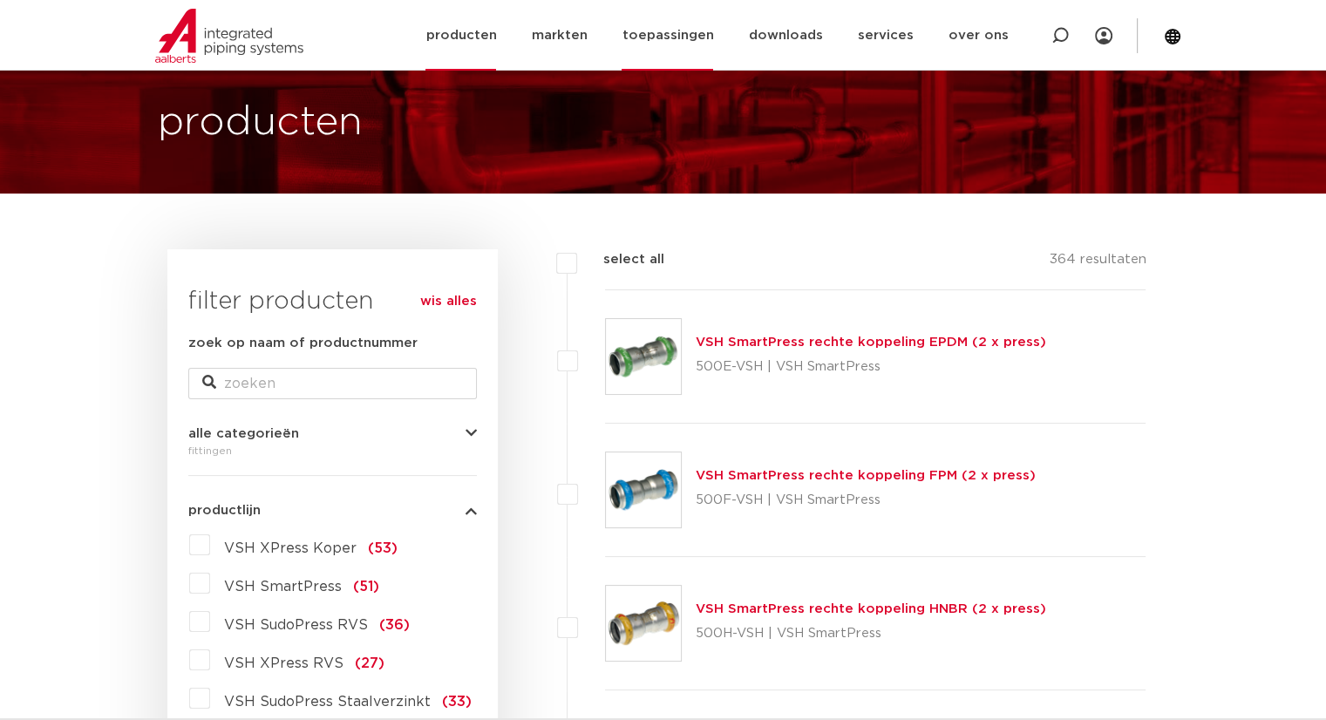
click at [647, 35] on link "toepassingen" at bounding box center [668, 35] width 92 height 71
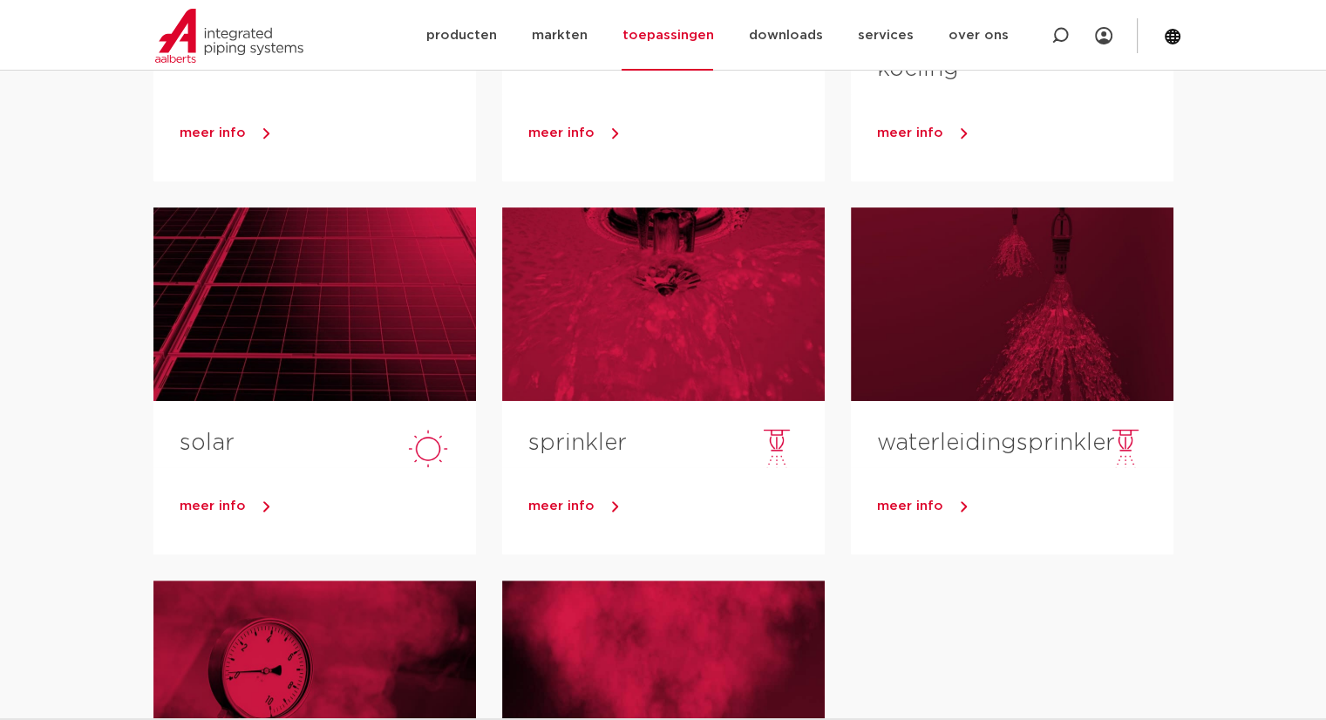
scroll to position [523, 0]
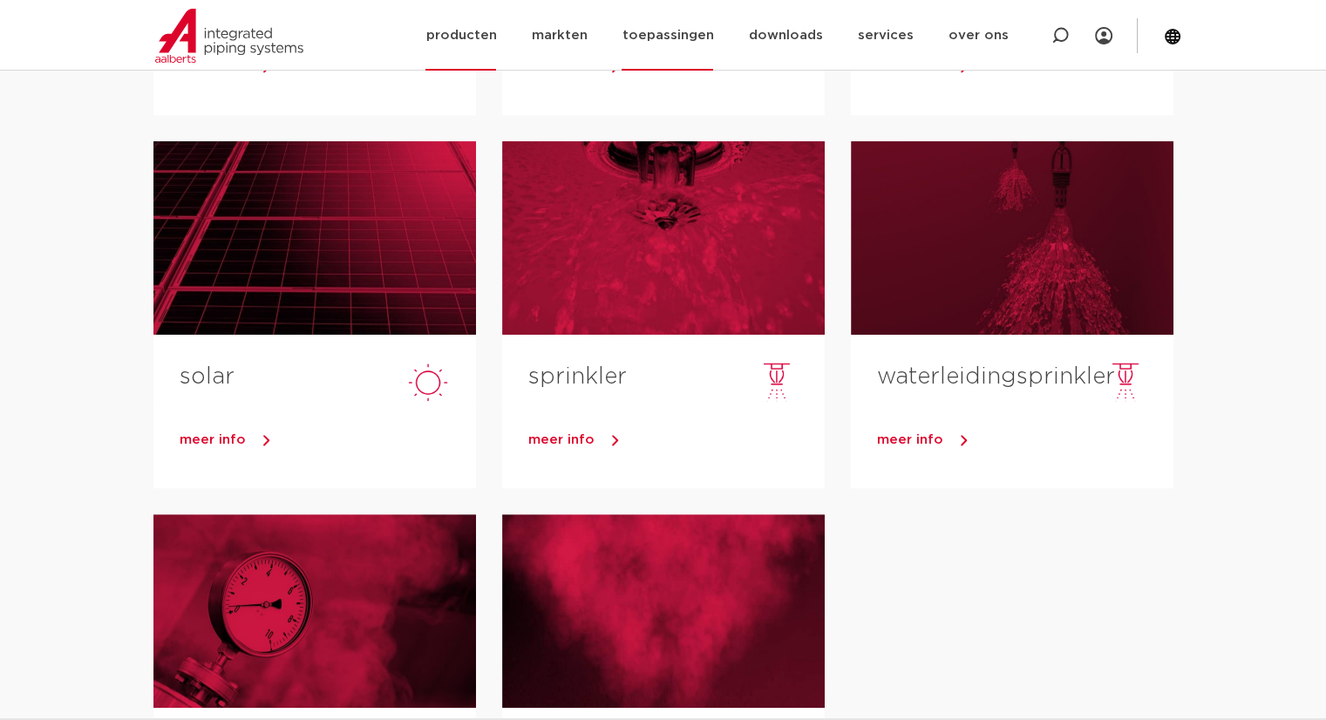
click at [464, 33] on link "producten" at bounding box center [461, 35] width 71 height 71
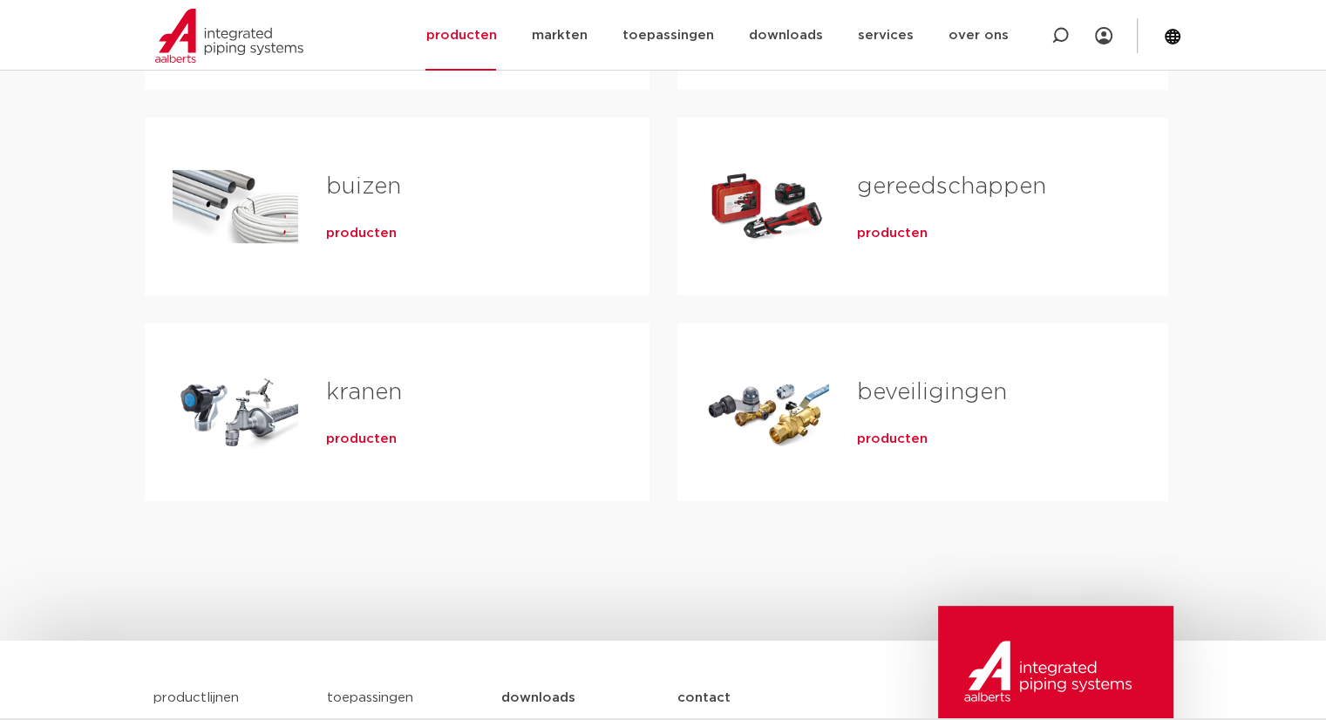
click at [250, 216] on div "Tabs. Open items met enter of spatie, sluit af met escape en navigeer met de pi…" at bounding box center [236, 207] width 126 height 122
click at [337, 232] on span "producten" at bounding box center [361, 233] width 71 height 17
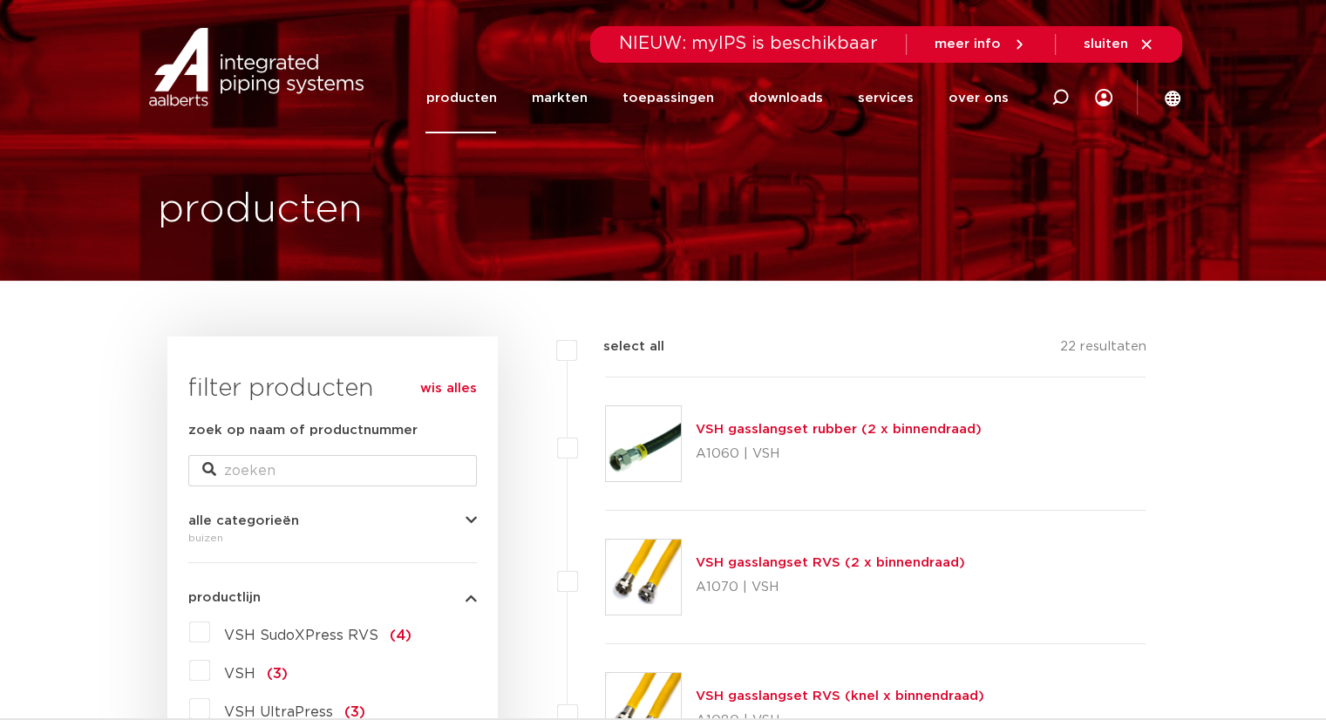
click at [454, 102] on link "producten" at bounding box center [461, 98] width 71 height 71
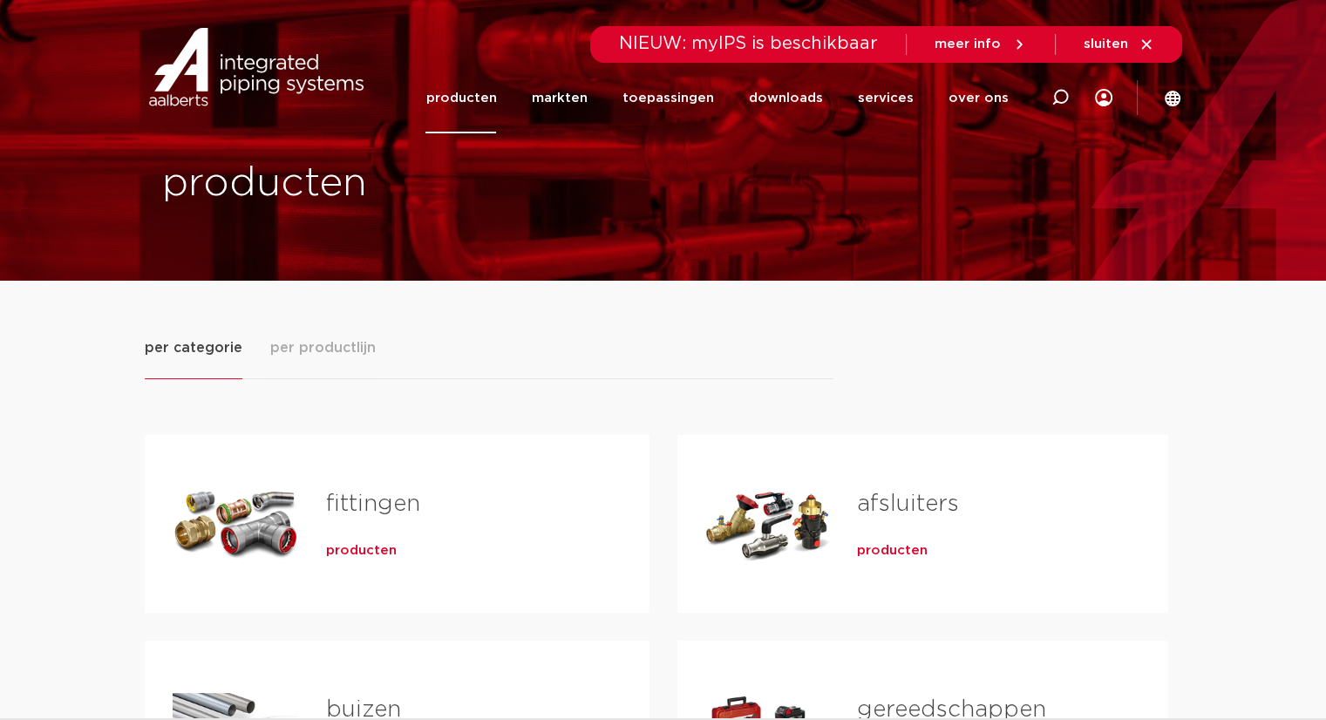
click at [371, 545] on span "producten" at bounding box center [361, 550] width 71 height 17
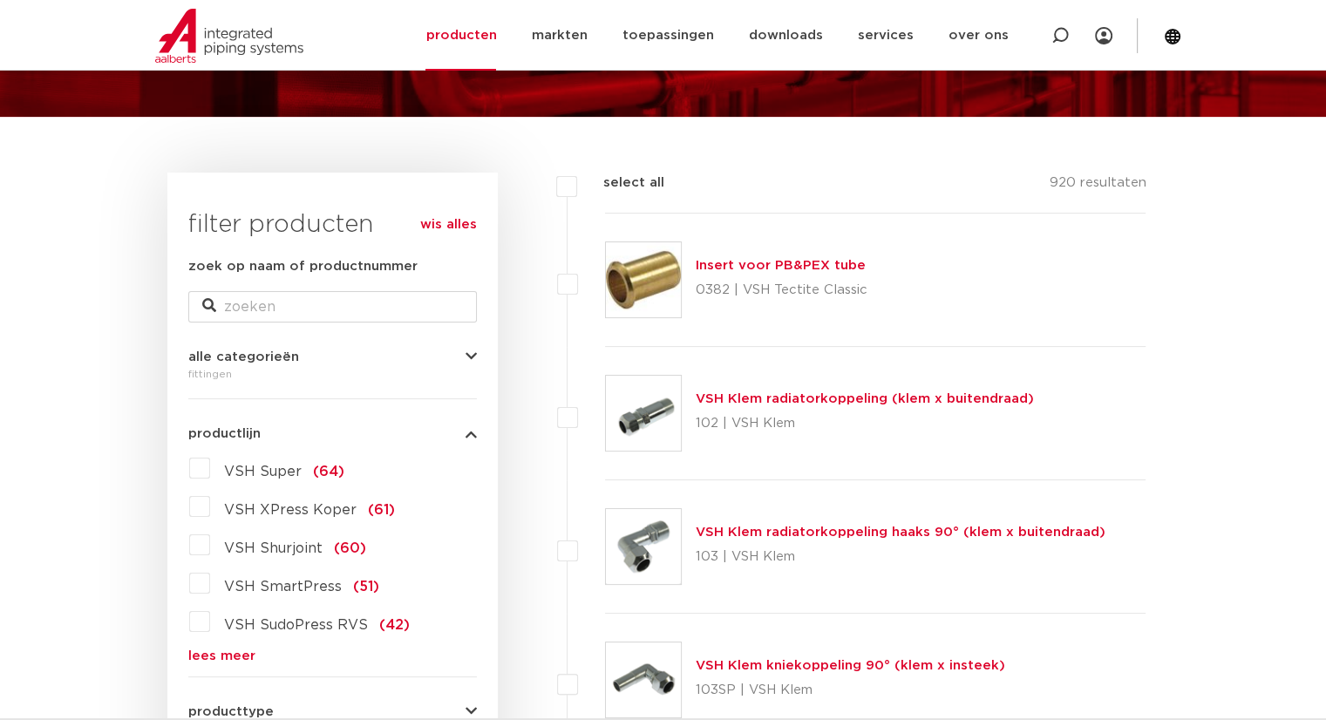
scroll to position [174, 0]
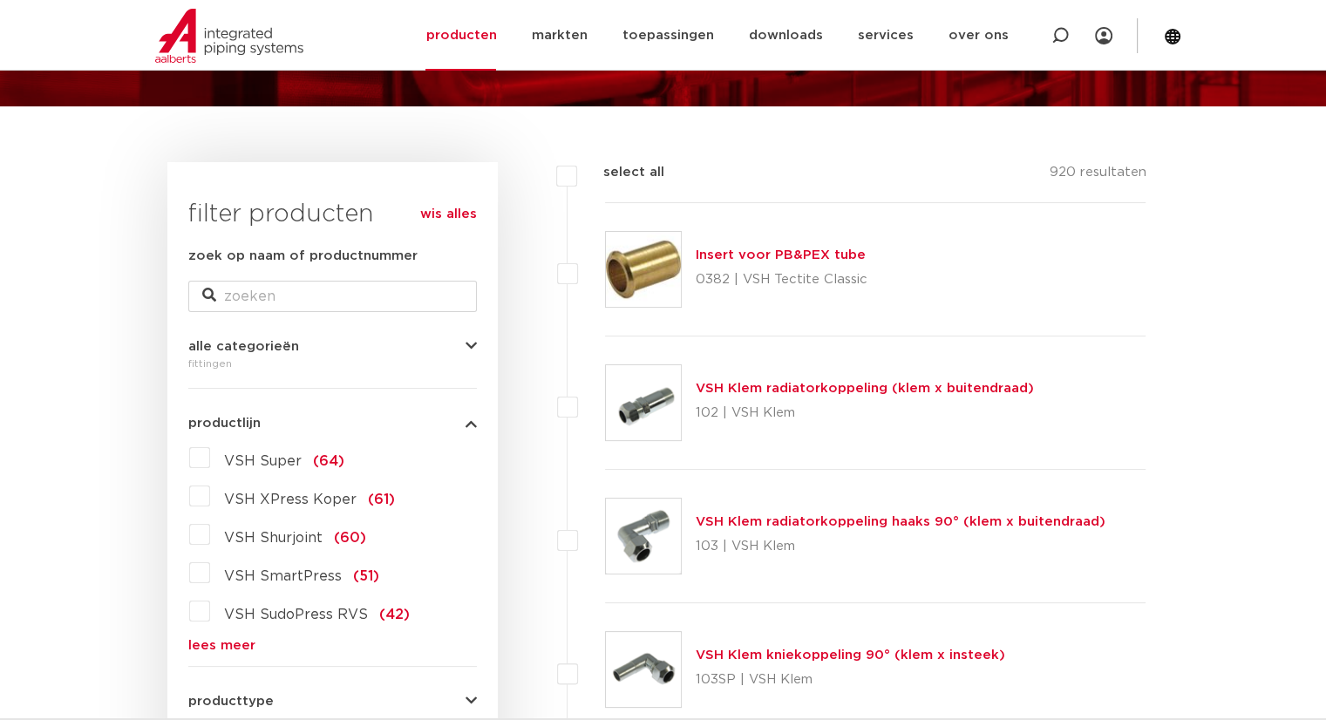
click at [227, 650] on link "lees meer" at bounding box center [332, 645] width 289 height 13
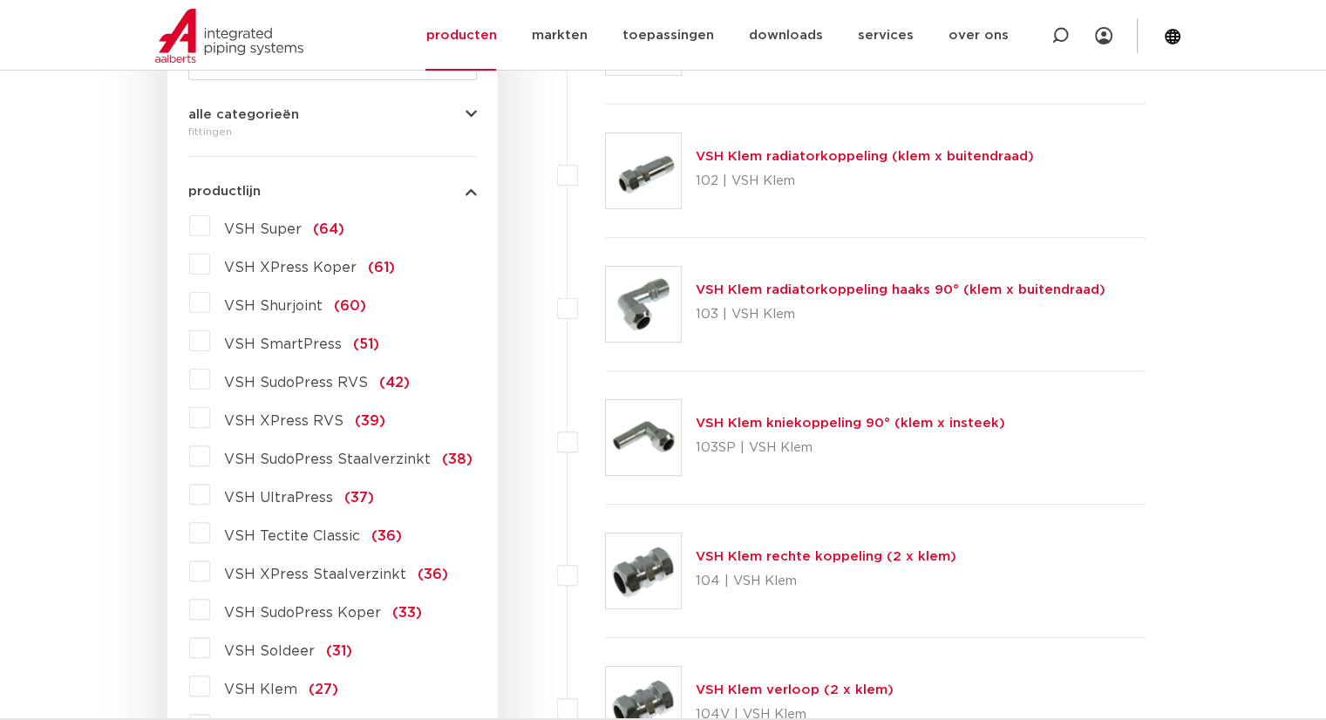
scroll to position [436, 0]
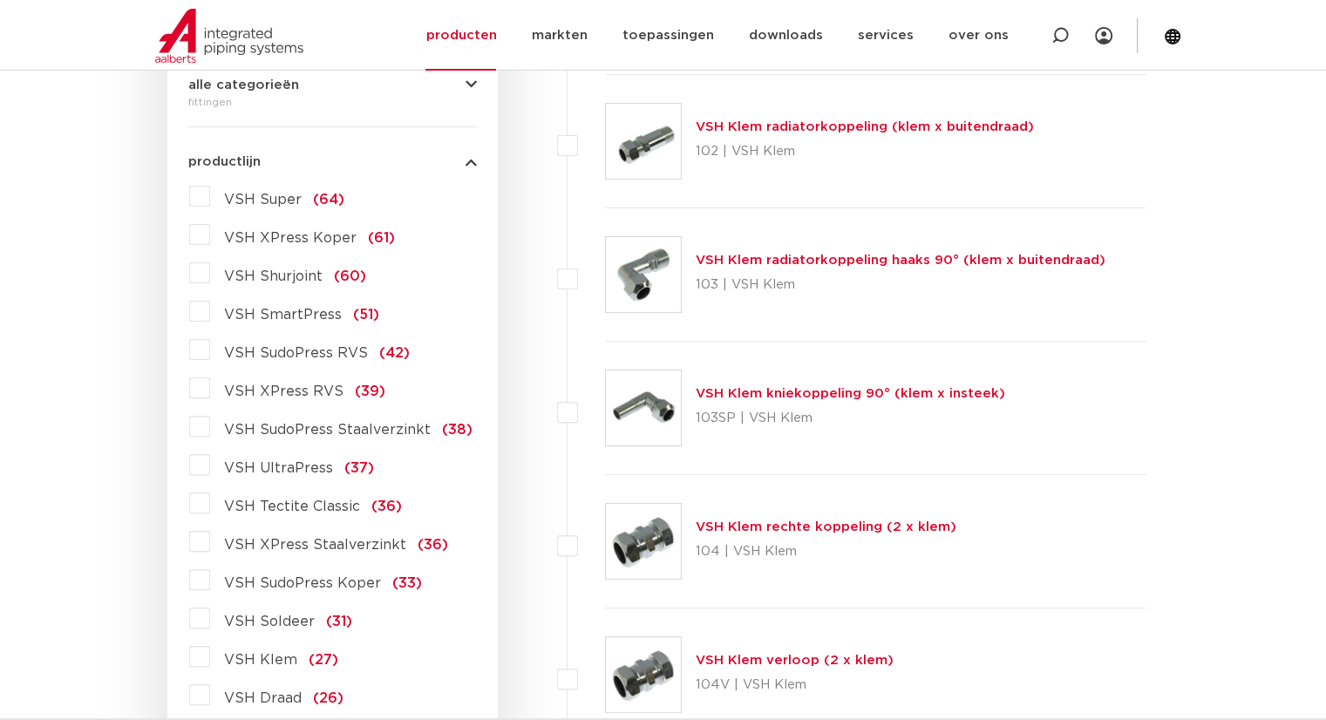
click at [210, 472] on label "VSH UltraPress (37)" at bounding box center [292, 465] width 164 height 28
click at [0, 0] on input "VSH UltraPress (37)" at bounding box center [0, 0] width 0 height 0
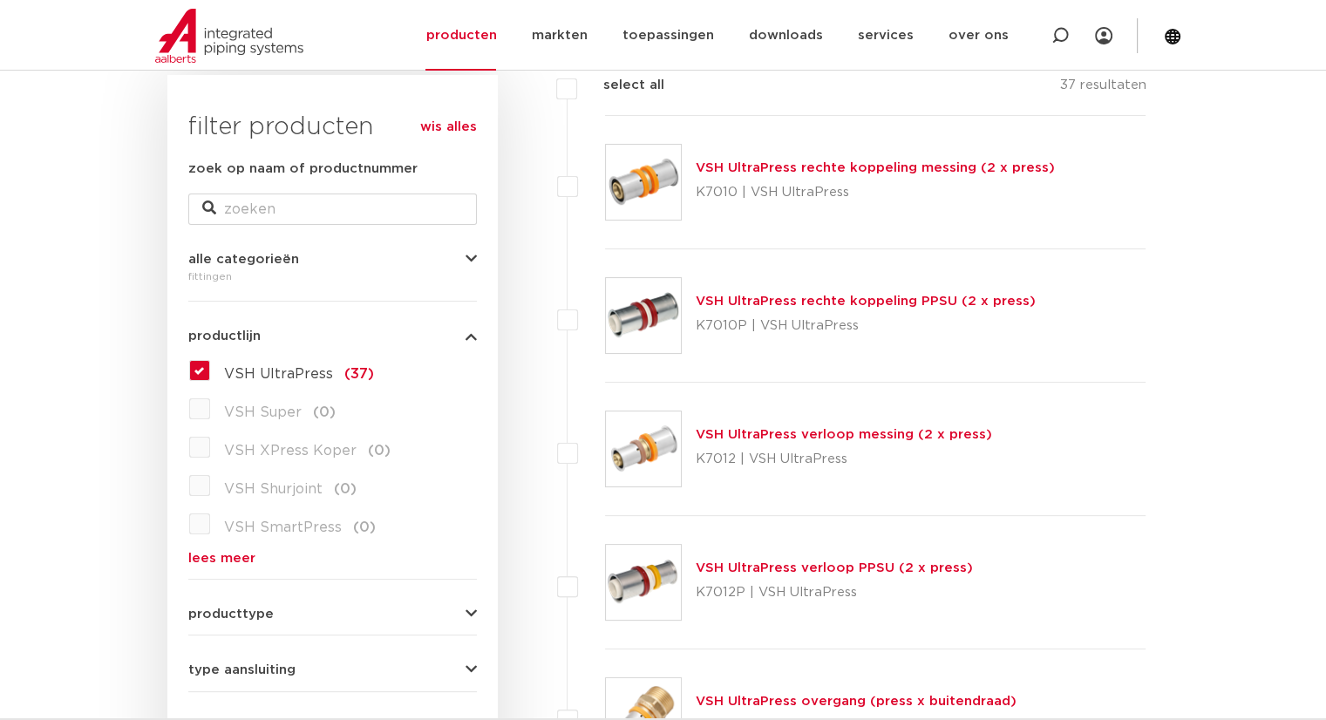
scroll to position [262, 0]
click at [705, 161] on link "VSH UltraPress rechte koppeling messing (2 x press)" at bounding box center [875, 167] width 359 height 13
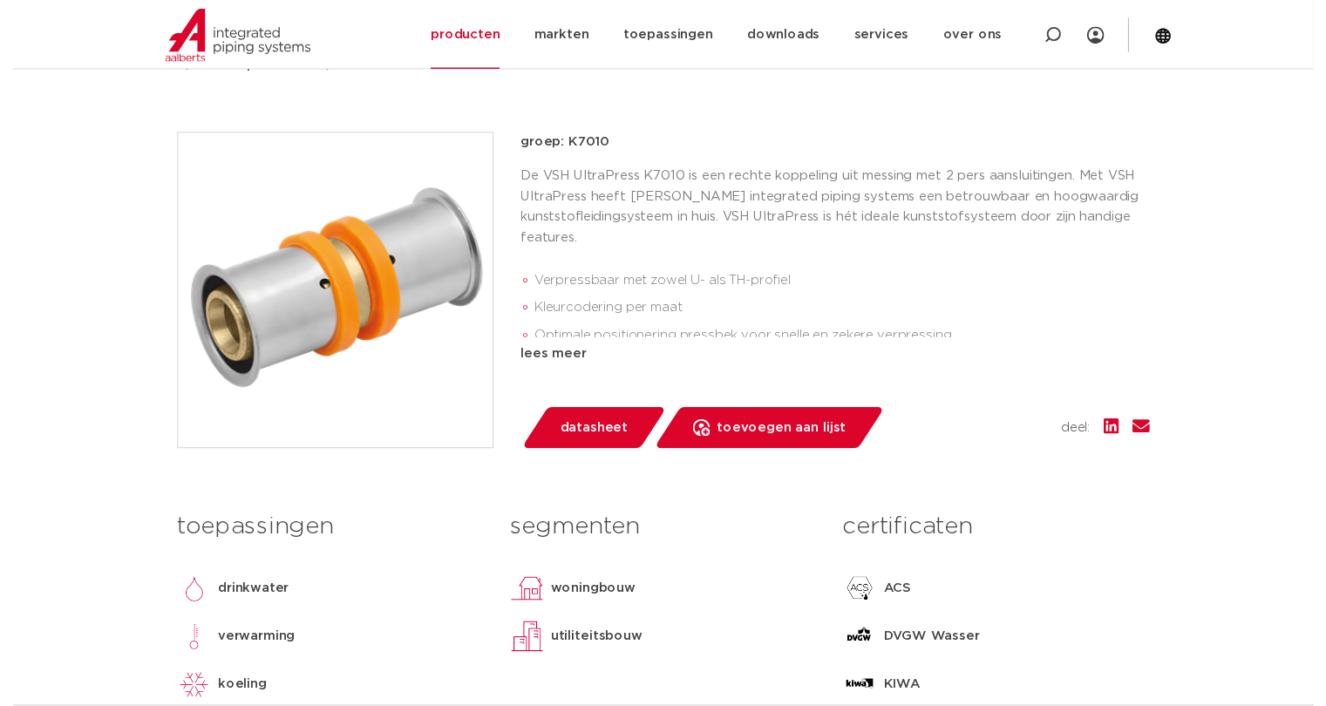
scroll to position [349, 0]
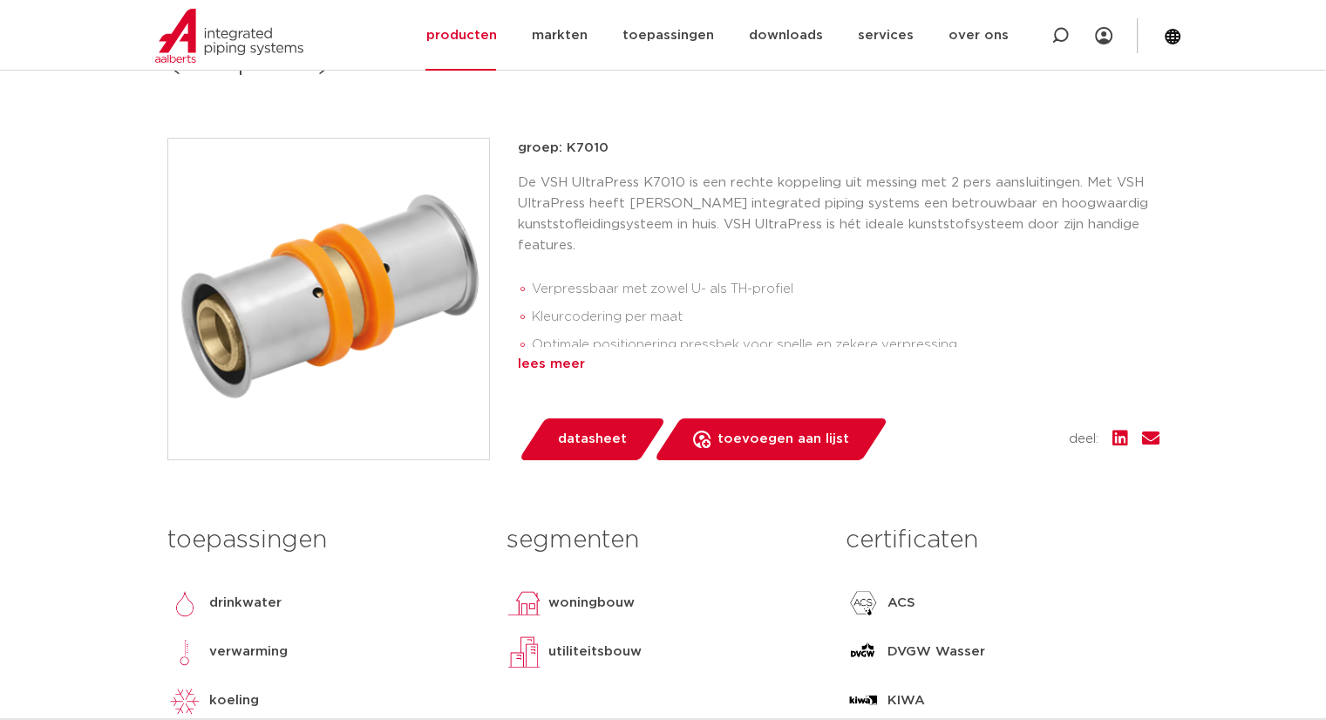
click at [549, 358] on div "lees meer" at bounding box center [839, 364] width 642 height 21
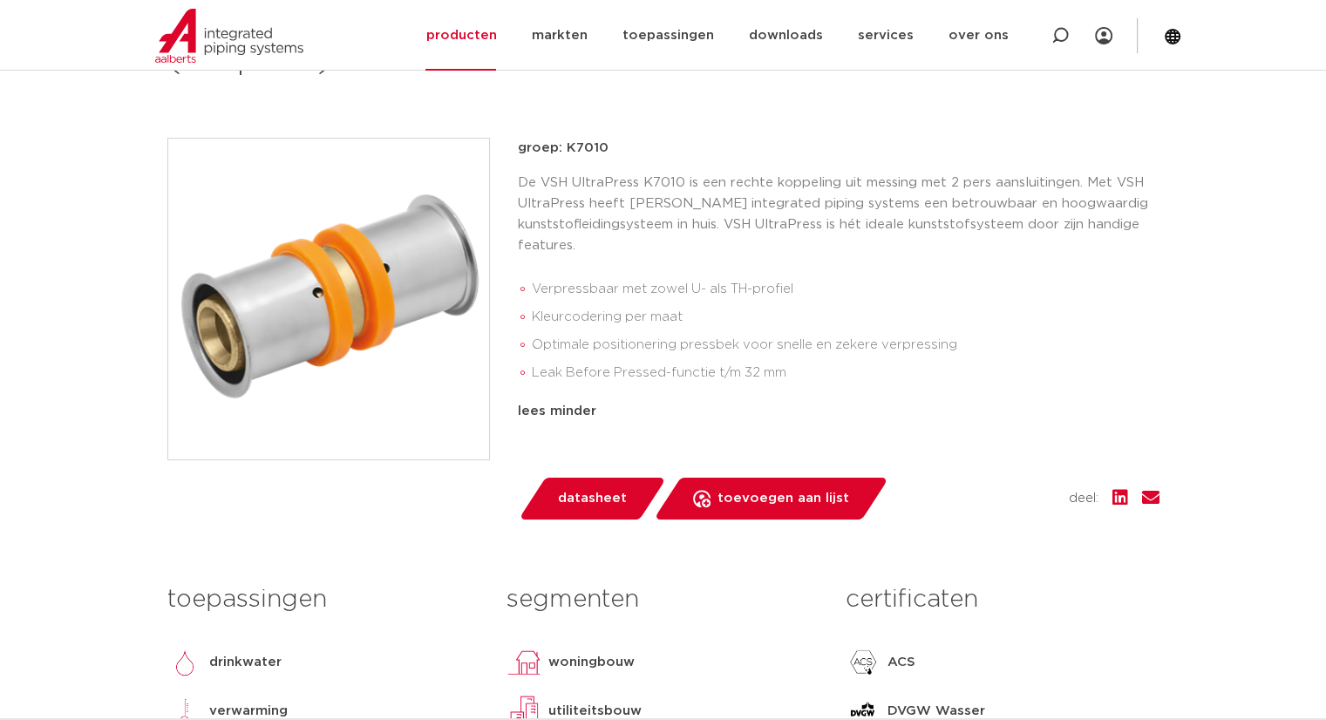
click at [587, 501] on span "datasheet" at bounding box center [592, 499] width 69 height 28
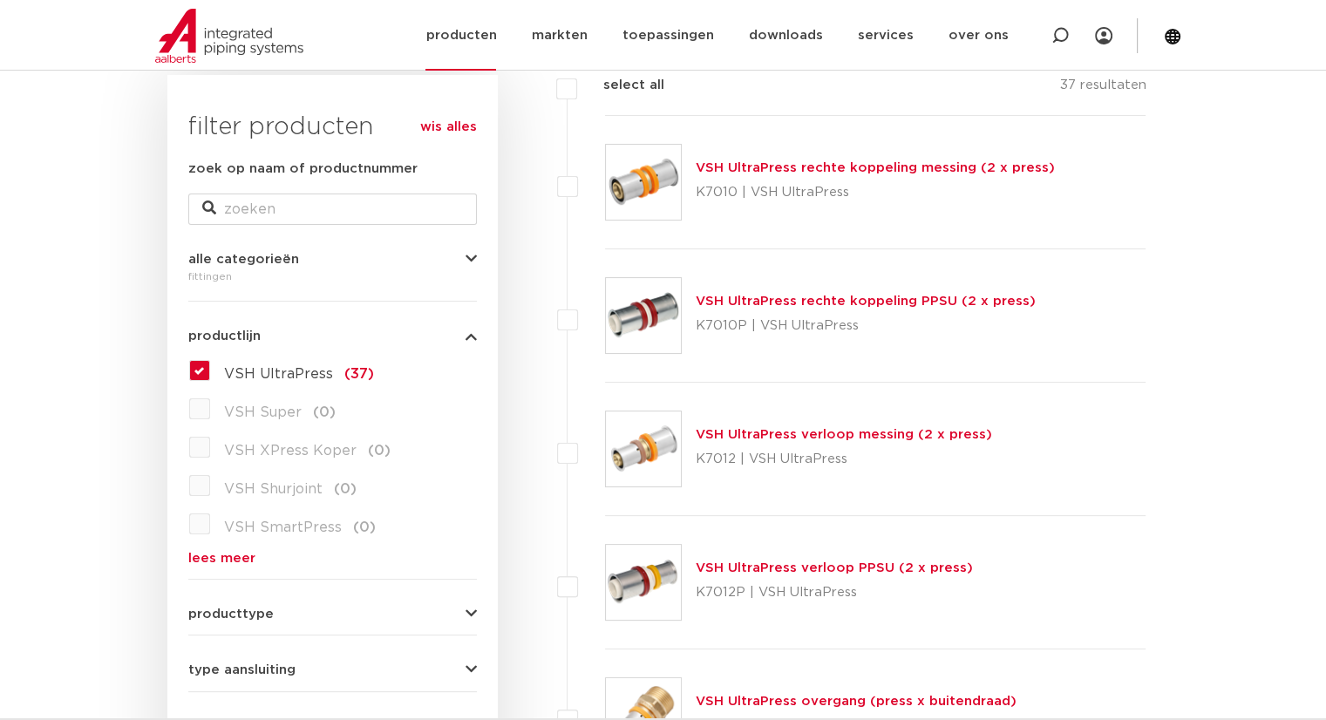
click at [492, 39] on link "producten" at bounding box center [461, 35] width 71 height 71
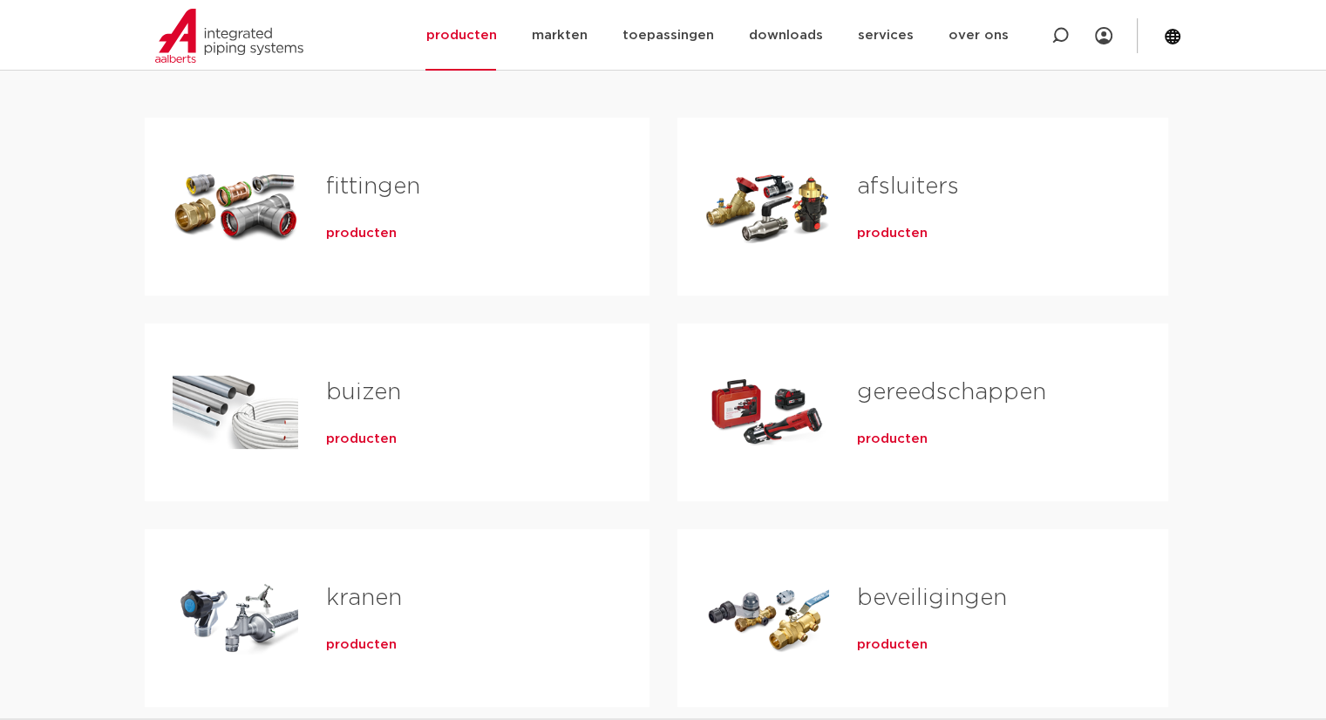
scroll to position [349, 0]
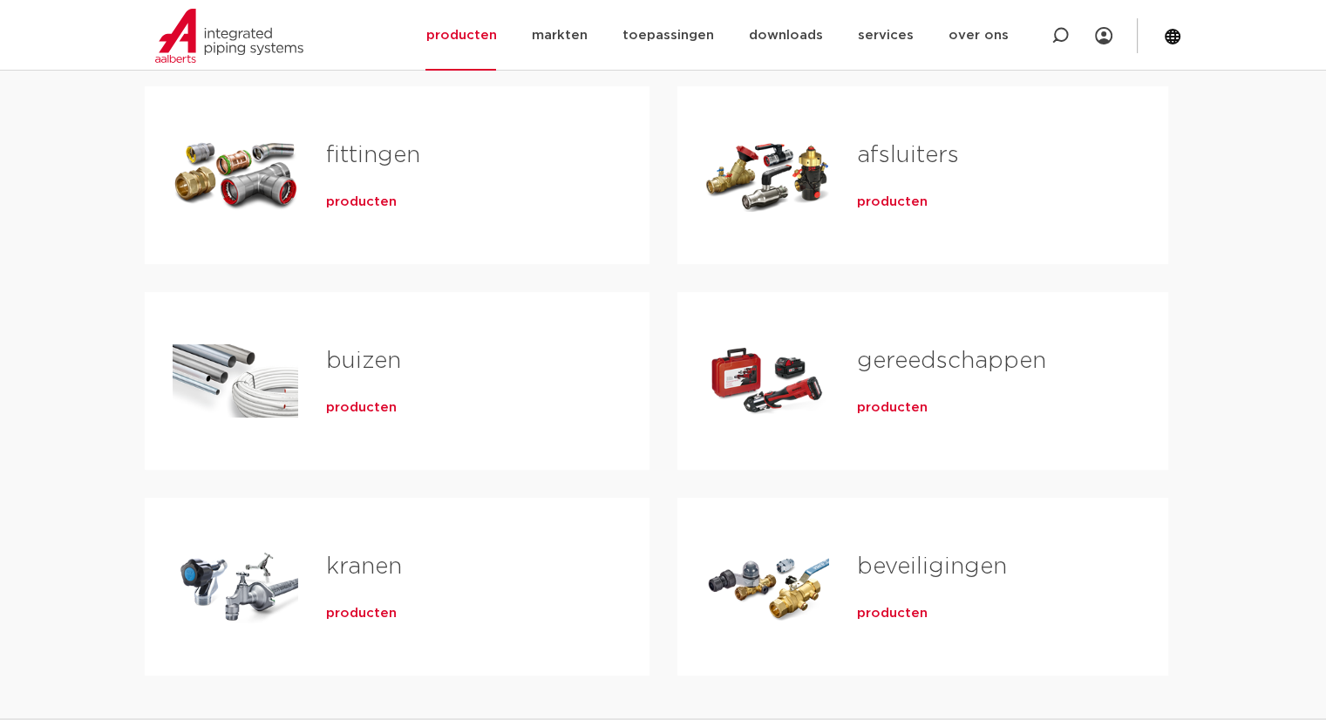
click at [356, 402] on span "producten" at bounding box center [361, 407] width 71 height 17
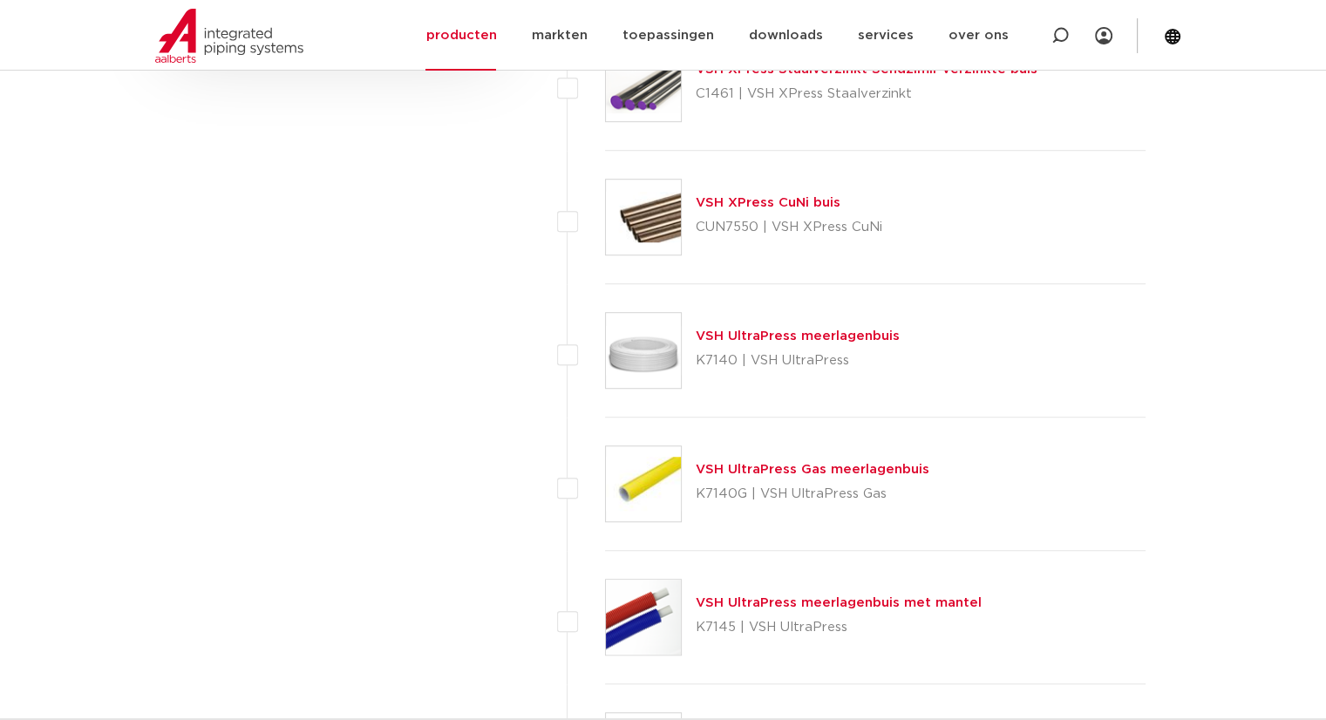
scroll to position [1308, 0]
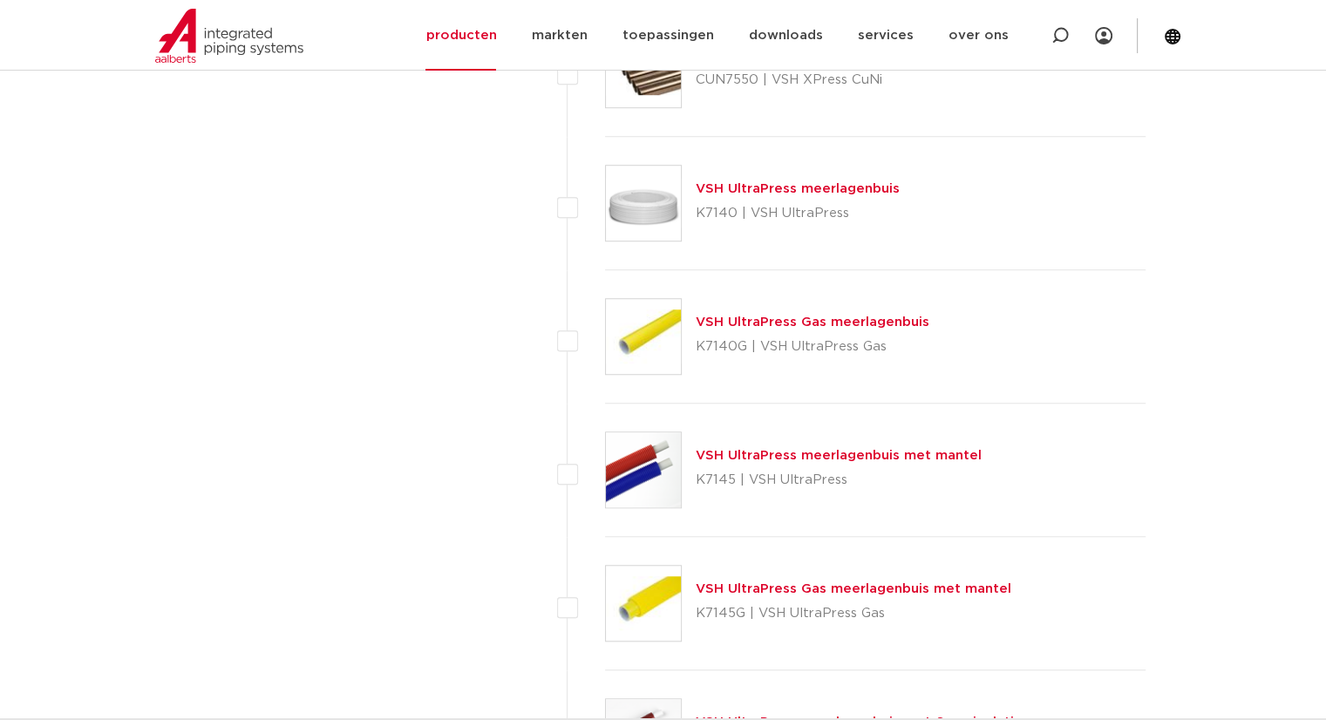
click at [762, 182] on link "VSH UltraPress meerlagenbuis" at bounding box center [798, 188] width 204 height 13
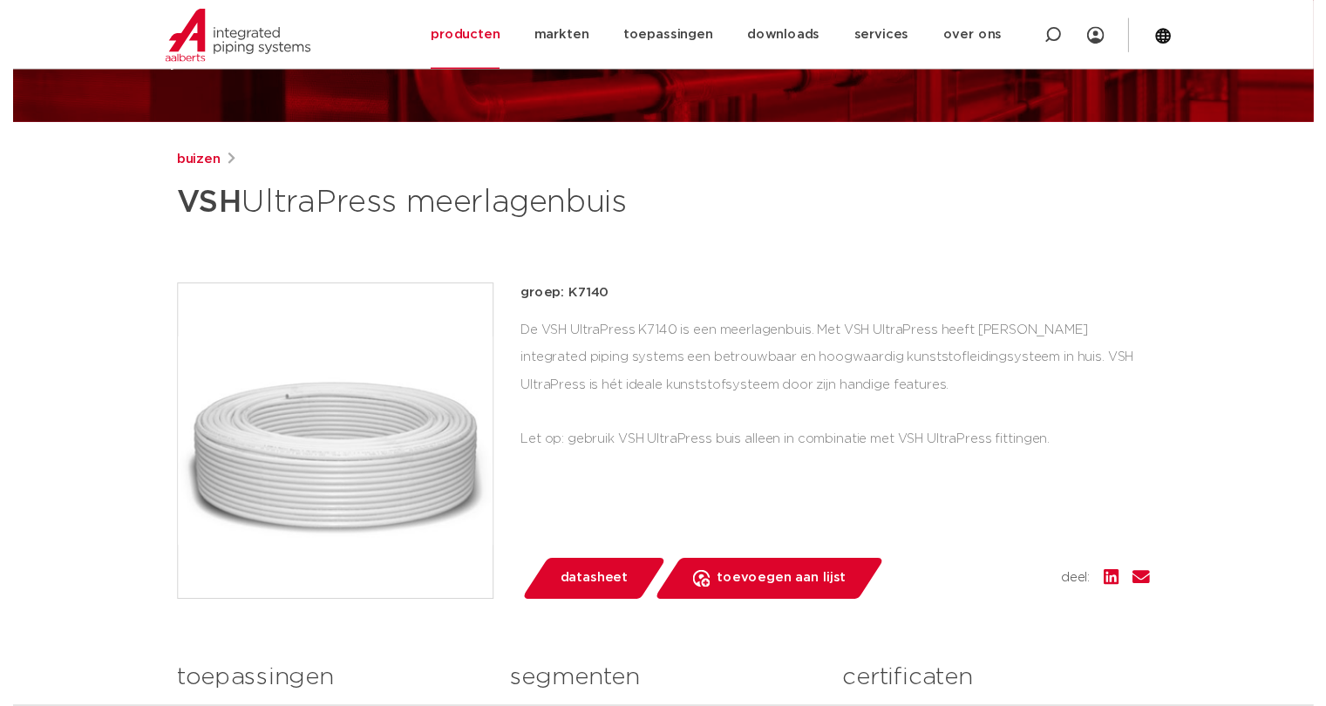
scroll to position [436, 0]
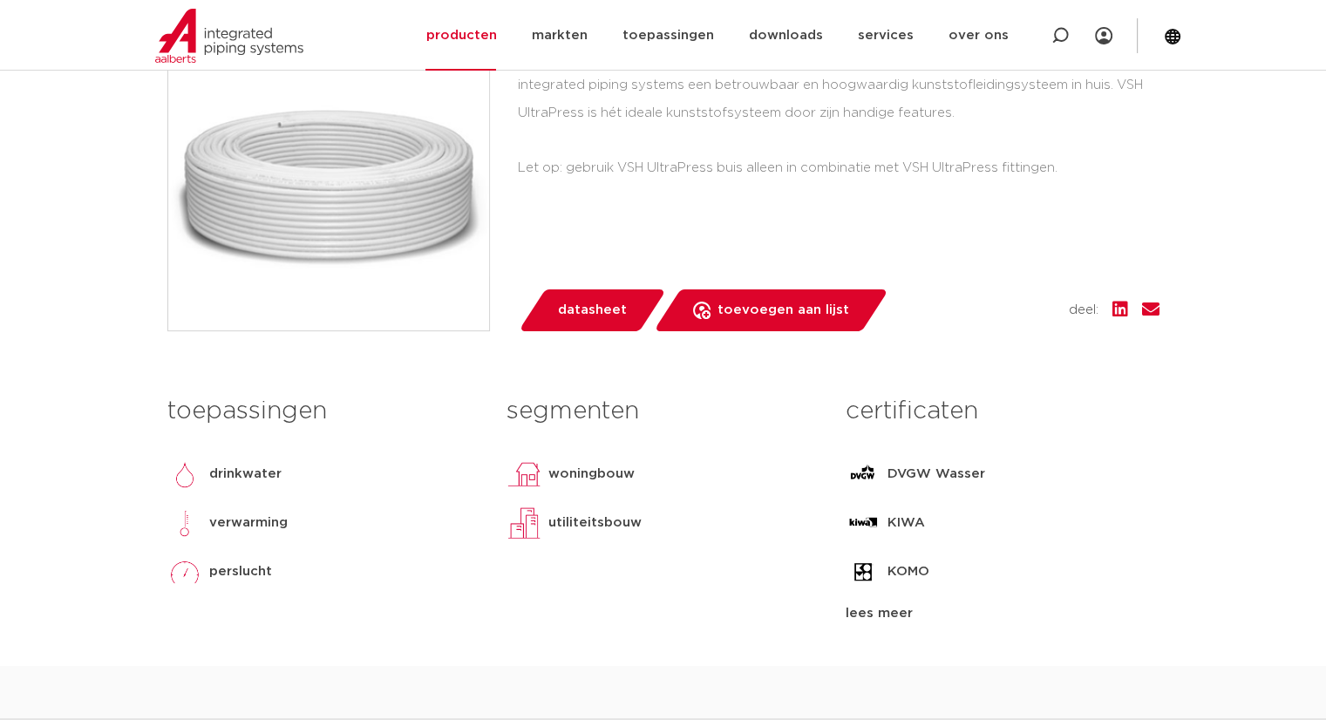
click at [596, 317] on span "datasheet" at bounding box center [592, 310] width 69 height 28
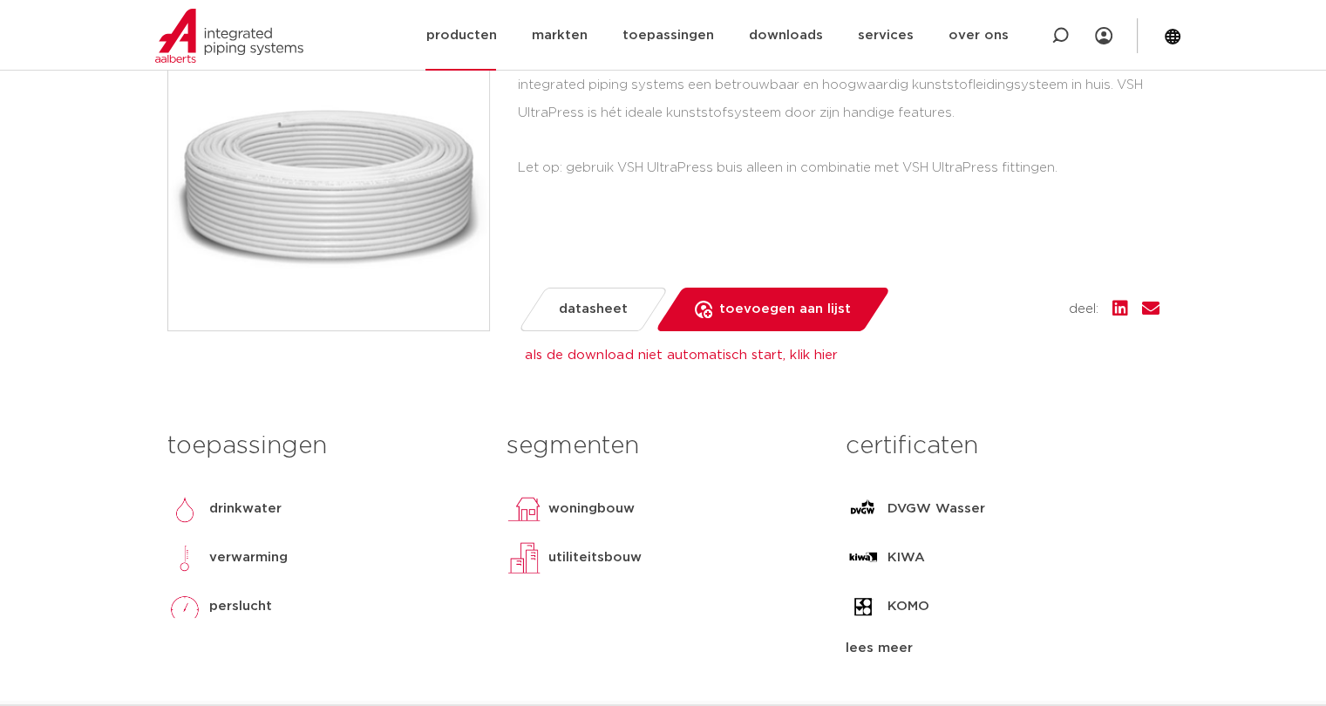
click at [496, 44] on link "producten" at bounding box center [461, 35] width 71 height 71
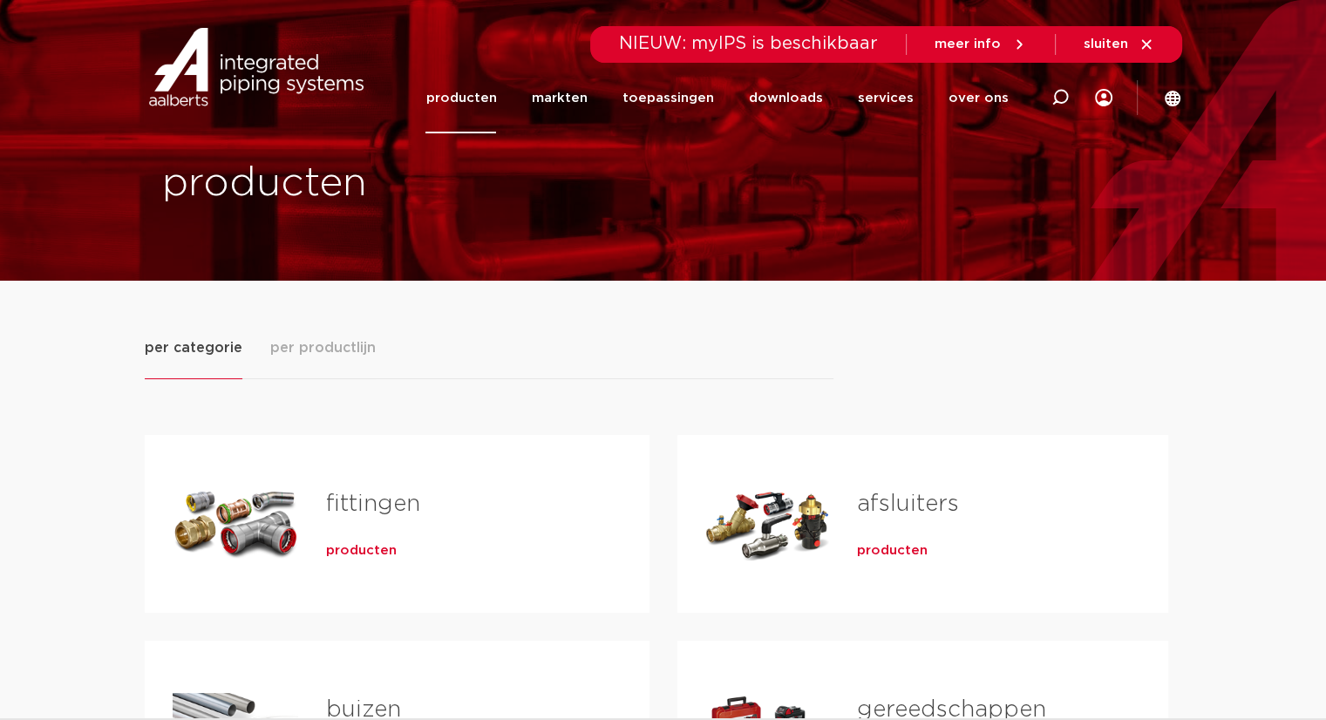
click at [351, 544] on span "producten" at bounding box center [361, 550] width 71 height 17
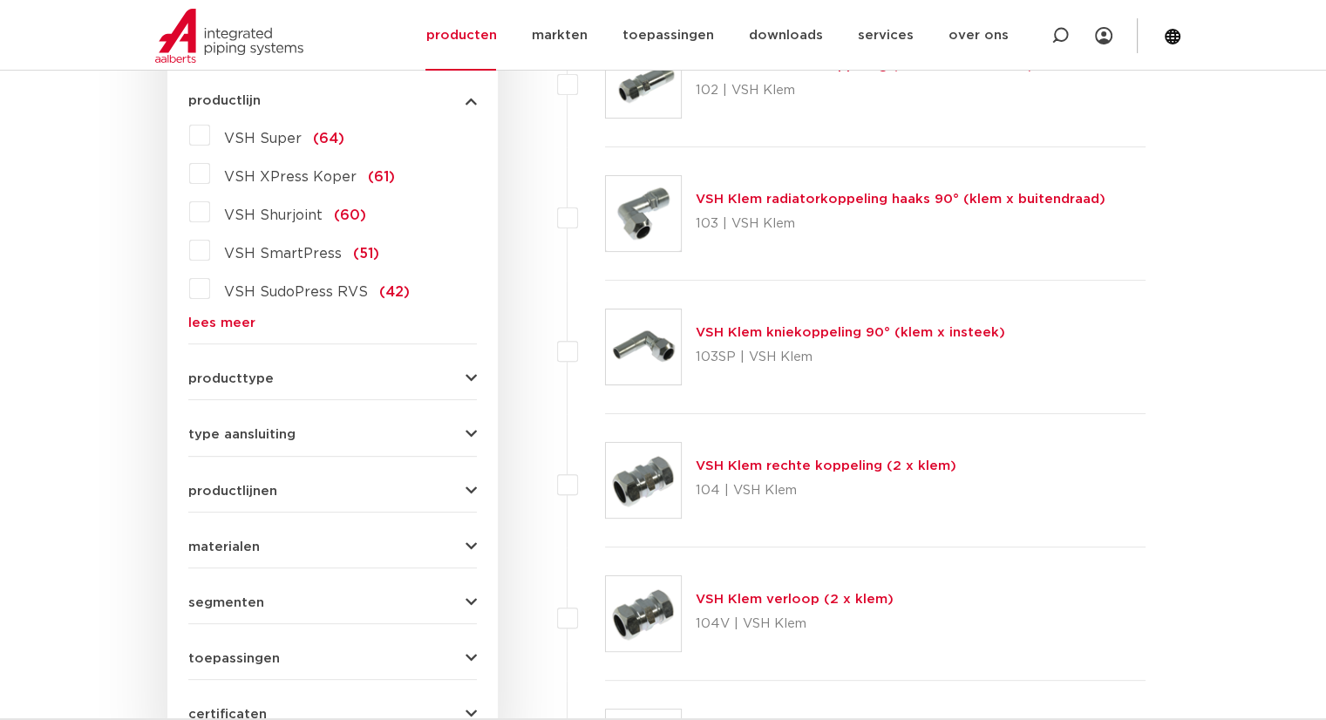
scroll to position [436, 0]
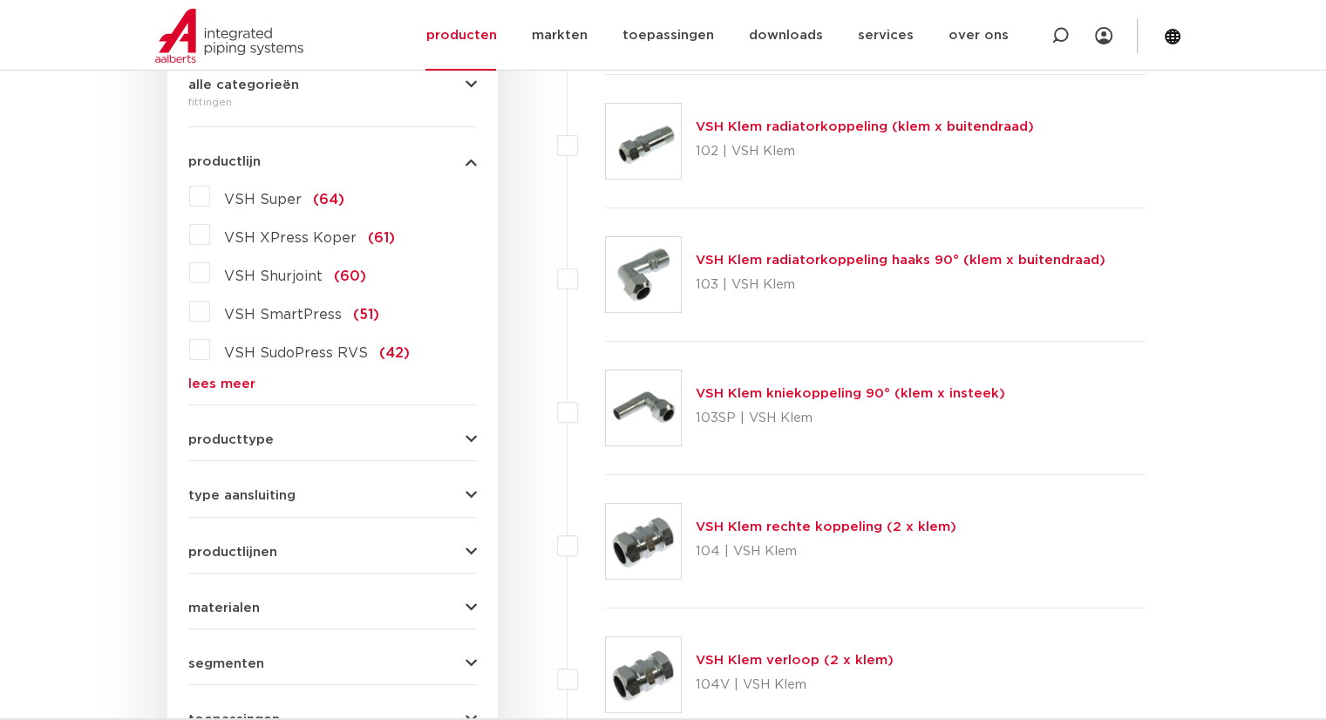
click at [202, 385] on link "lees meer" at bounding box center [332, 384] width 289 height 13
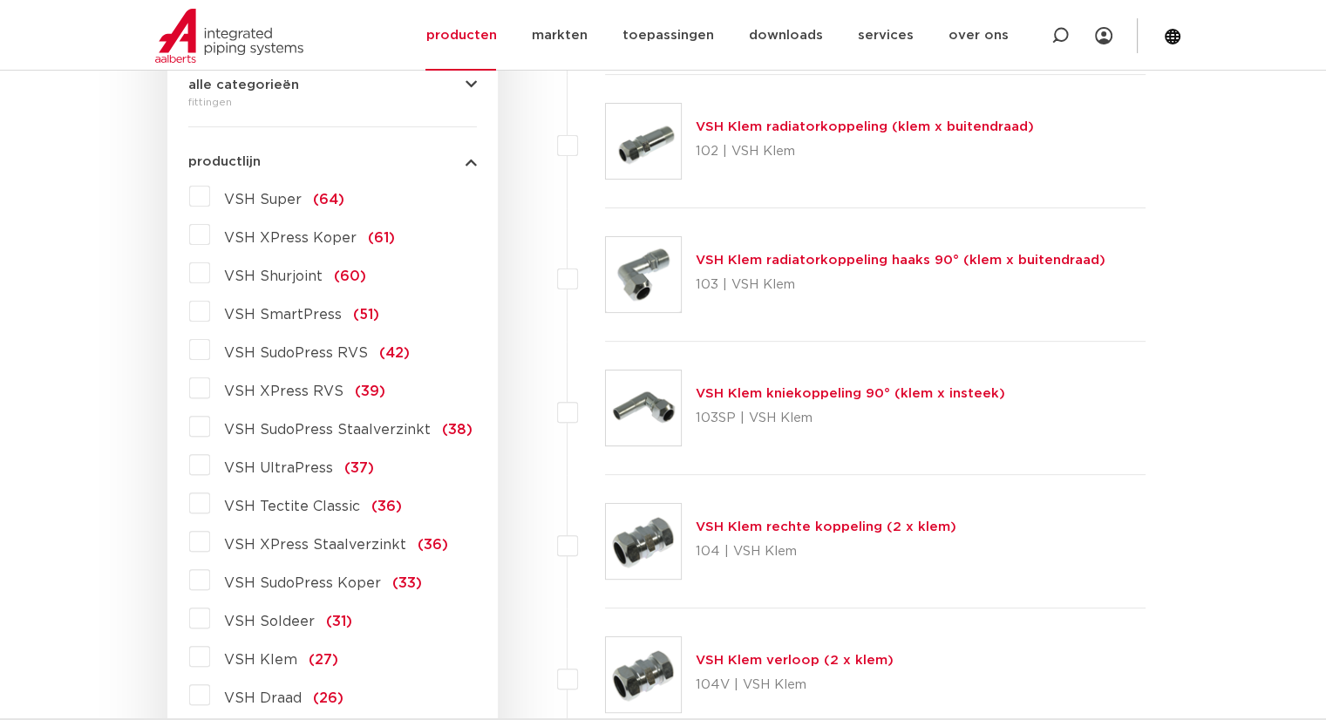
click at [210, 241] on label "VSH XPress Koper (61)" at bounding box center [302, 235] width 185 height 28
click at [0, 0] on input "VSH XPress Koper (61)" at bounding box center [0, 0] width 0 height 0
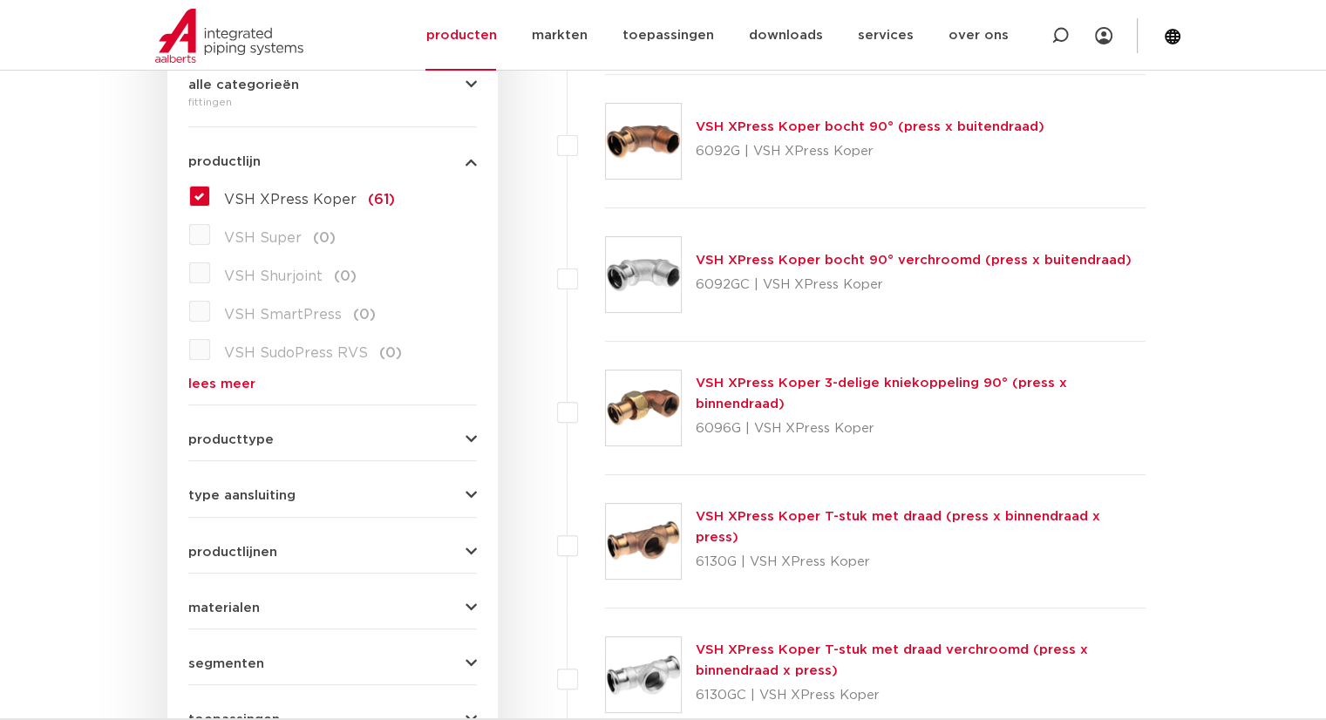
click at [210, 198] on label "VSH XPress Koper (61)" at bounding box center [302, 196] width 185 height 28
click at [0, 0] on input "VSH XPress Koper (61)" at bounding box center [0, 0] width 0 height 0
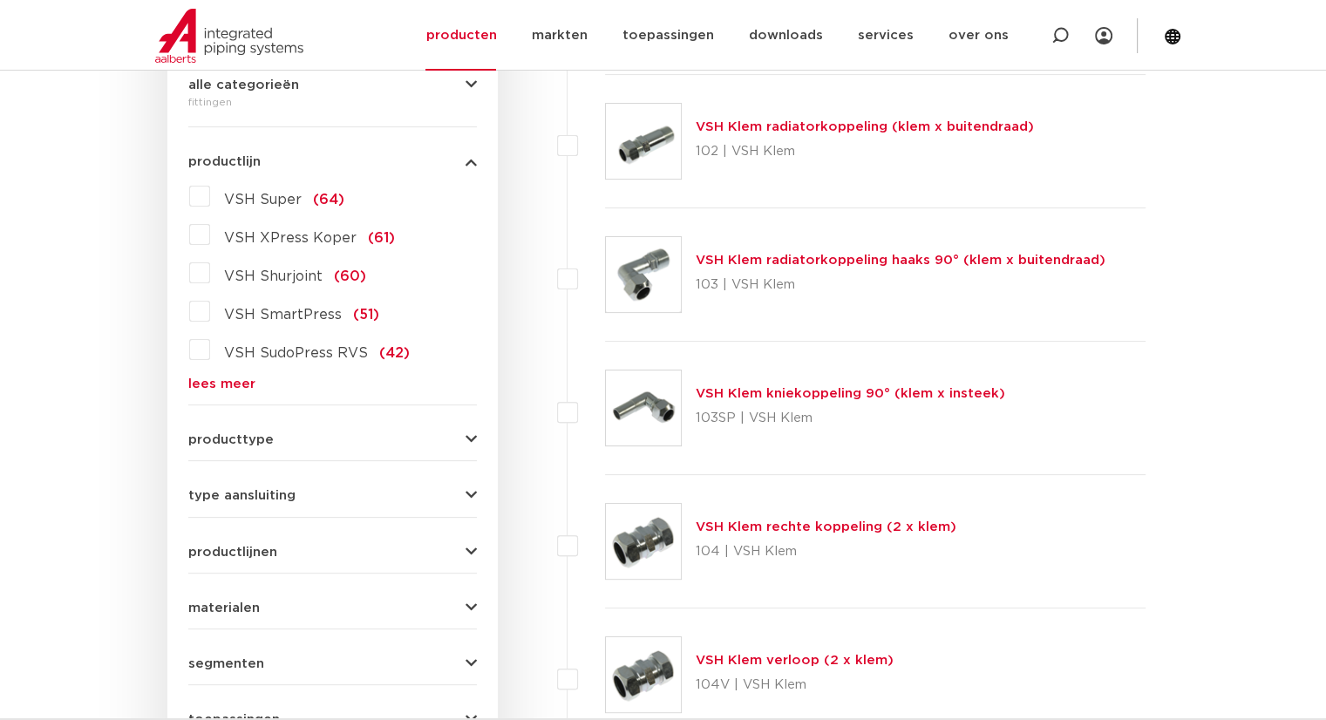
click at [223, 385] on link "lees meer" at bounding box center [332, 384] width 289 height 13
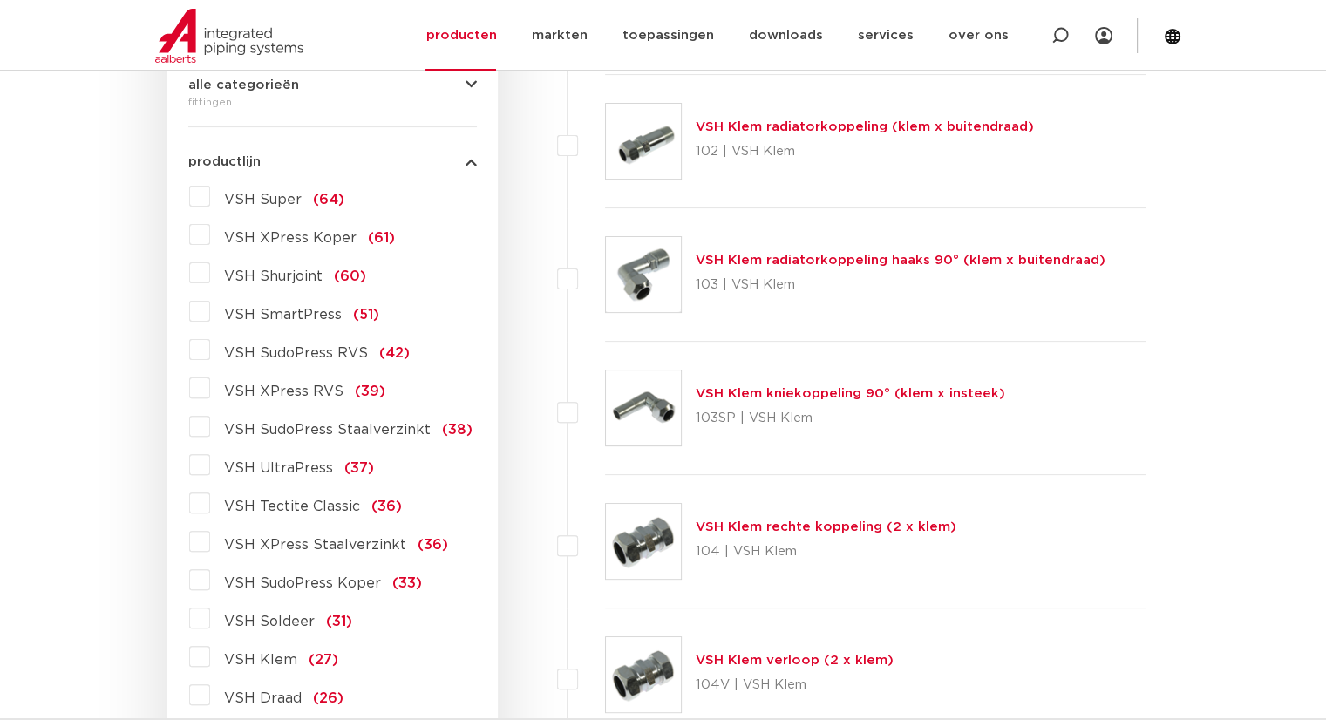
click at [210, 470] on label "VSH UltraPress (37)" at bounding box center [292, 465] width 164 height 28
click at [0, 0] on input "VSH UltraPress (37)" at bounding box center [0, 0] width 0 height 0
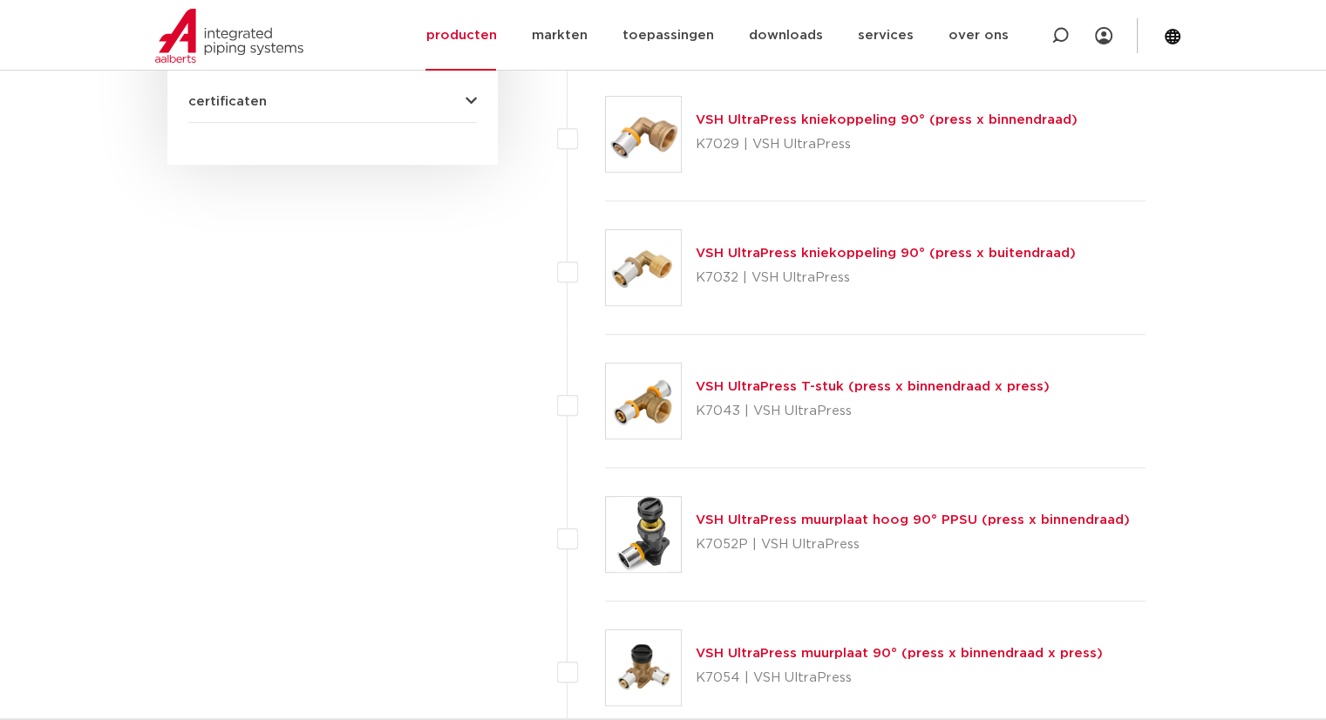
scroll to position [959, 0]
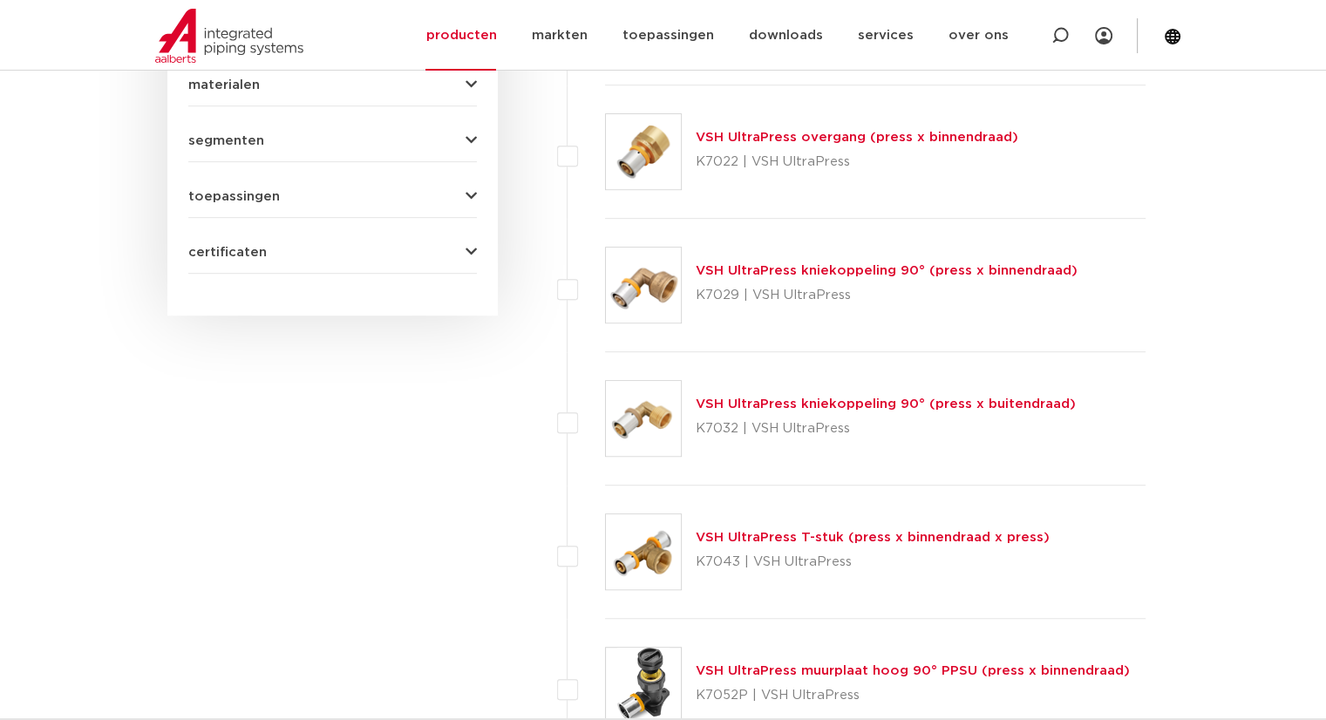
drag, startPoint x: 498, startPoint y: 535, endPoint x: 480, endPoint y: 525, distance: 20.3
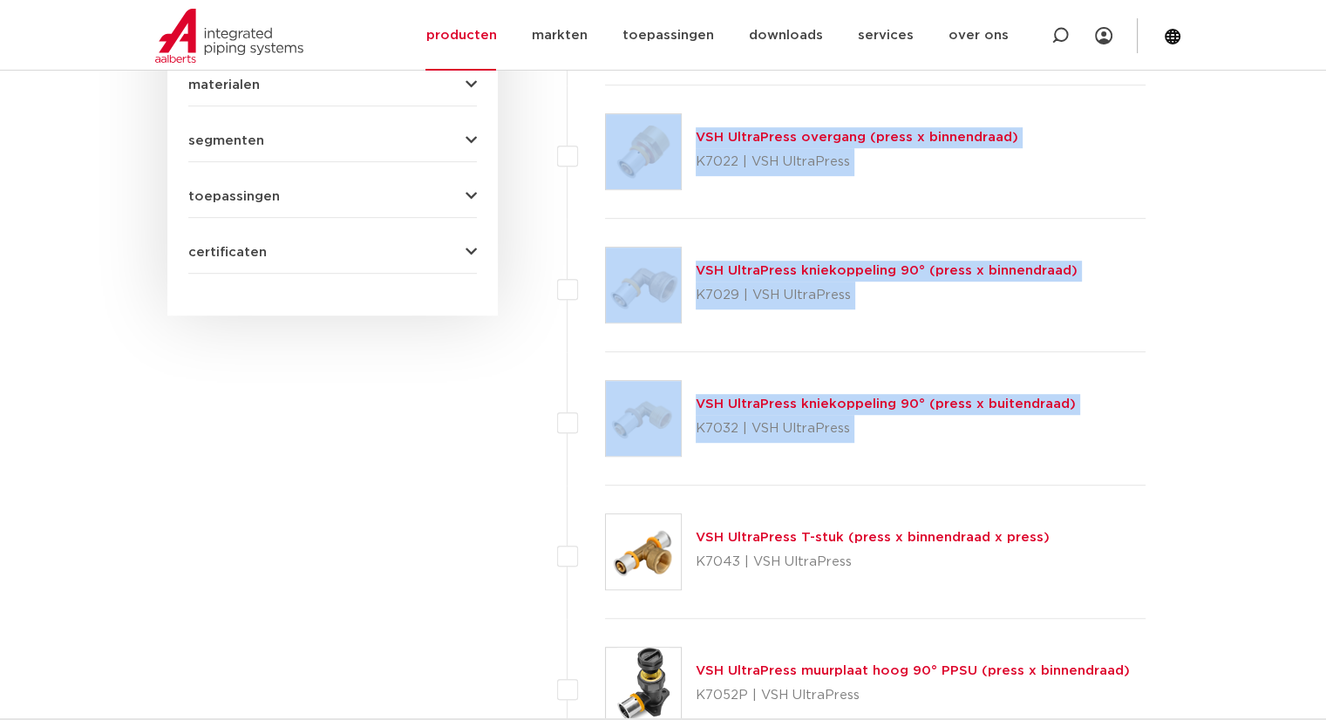
click at [720, 272] on link "VSH UltraPress kniekoppeling 90° (press x binnendraad)" at bounding box center [887, 270] width 382 height 13
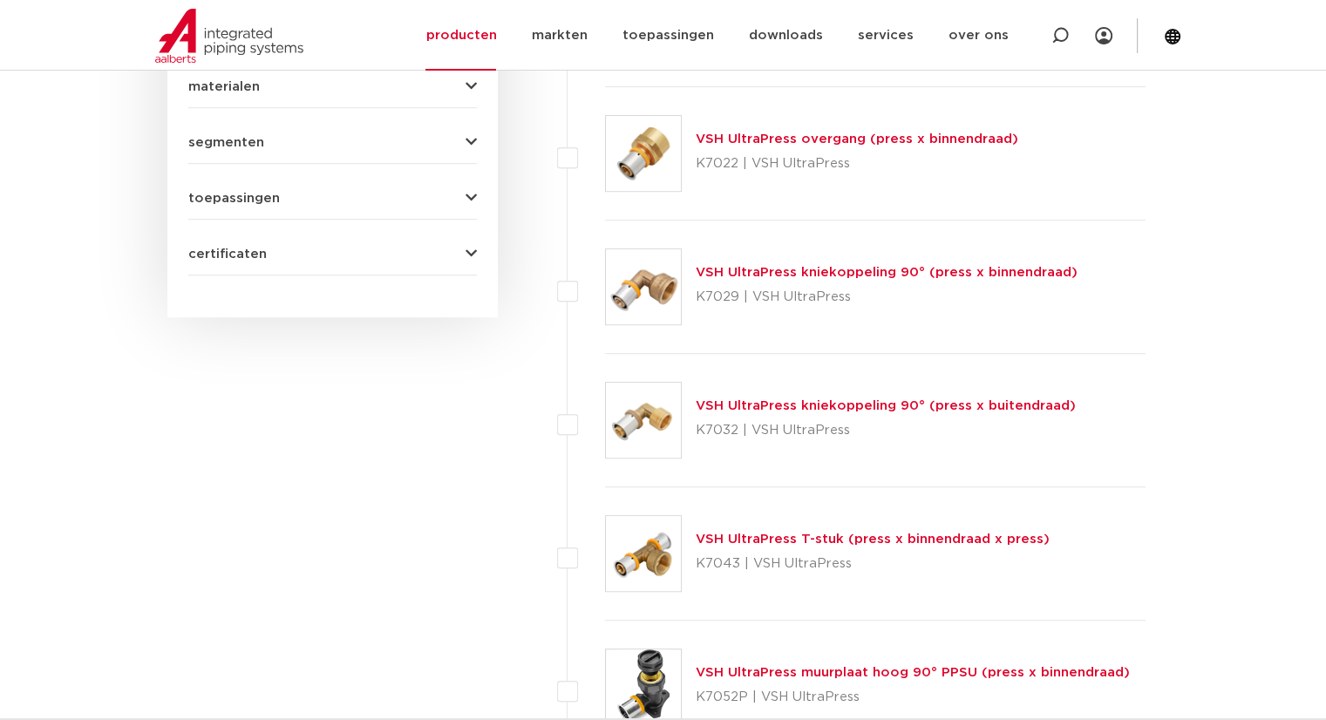
scroll to position [959, 0]
